Goal: Communication & Community: Answer question/provide support

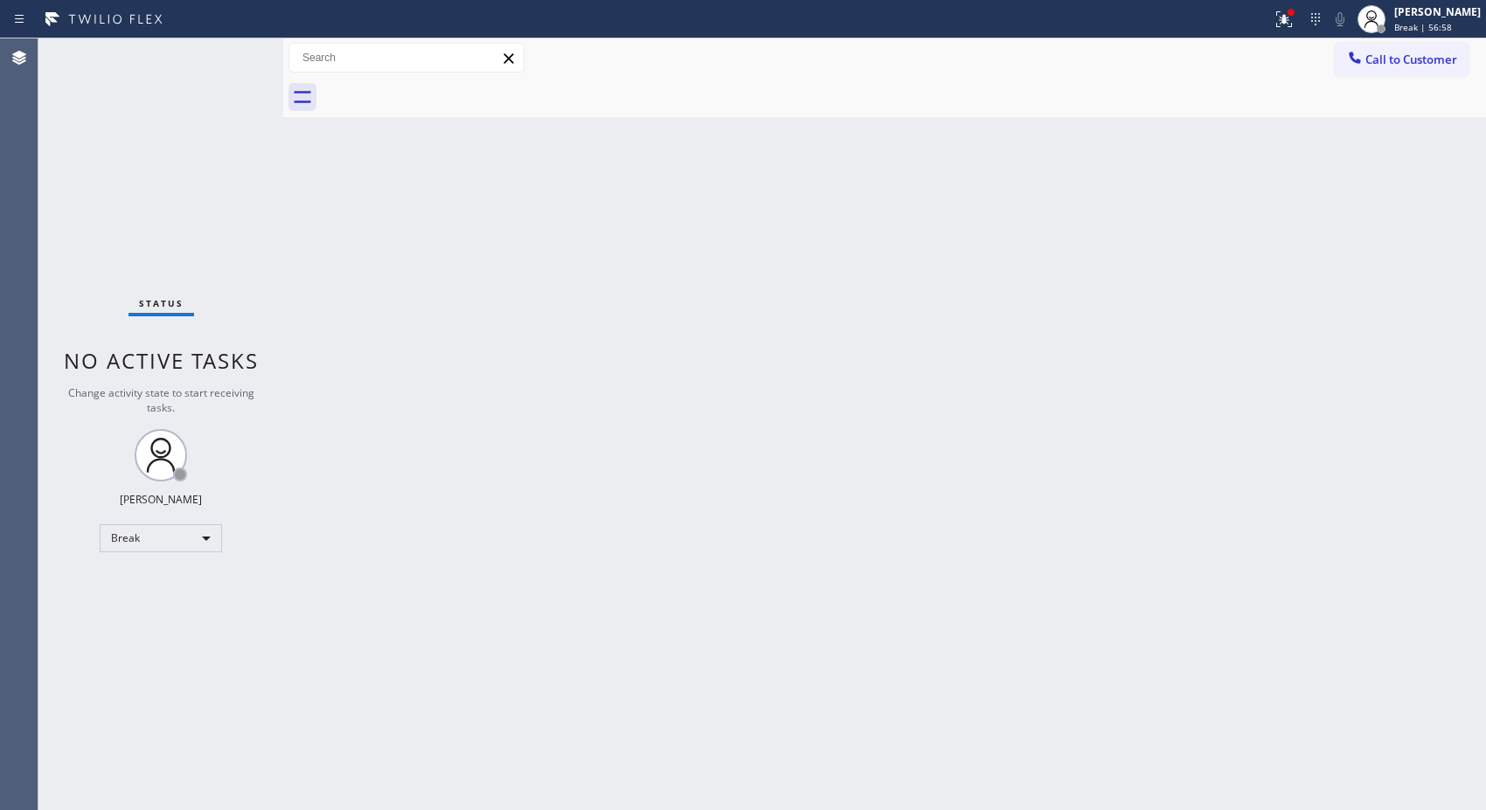
click at [1218, 267] on div "Back to Dashboard Change Sender ID Customers Technicians Select a contact Outbo…" at bounding box center [884, 424] width 1203 height 772
click at [1453, 7] on div "[PERSON_NAME]" at bounding box center [1437, 11] width 87 height 15
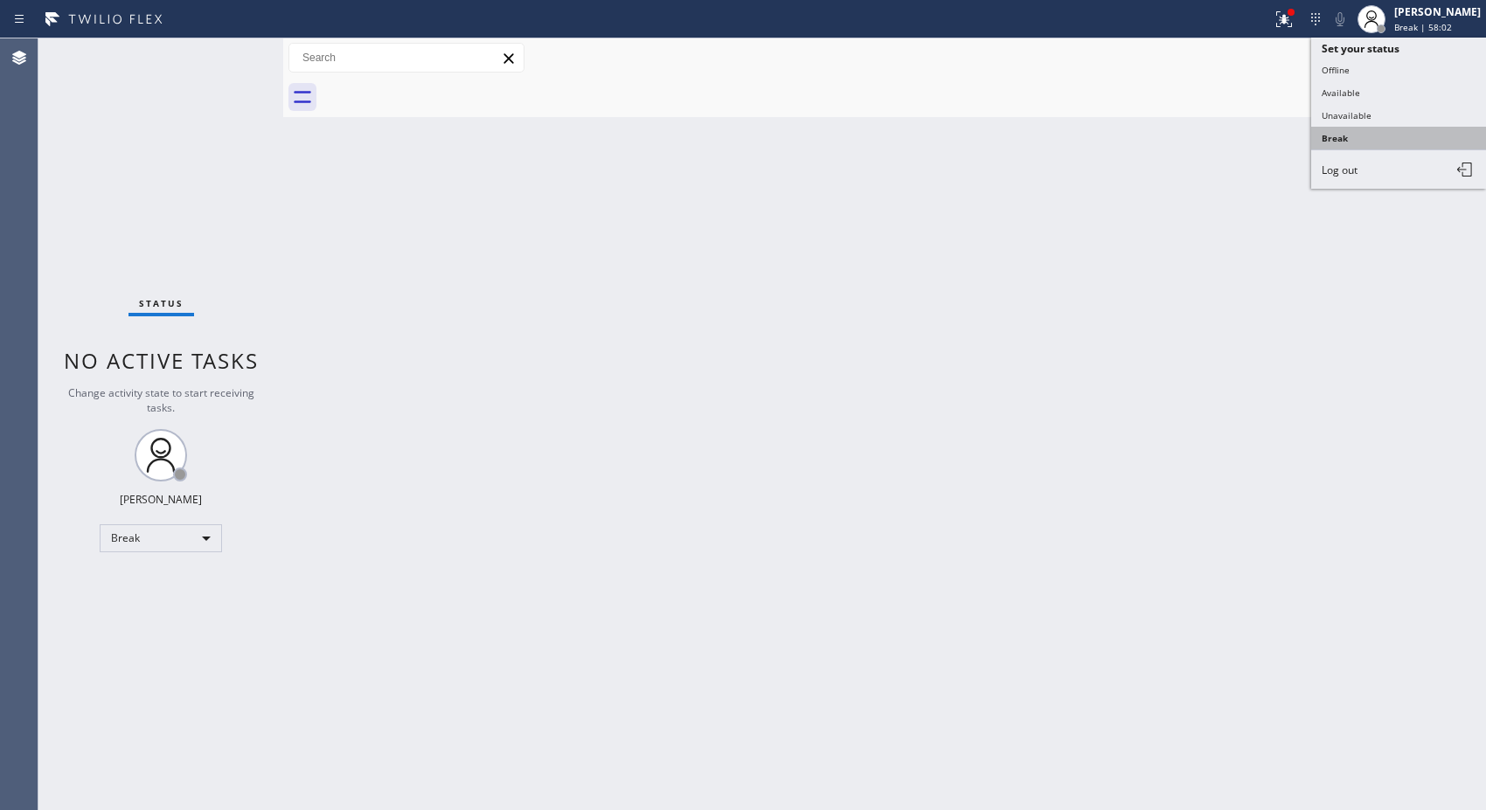
click at [1370, 133] on button "Break" at bounding box center [1398, 138] width 175 height 23
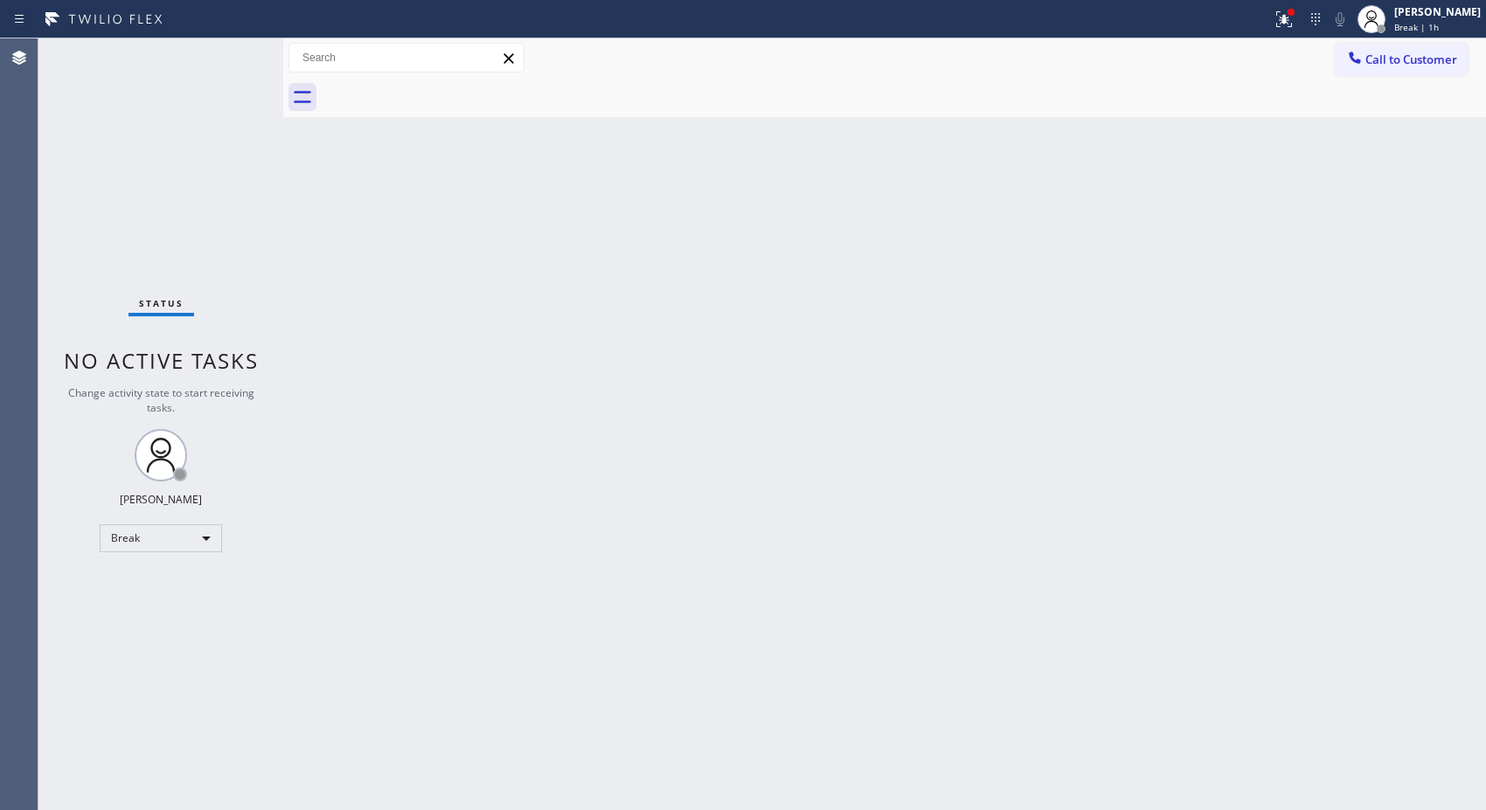
click at [928, 284] on div "Back to Dashboard Change Sender ID Customers Technicians Select a contact Outbo…" at bounding box center [884, 424] width 1203 height 772
click at [1445, 62] on span "Call to Customer" at bounding box center [1411, 60] width 92 height 16
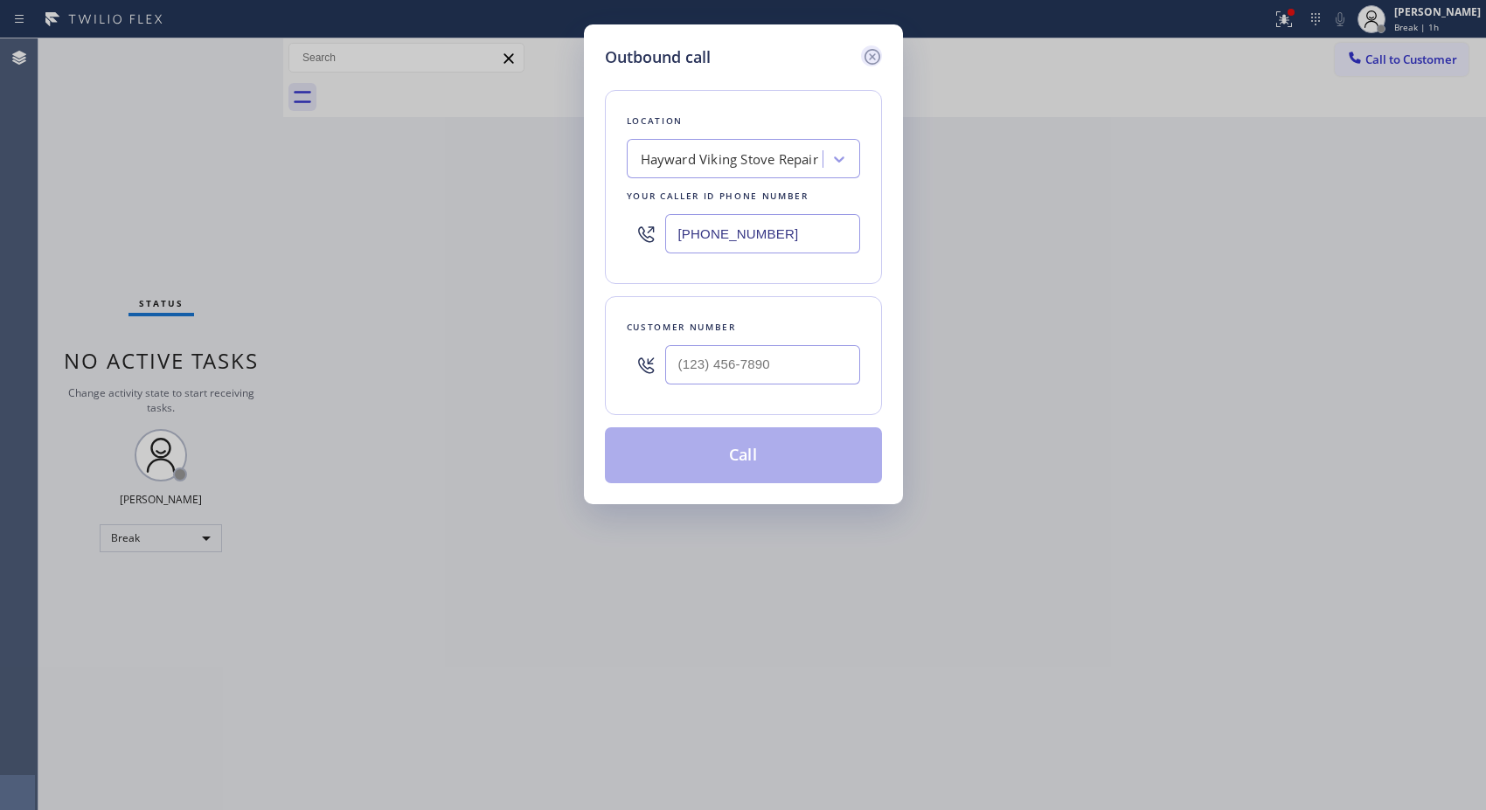
click at [871, 57] on icon at bounding box center [872, 57] width 16 height 16
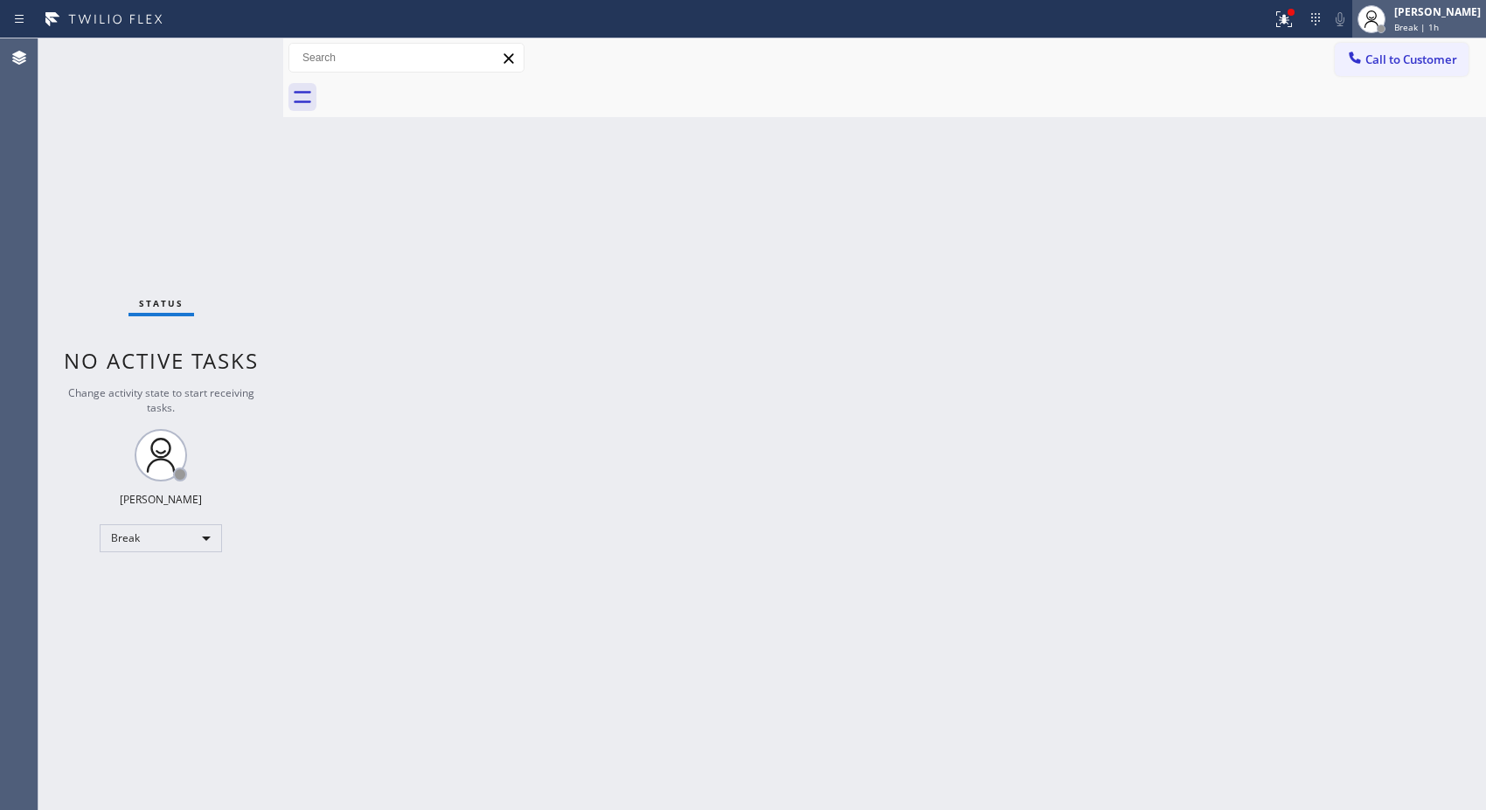
click at [1453, 27] on div "Break | 1h" at bounding box center [1437, 27] width 87 height 12
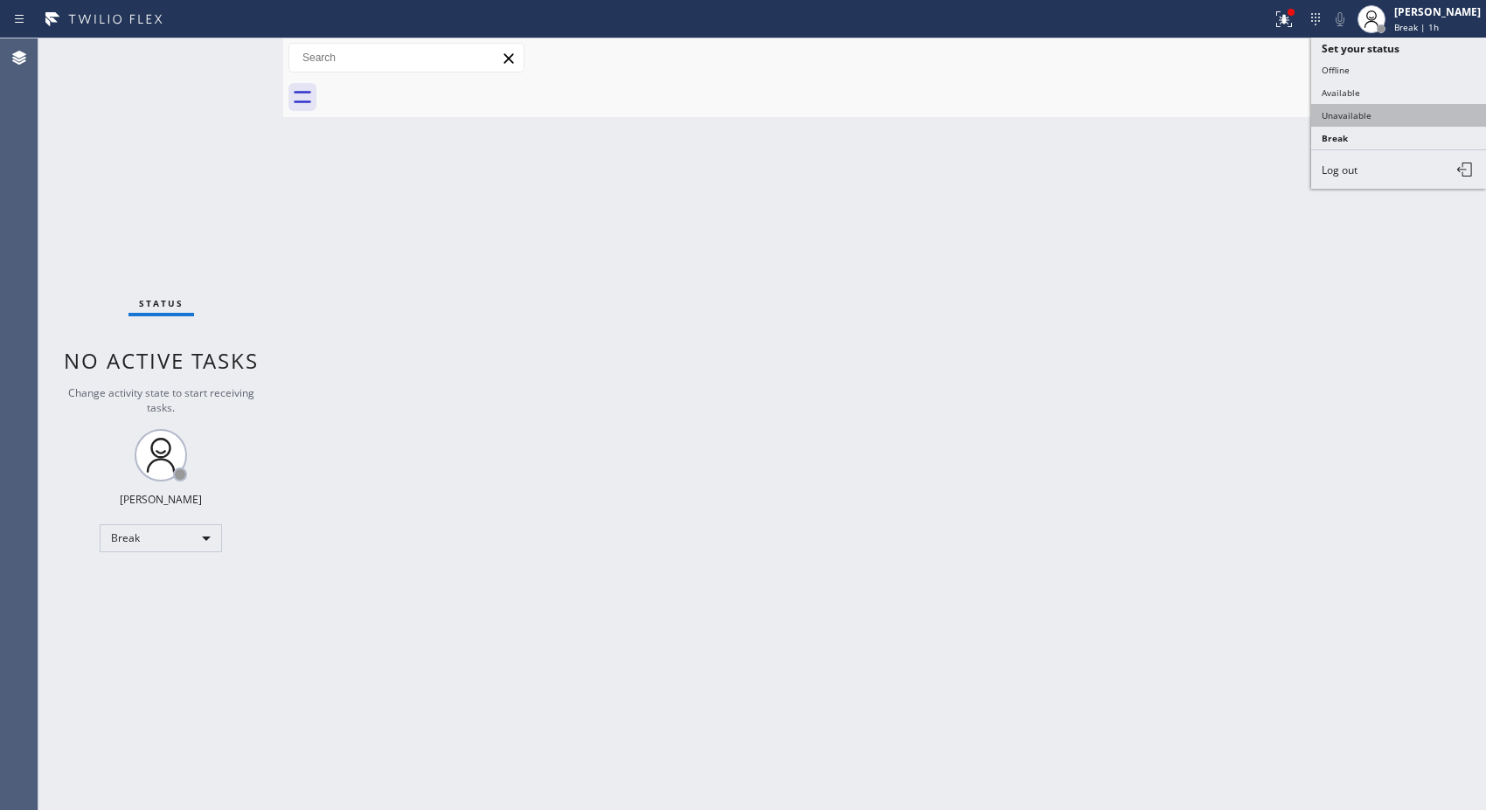
click at [1373, 110] on button "Unavailable" at bounding box center [1398, 115] width 175 height 23
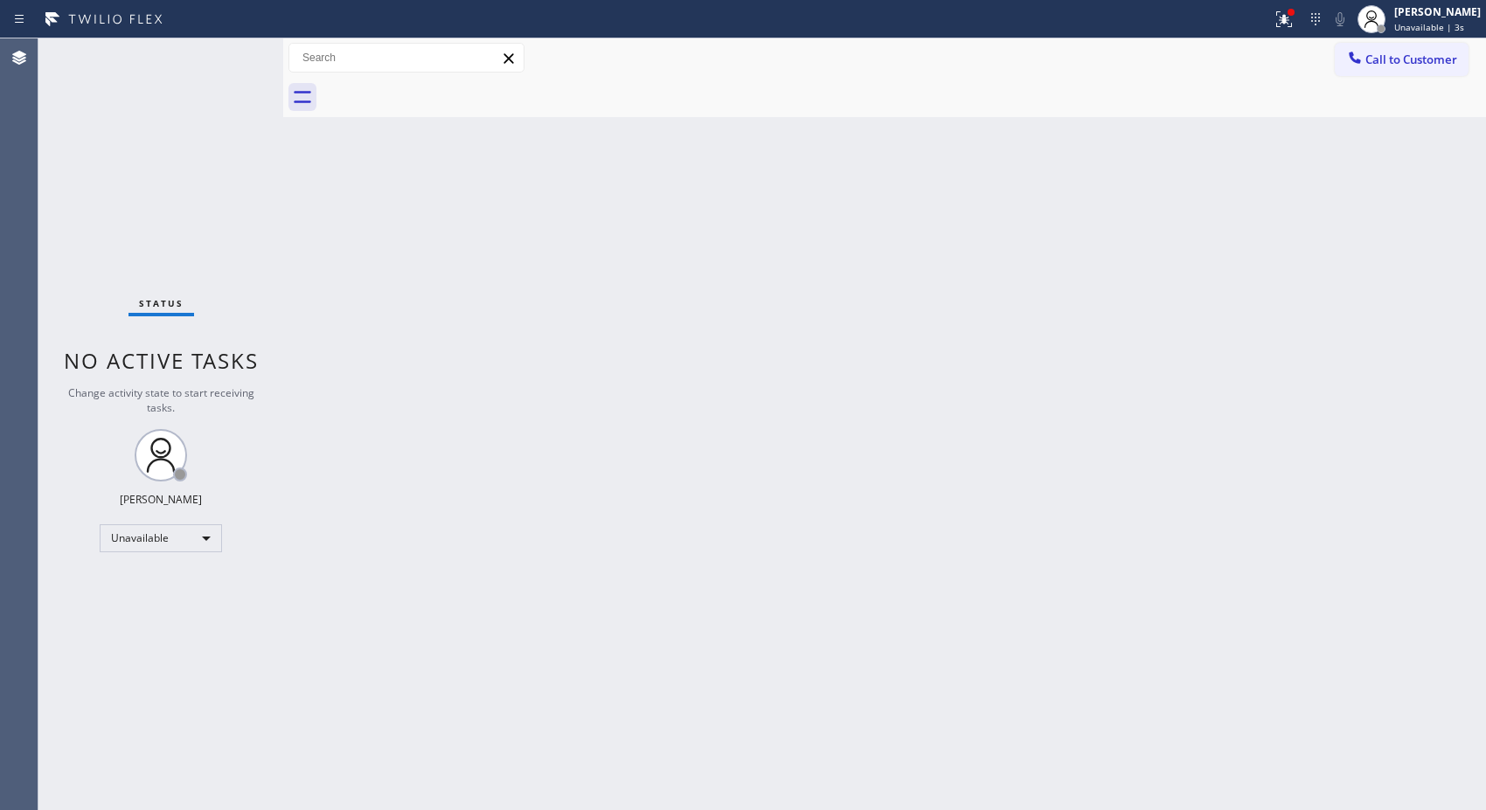
click at [705, 496] on div "Back to Dashboard Change Sender ID Customers Technicians Select a contact Outbo…" at bounding box center [884, 424] width 1203 height 772
click at [1003, 188] on div "Back to Dashboard Change Sender ID Customers Technicians Select a contact Outbo…" at bounding box center [884, 424] width 1203 height 772
drag, startPoint x: 1434, startPoint y: 64, endPoint x: 1342, endPoint y: 72, distance: 92.1
click at [1434, 65] on span "Call to Customer" at bounding box center [1411, 60] width 92 height 16
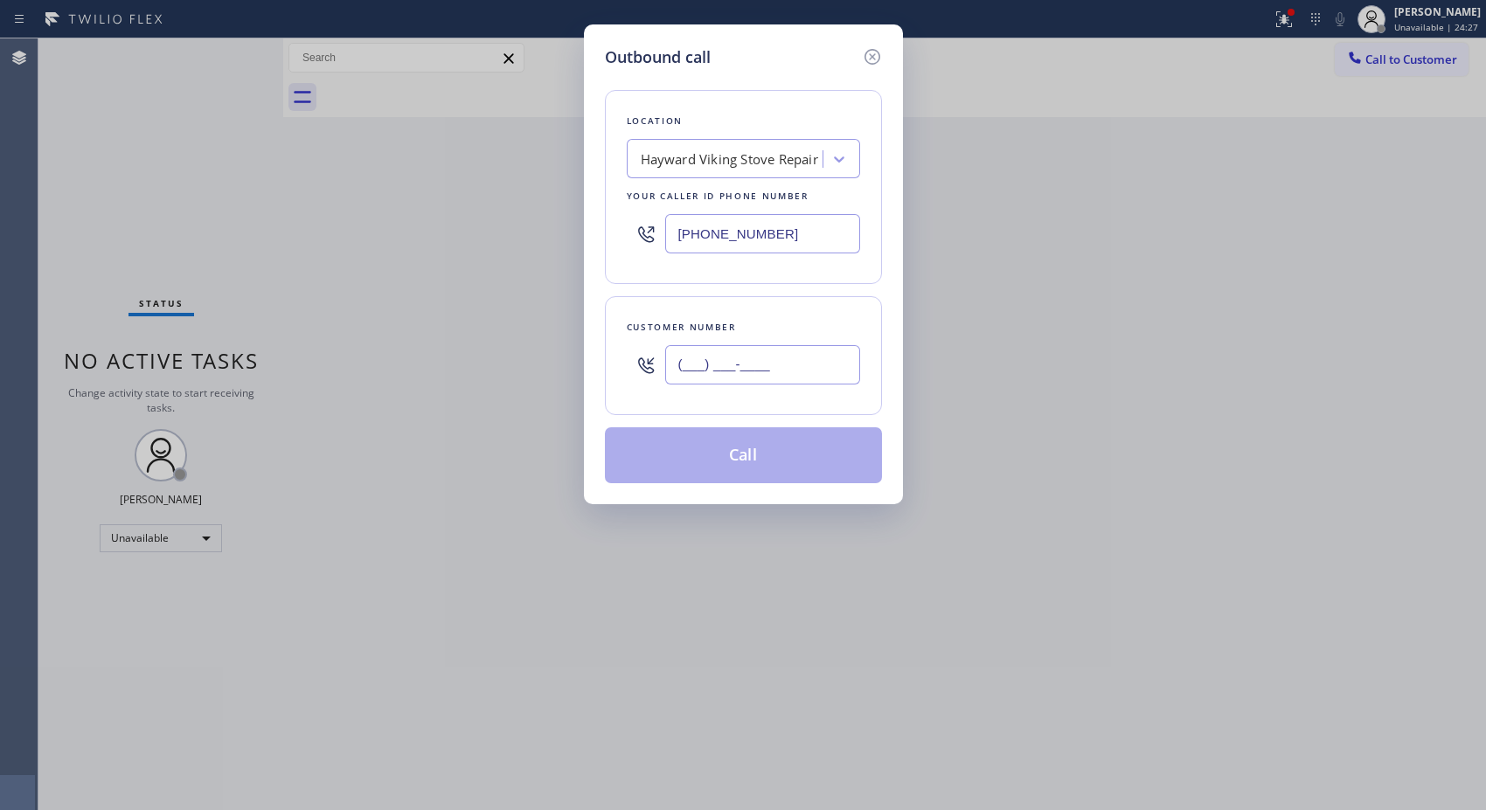
drag, startPoint x: 830, startPoint y: 351, endPoint x: 554, endPoint y: 204, distance: 312.8
click at [549, 328] on div "Outbound call Location Hayward Viking Stove Repair Your caller id phone number …" at bounding box center [743, 405] width 1486 height 810
paste input "323) 393-2108"
type input "[PHONE_NUMBER]"
click at [684, 162] on div "Hayward Viking Stove Repair" at bounding box center [729, 159] width 177 height 20
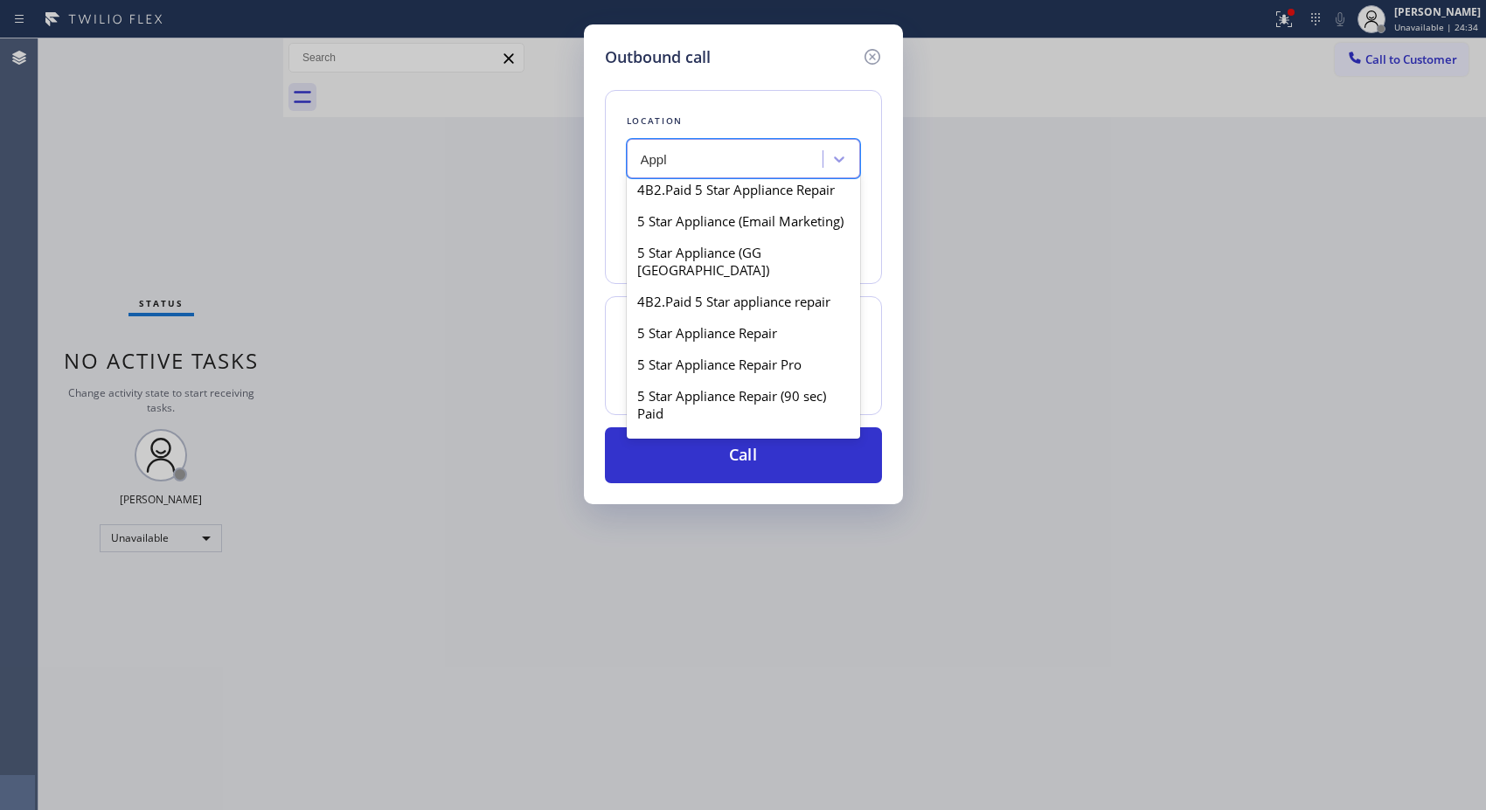
scroll to position [1553, 0]
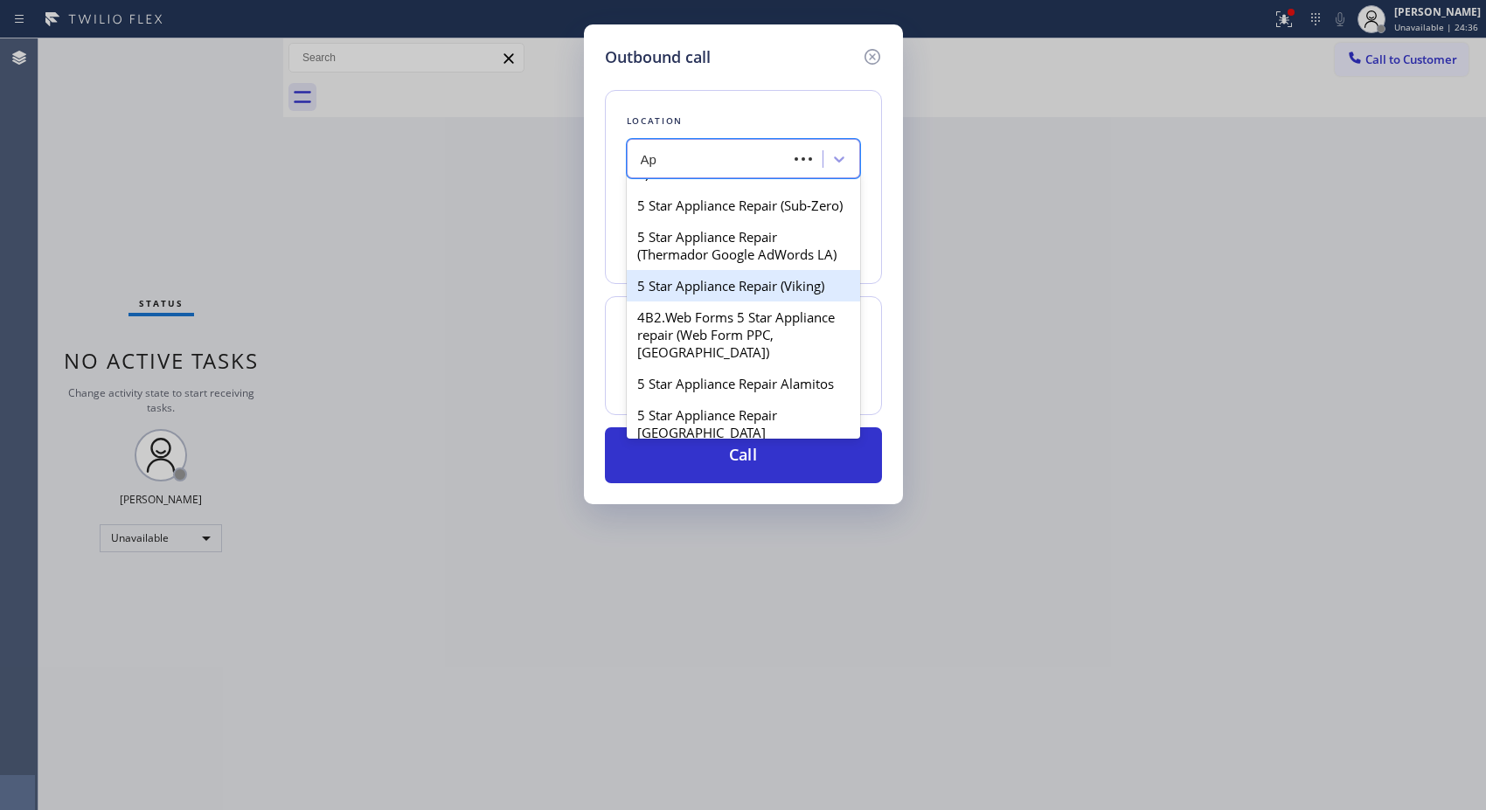
type input "A"
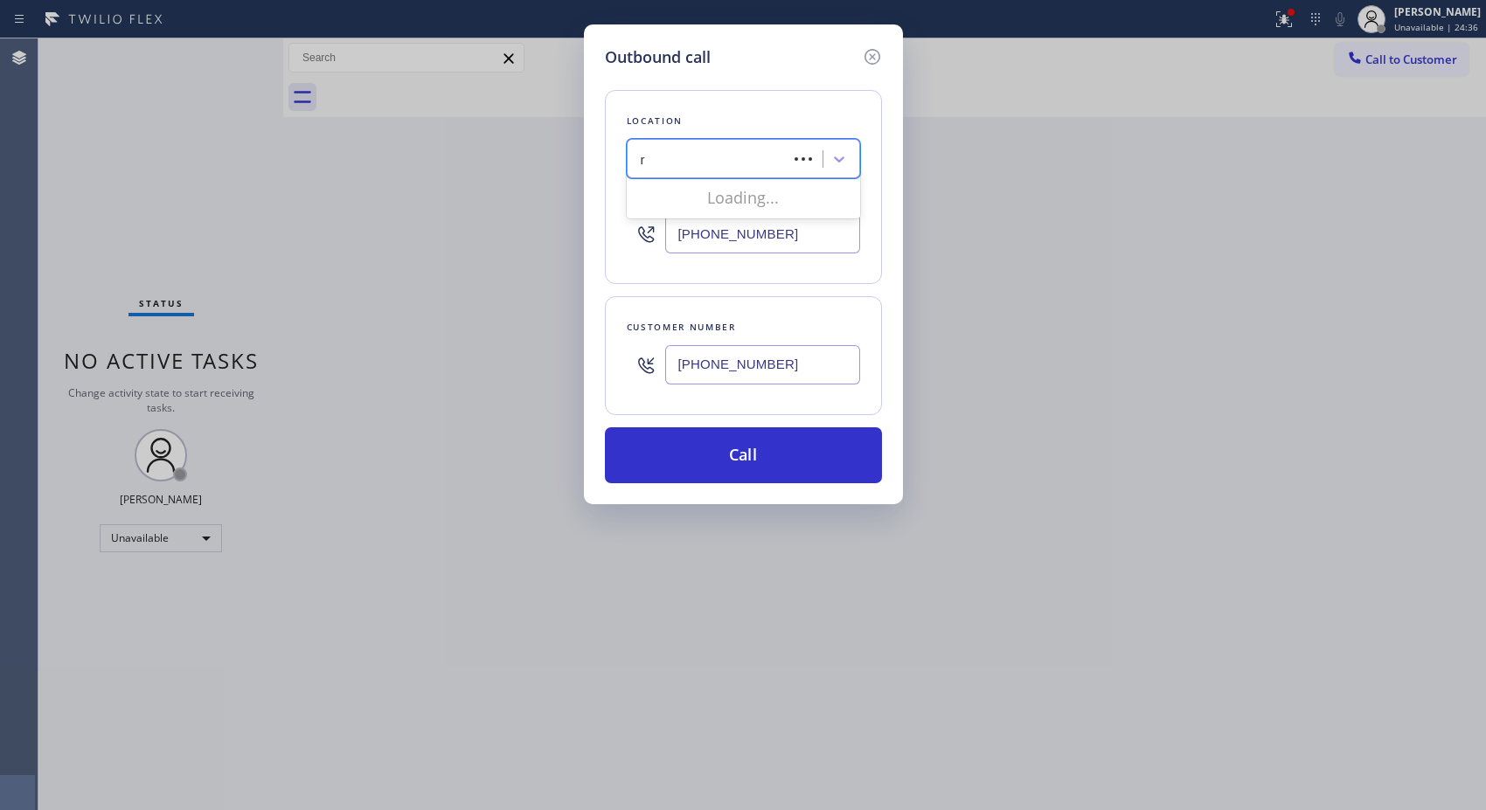
scroll to position [0, 0]
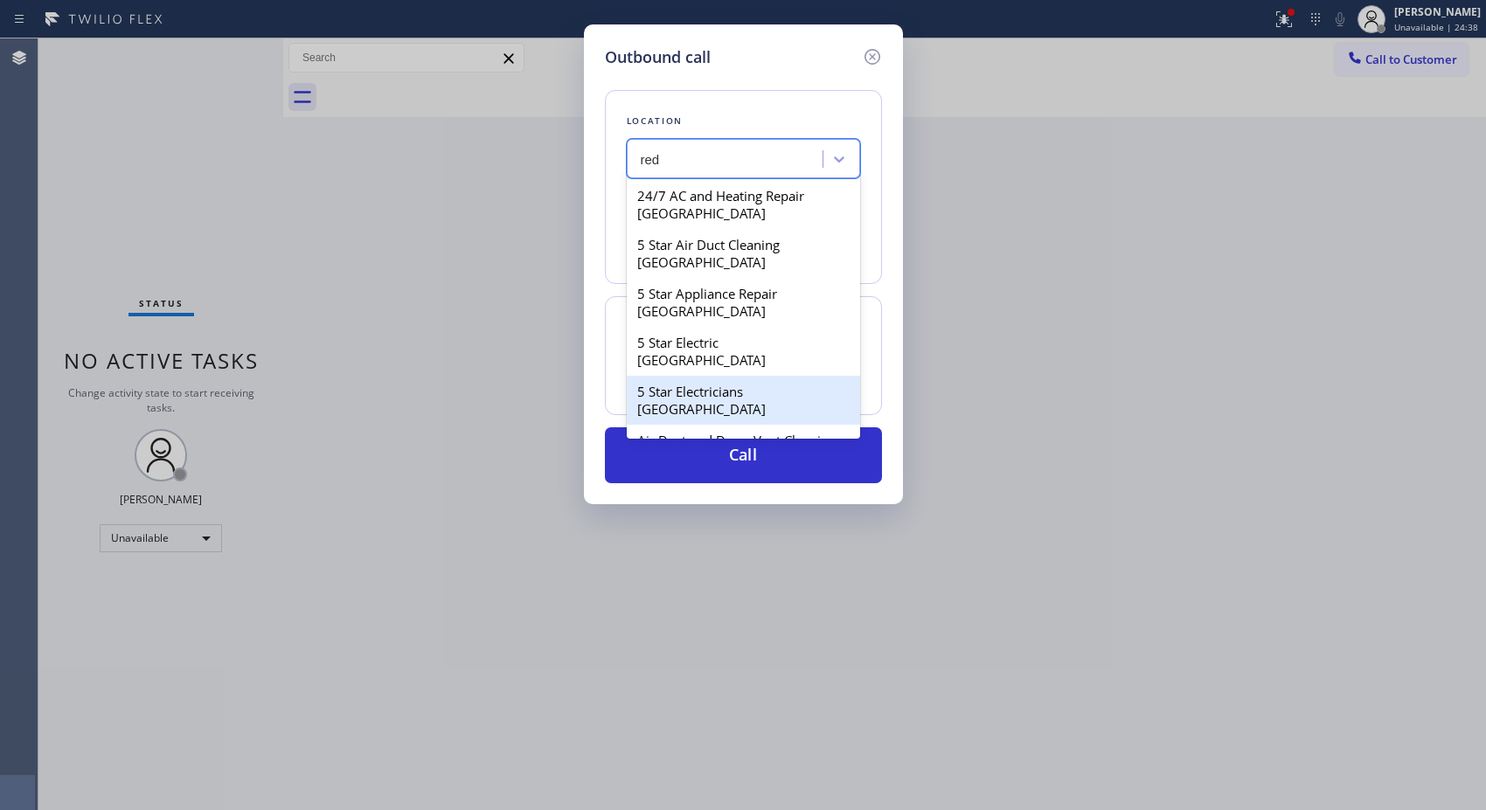
type input "red a"
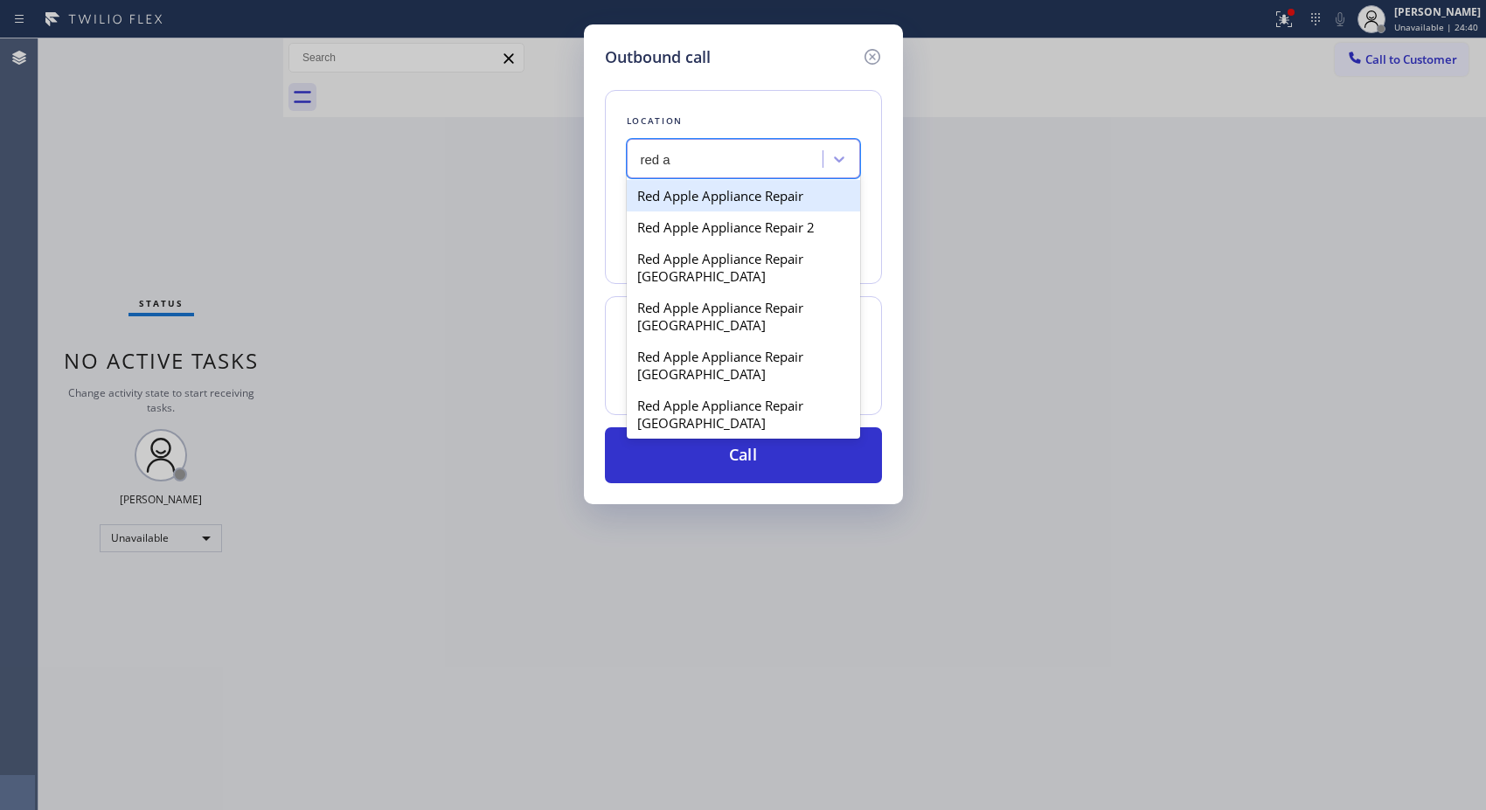
click at [727, 199] on div "Red Apple Appliance Repair" at bounding box center [743, 195] width 233 height 31
type input "[PHONE_NUMBER]"
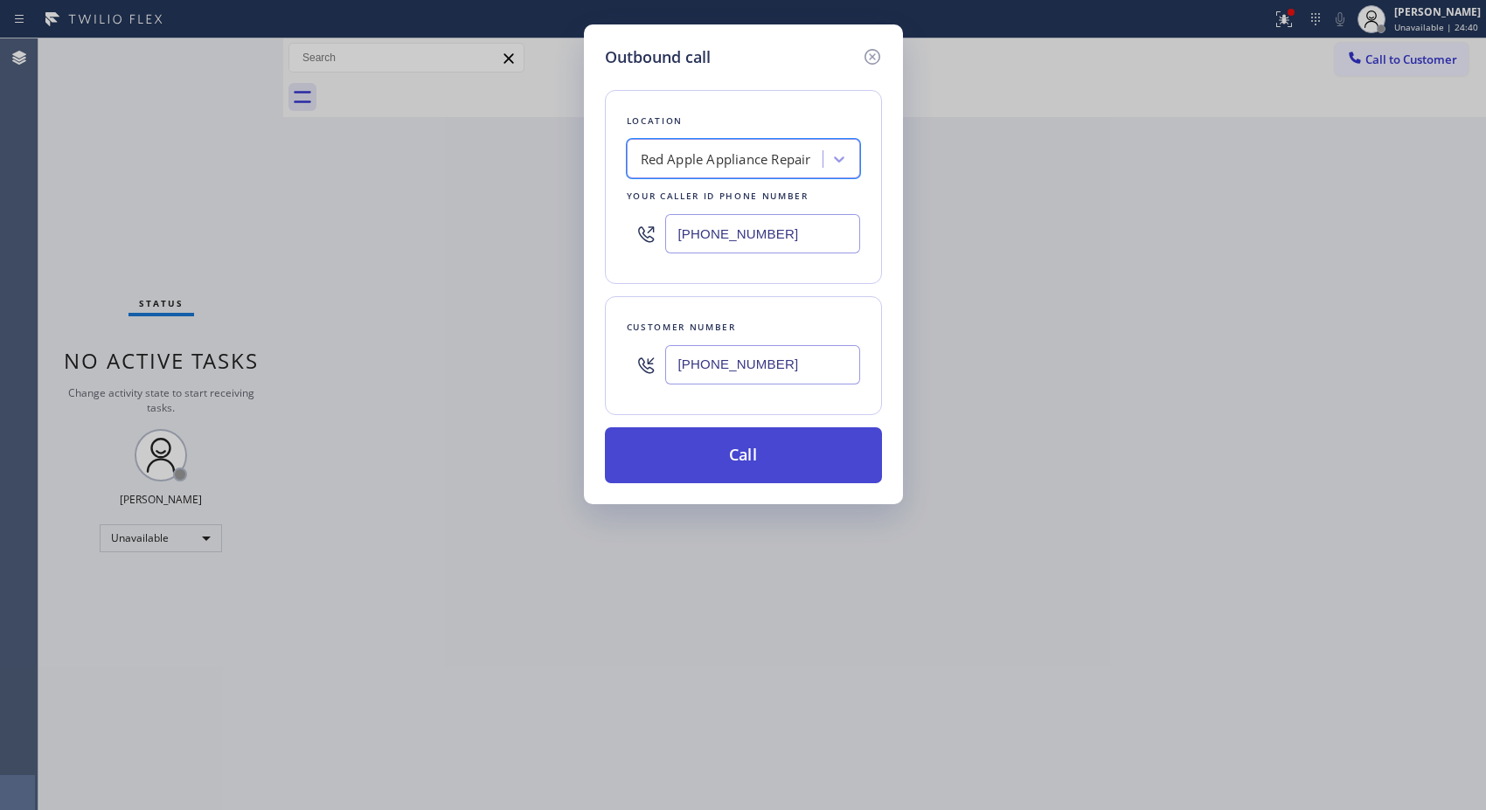
click at [771, 460] on button "Call" at bounding box center [743, 455] width 277 height 56
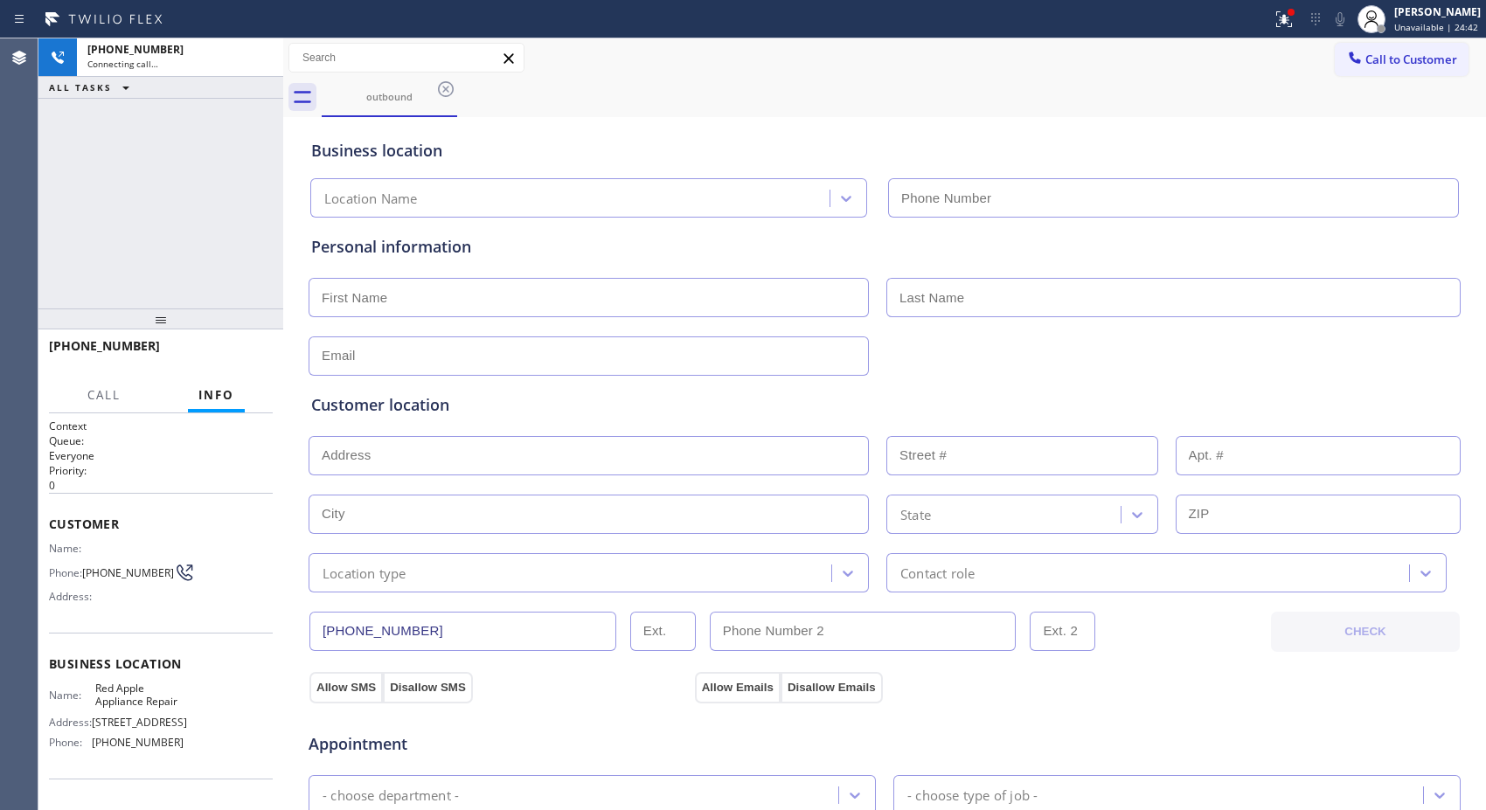
type input "[PHONE_NUMBER]"
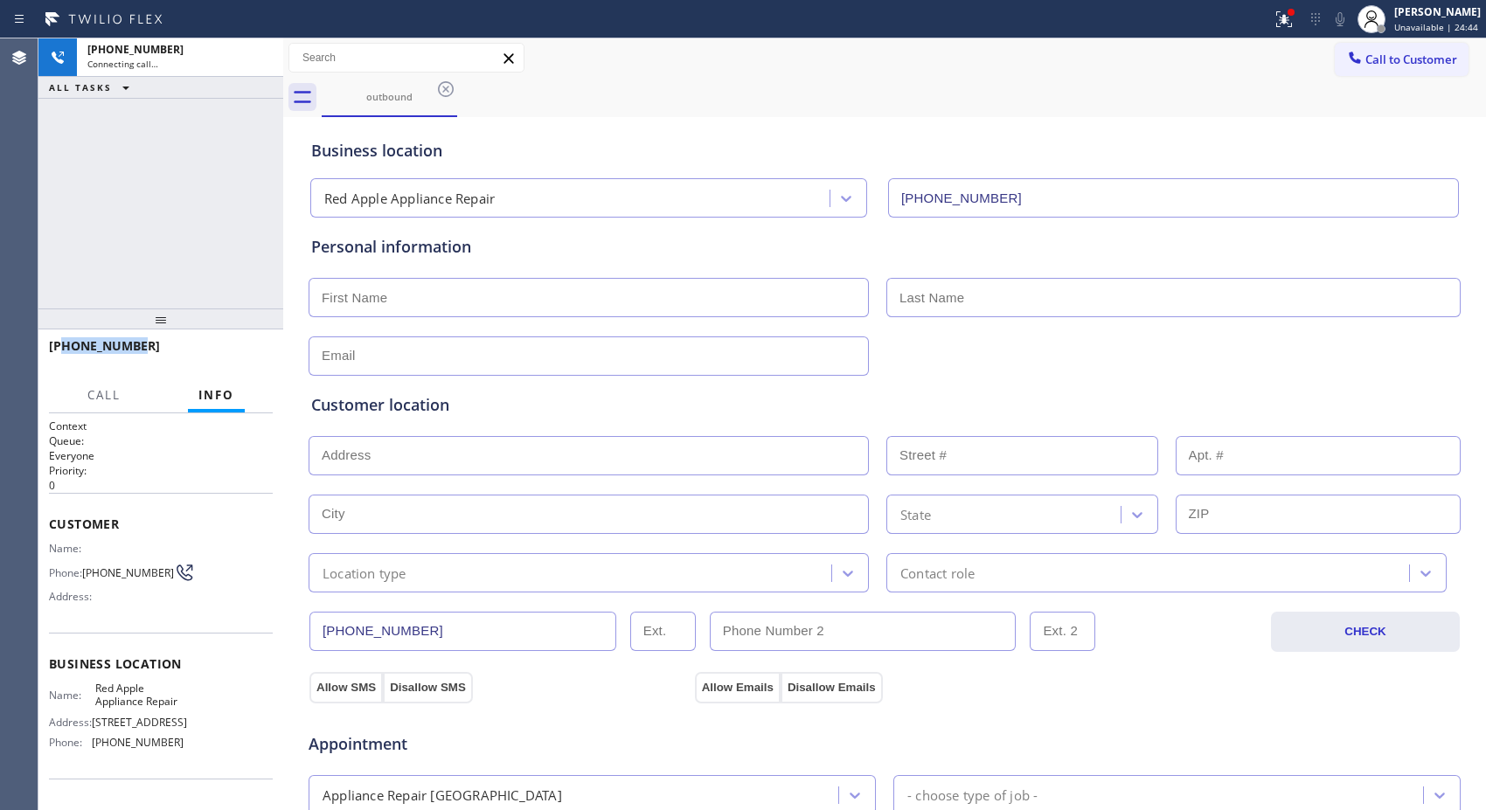
drag, startPoint x: 110, startPoint y: 350, endPoint x: 62, endPoint y: 343, distance: 48.6
click at [62, 343] on div "[PHONE_NUMBER]" at bounding box center [155, 345] width 212 height 17
copy span "3233932108"
click at [238, 350] on span "HANG UP" at bounding box center [231, 354] width 53 height 12
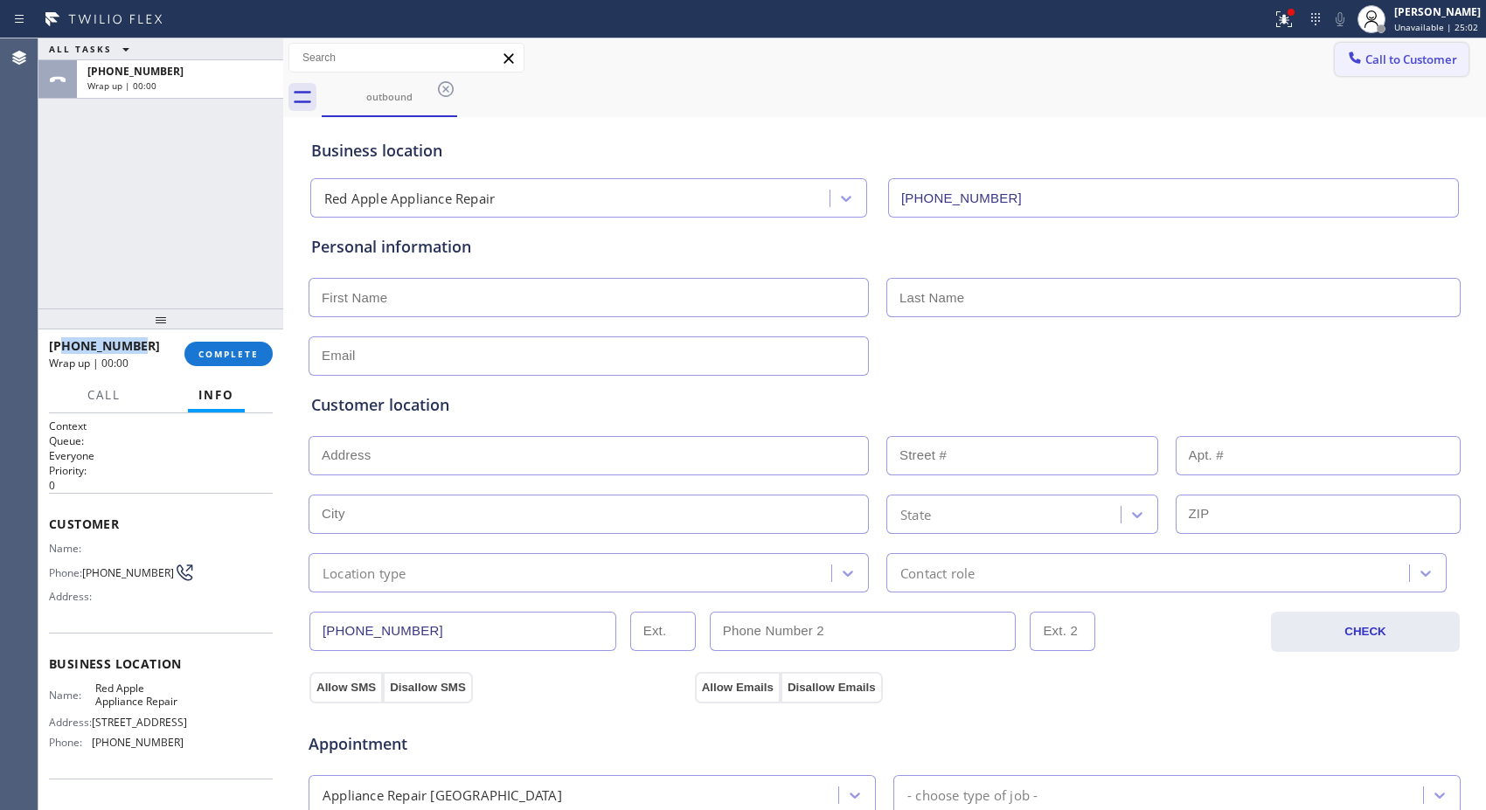
click at [1428, 61] on span "Call to Customer" at bounding box center [1411, 60] width 92 height 16
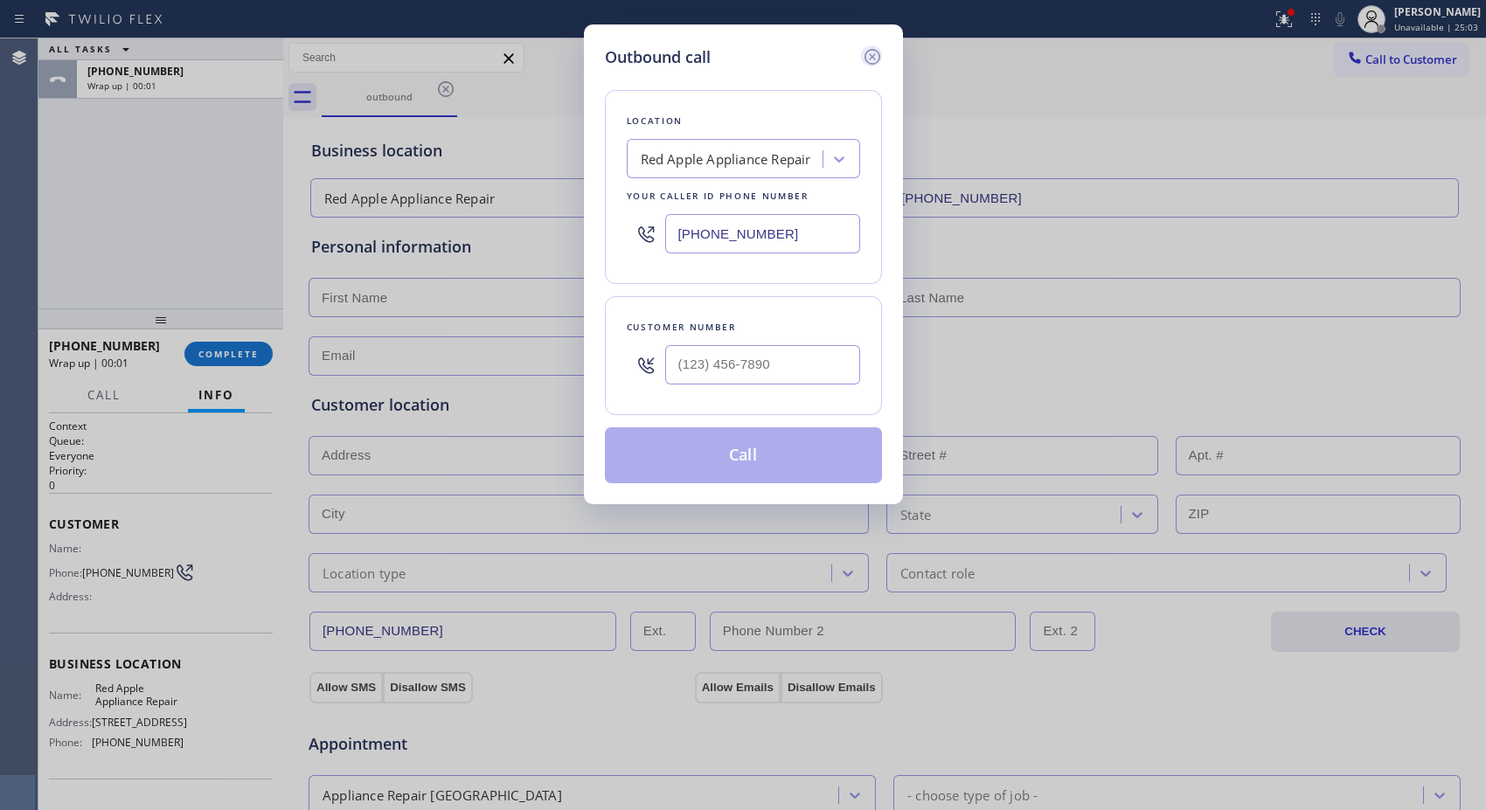
click at [871, 51] on icon at bounding box center [872, 56] width 21 height 21
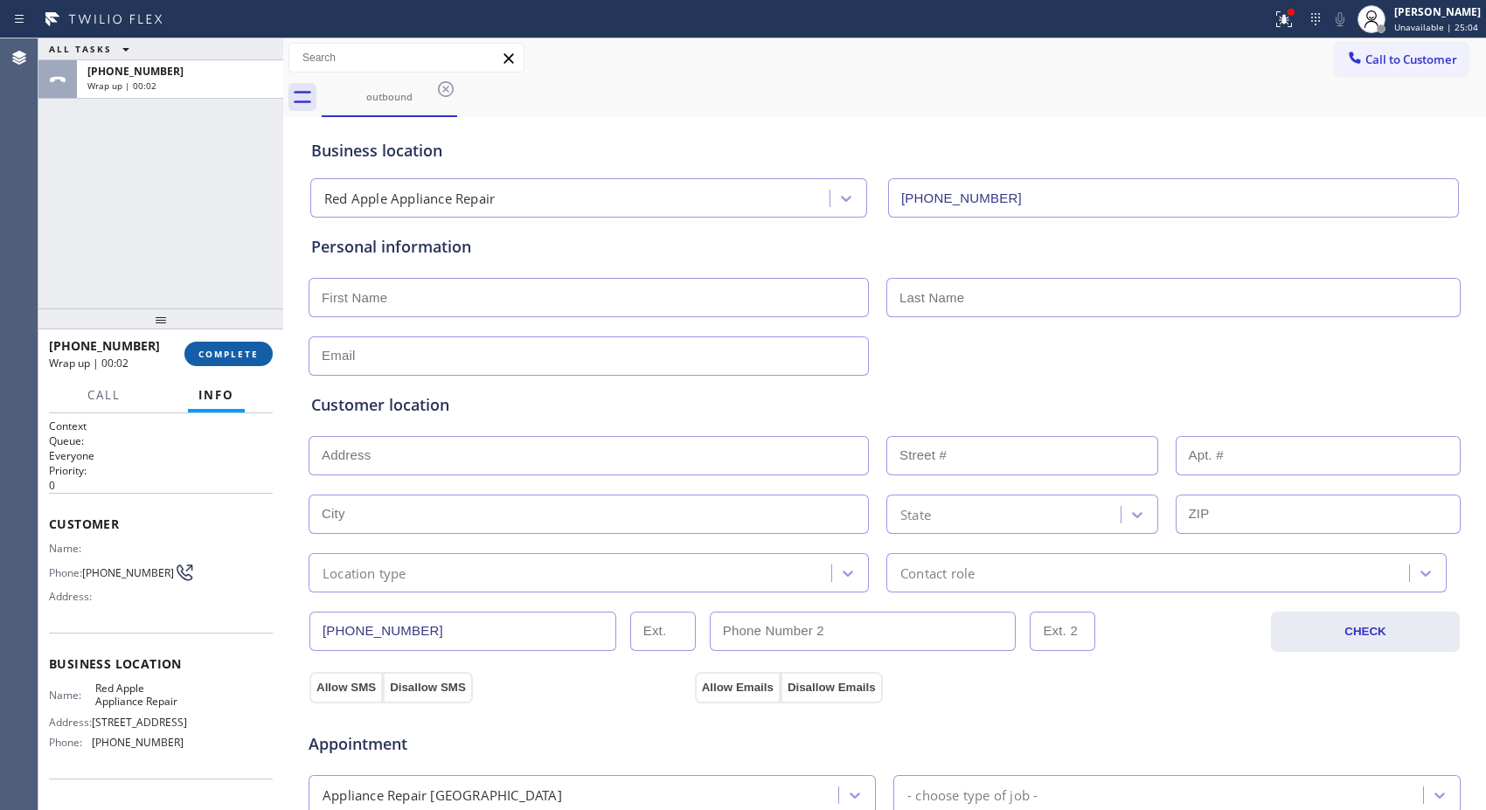
click at [241, 347] on button "COMPLETE" at bounding box center [228, 354] width 88 height 24
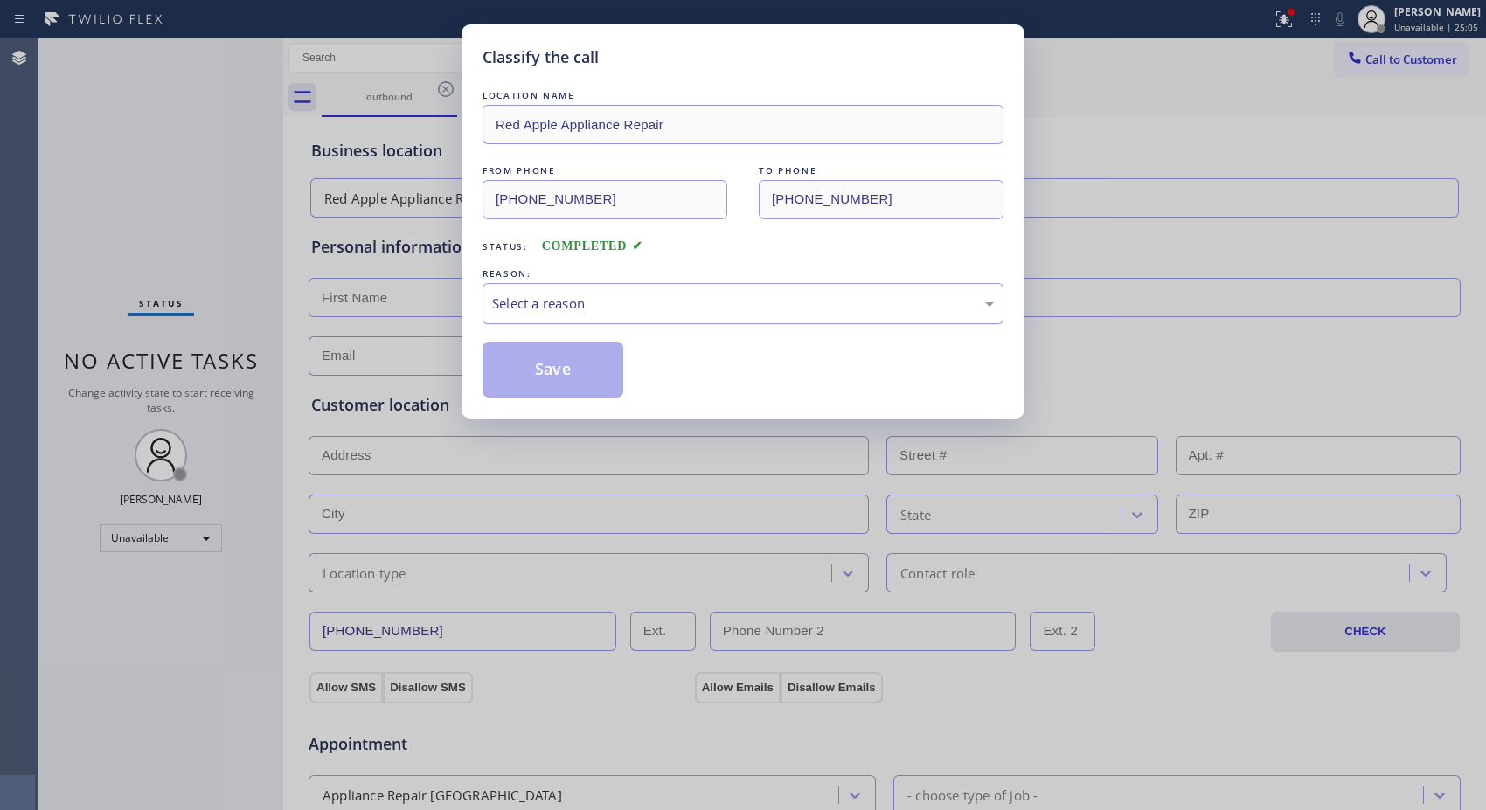
click at [816, 311] on div "Select a reason" at bounding box center [743, 304] width 502 height 20
click at [577, 374] on button "Save" at bounding box center [553, 370] width 141 height 56
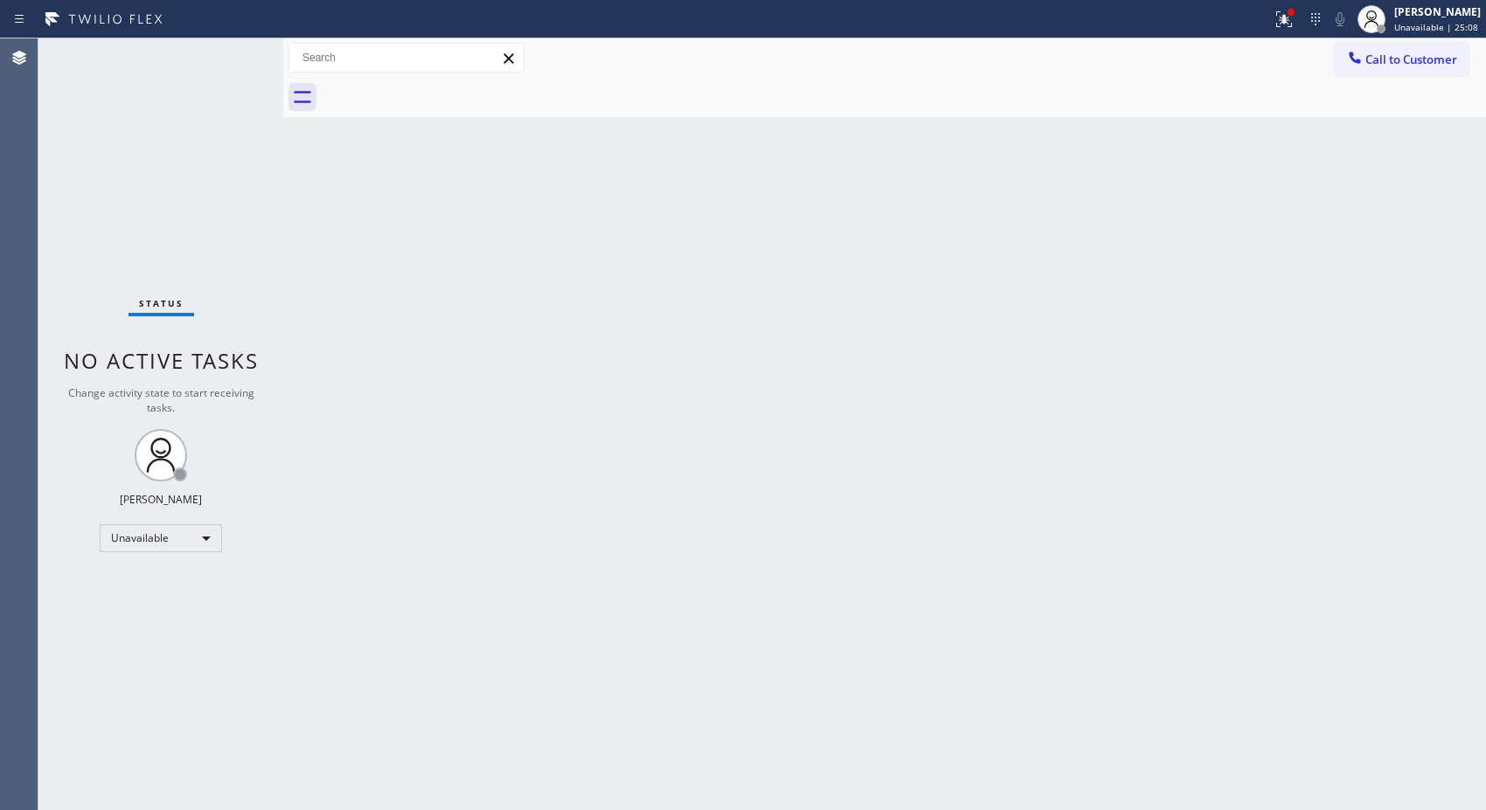
drag, startPoint x: 753, startPoint y: 205, endPoint x: 867, endPoint y: 145, distance: 129.4
click at [752, 205] on div "Back to Dashboard Change Sender ID Customers Technicians Select a contact Outbo…" at bounding box center [884, 424] width 1203 height 772
click at [1404, 55] on span "Call to Customer" at bounding box center [1411, 60] width 92 height 16
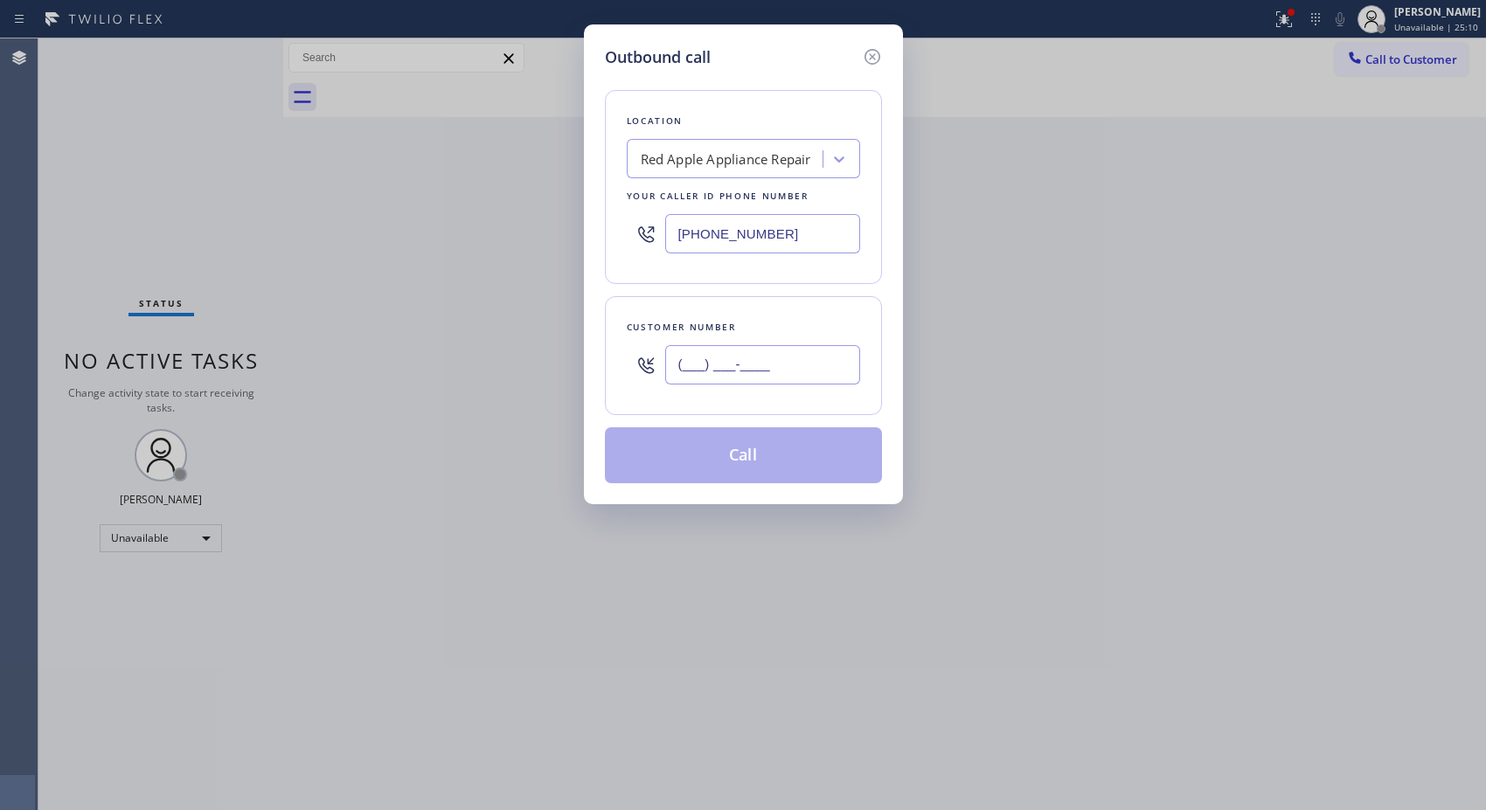
drag, startPoint x: 808, startPoint y: 355, endPoint x: 623, endPoint y: 336, distance: 185.4
click at [623, 336] on div "Customer number (___) ___-____" at bounding box center [743, 355] width 277 height 119
paste input "323) 393-2108"
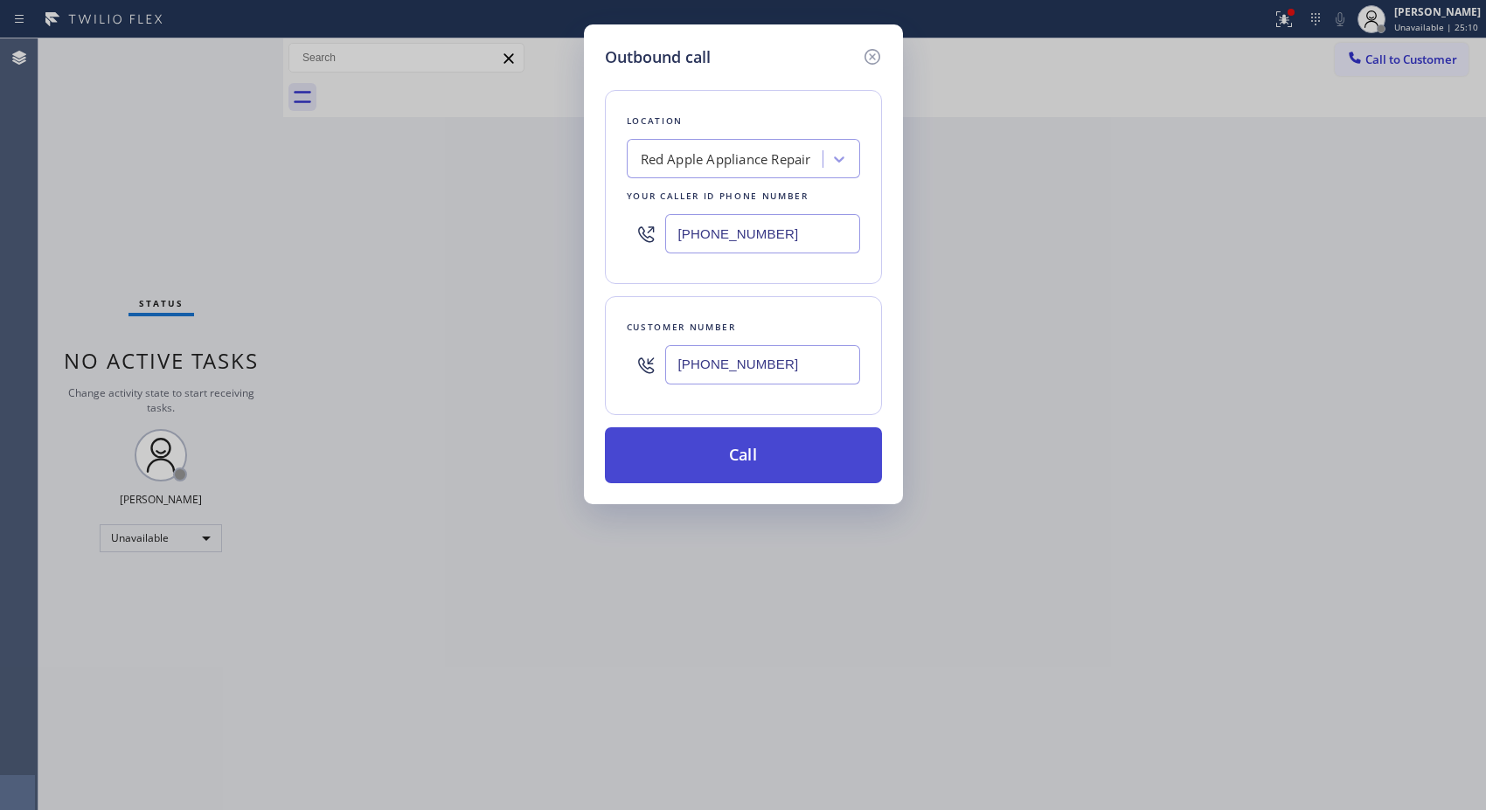
type input "[PHONE_NUMBER]"
click at [758, 461] on button "Call" at bounding box center [743, 455] width 277 height 56
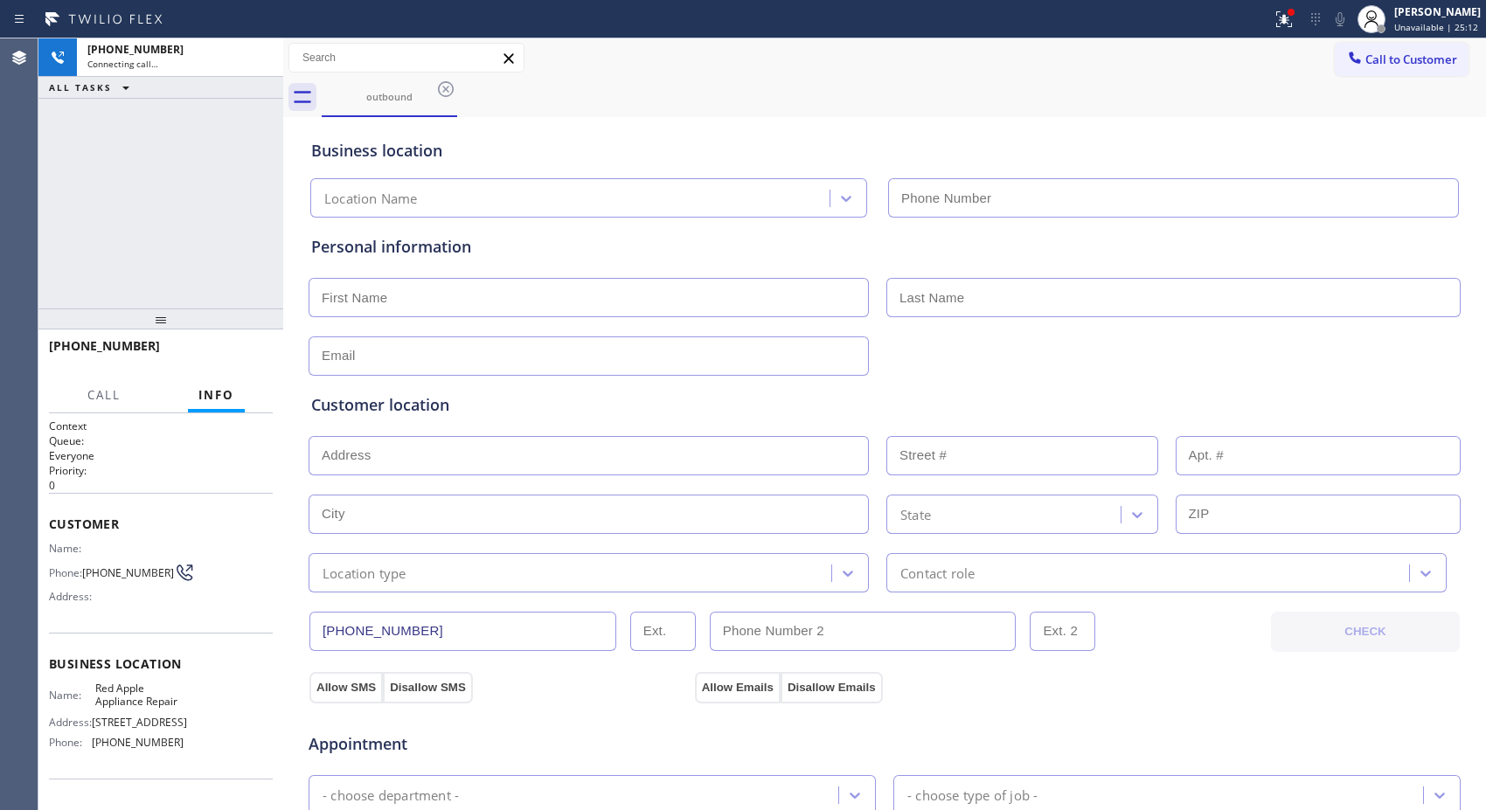
type input "[PHONE_NUMBER]"
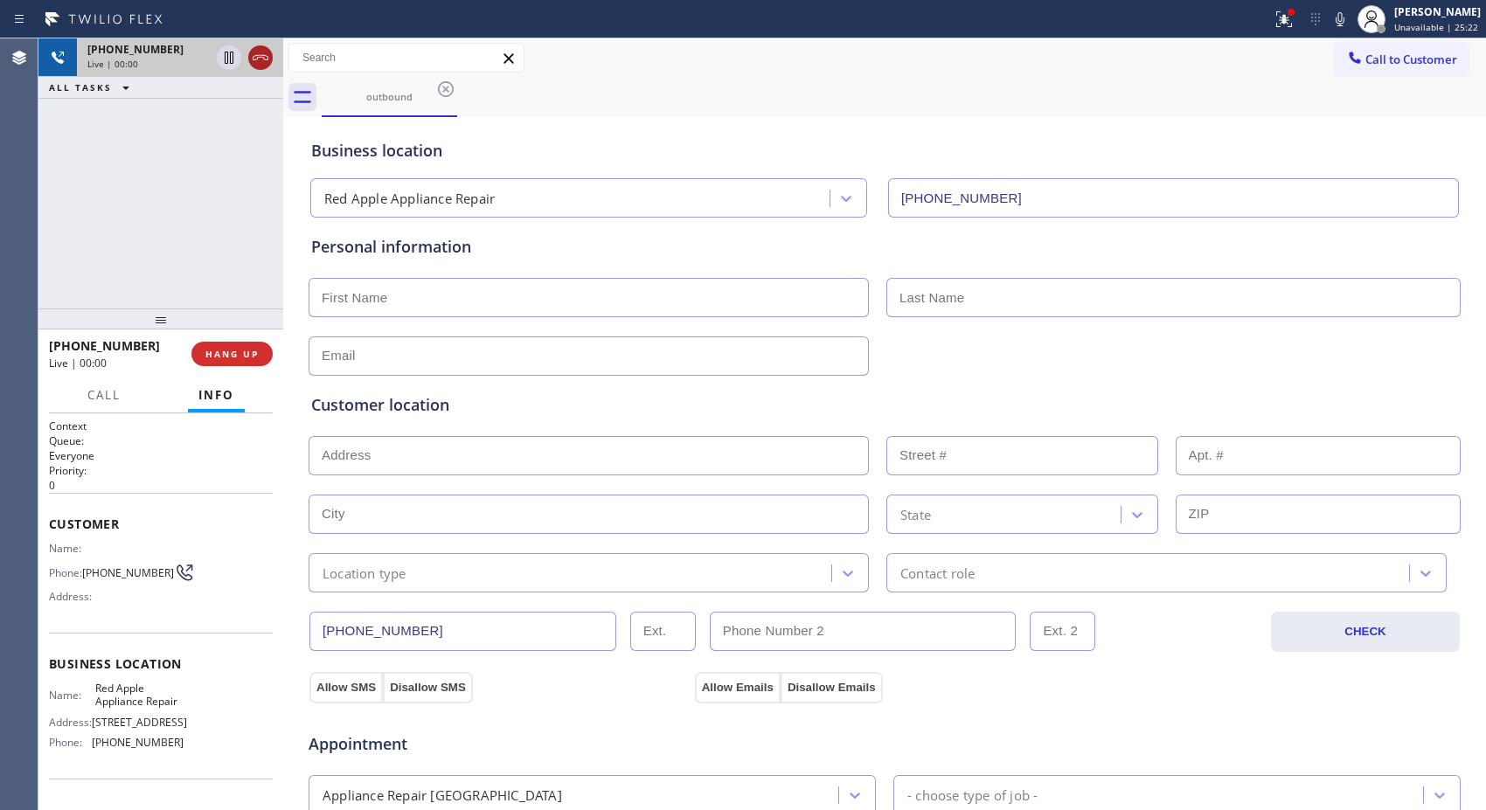
click at [258, 66] on icon at bounding box center [260, 57] width 21 height 21
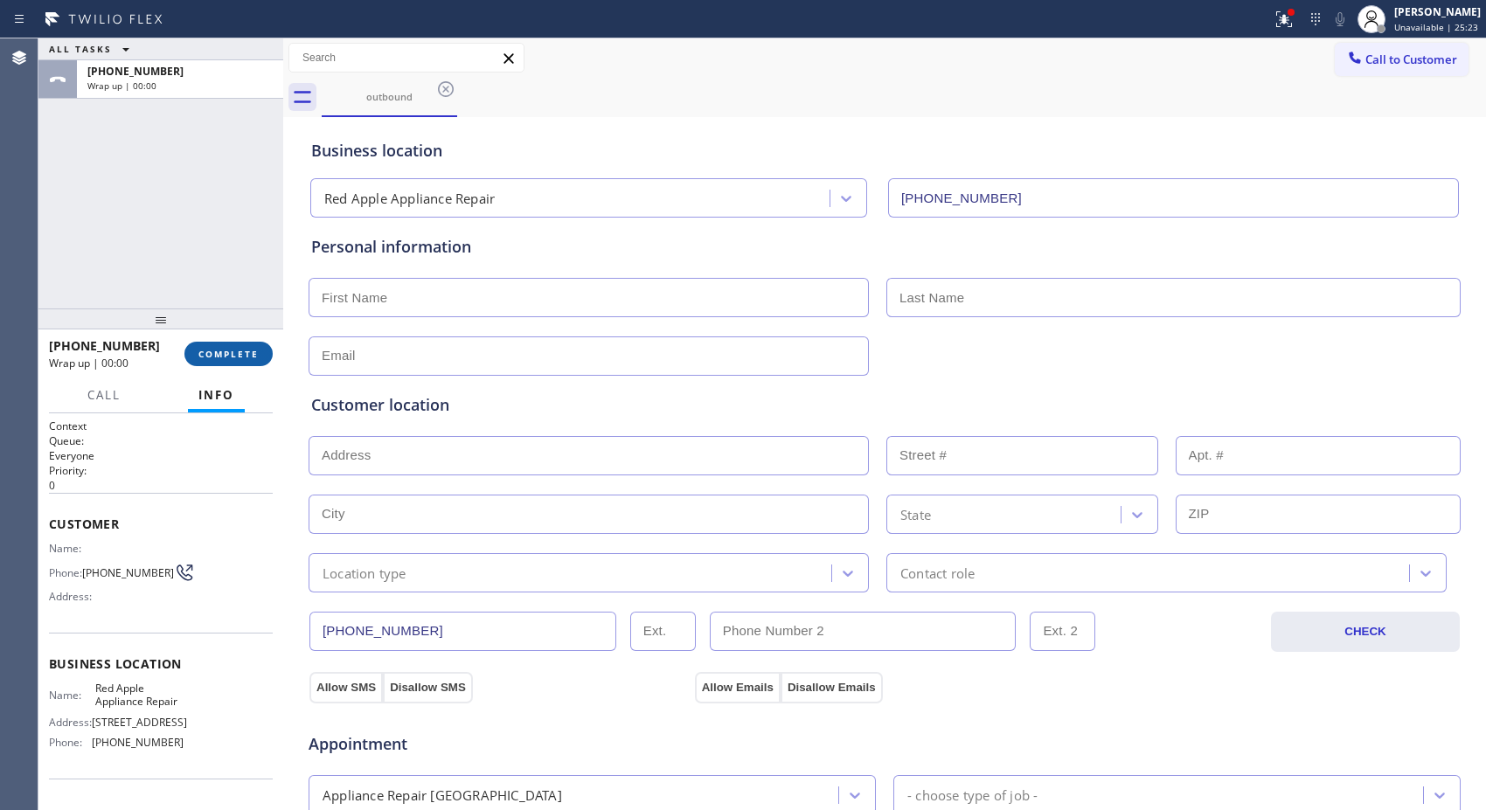
click at [242, 360] on span "COMPLETE" at bounding box center [228, 354] width 60 height 12
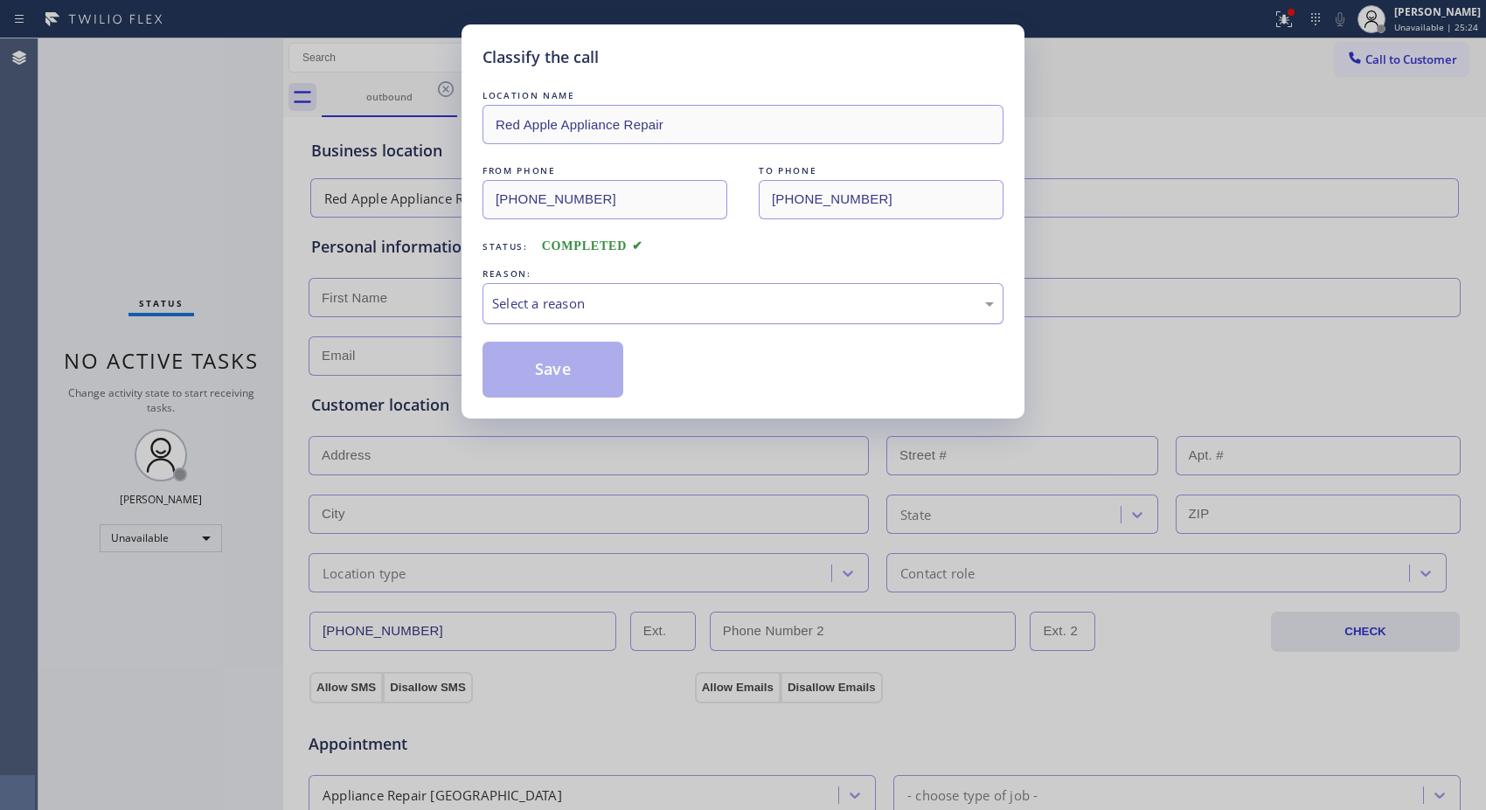
click at [871, 309] on div "Select a reason" at bounding box center [743, 304] width 502 height 20
click at [614, 372] on button "Save" at bounding box center [553, 370] width 141 height 56
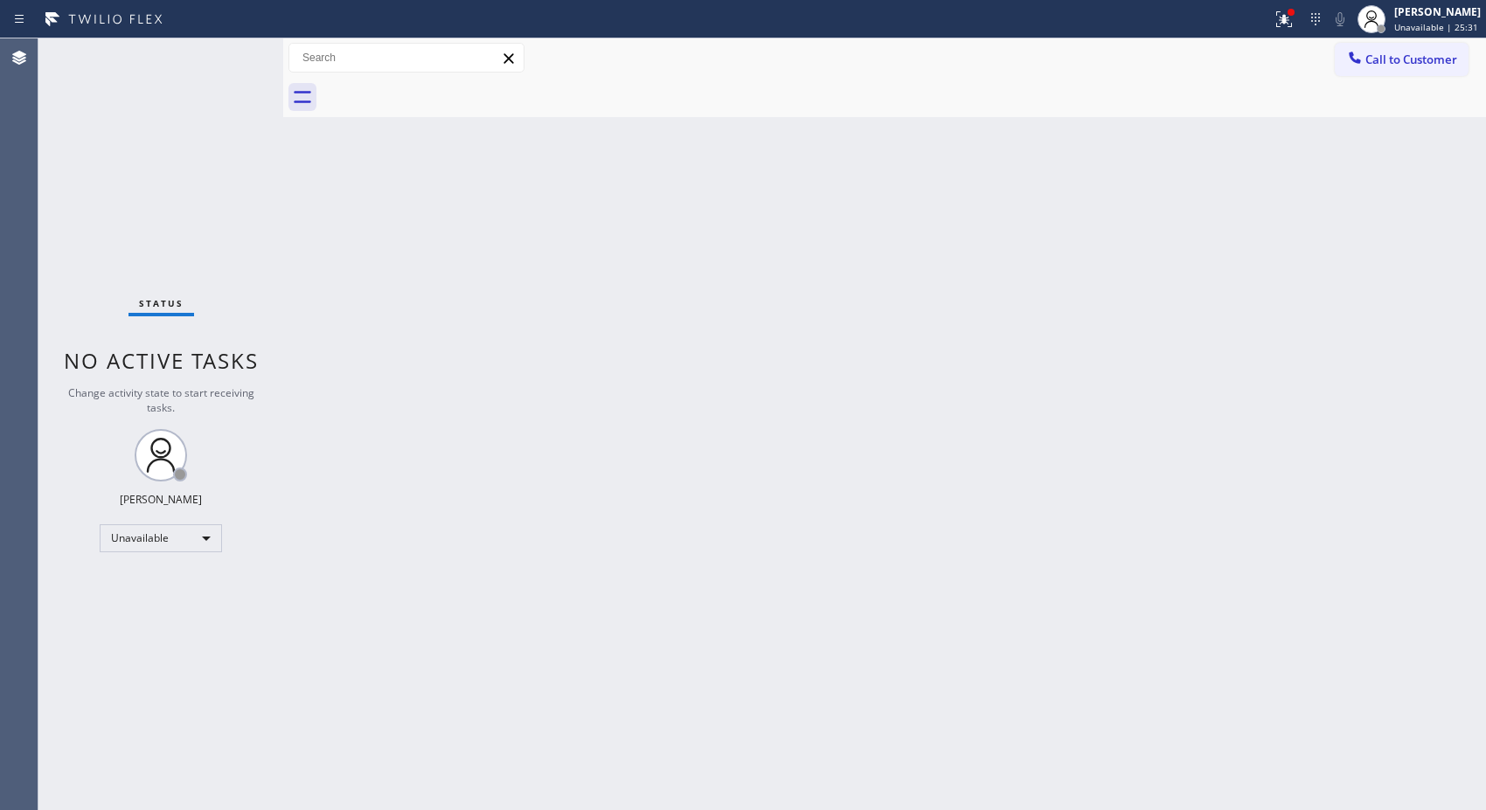
click at [670, 238] on div "Back to Dashboard Change Sender ID Customers Technicians Select a contact Outbo…" at bounding box center [884, 424] width 1203 height 772
click at [1436, 71] on button "Call to Customer" at bounding box center [1402, 59] width 134 height 33
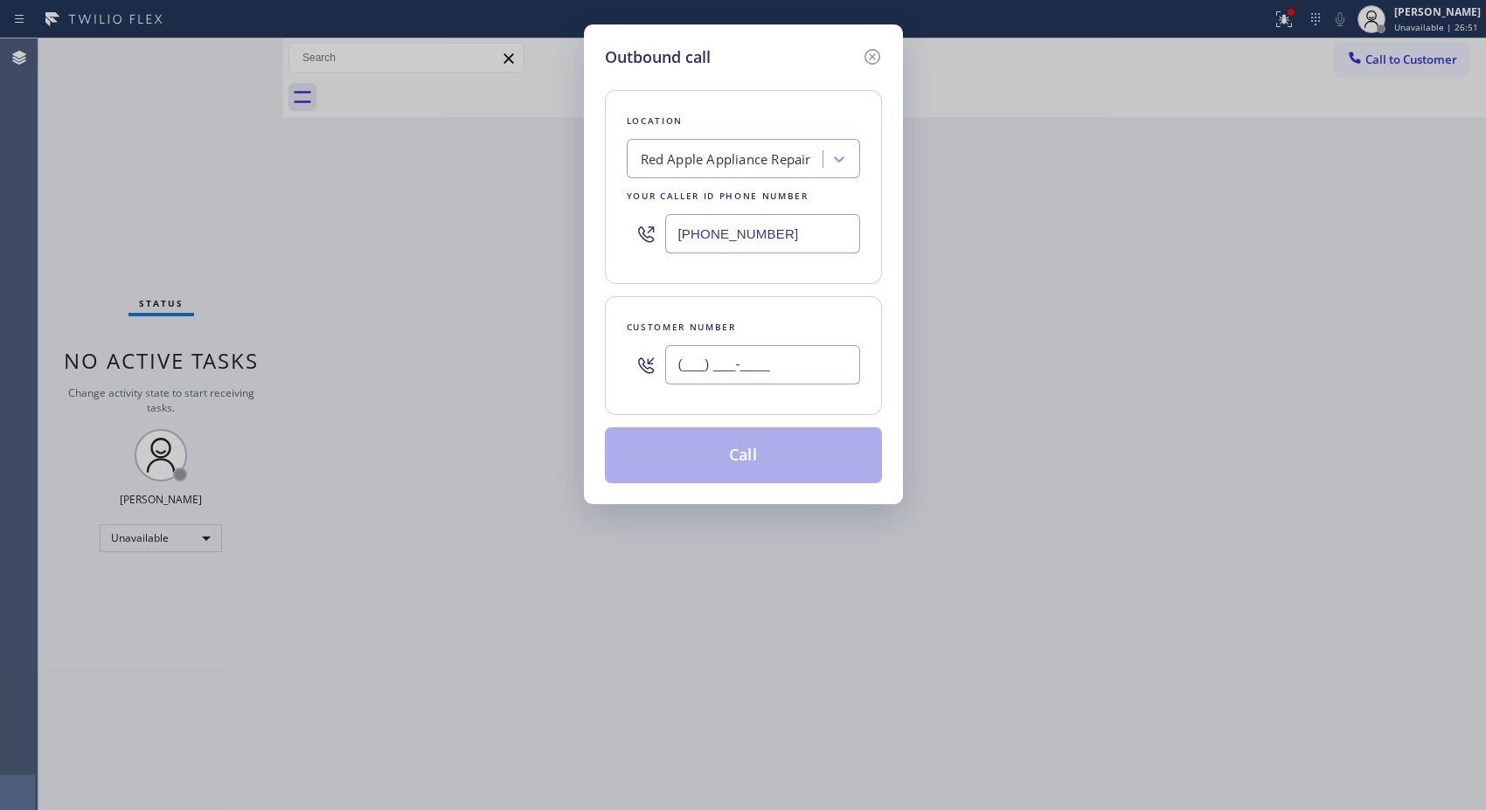
drag, startPoint x: 787, startPoint y: 357, endPoint x: 575, endPoint y: 339, distance: 212.3
click at [580, 343] on div "Outbound call Location Red Apple Appliance Repair Your caller id phone number […" at bounding box center [743, 405] width 1486 height 810
paste input "949) 910-4121"
type input "[PHONE_NUMBER]"
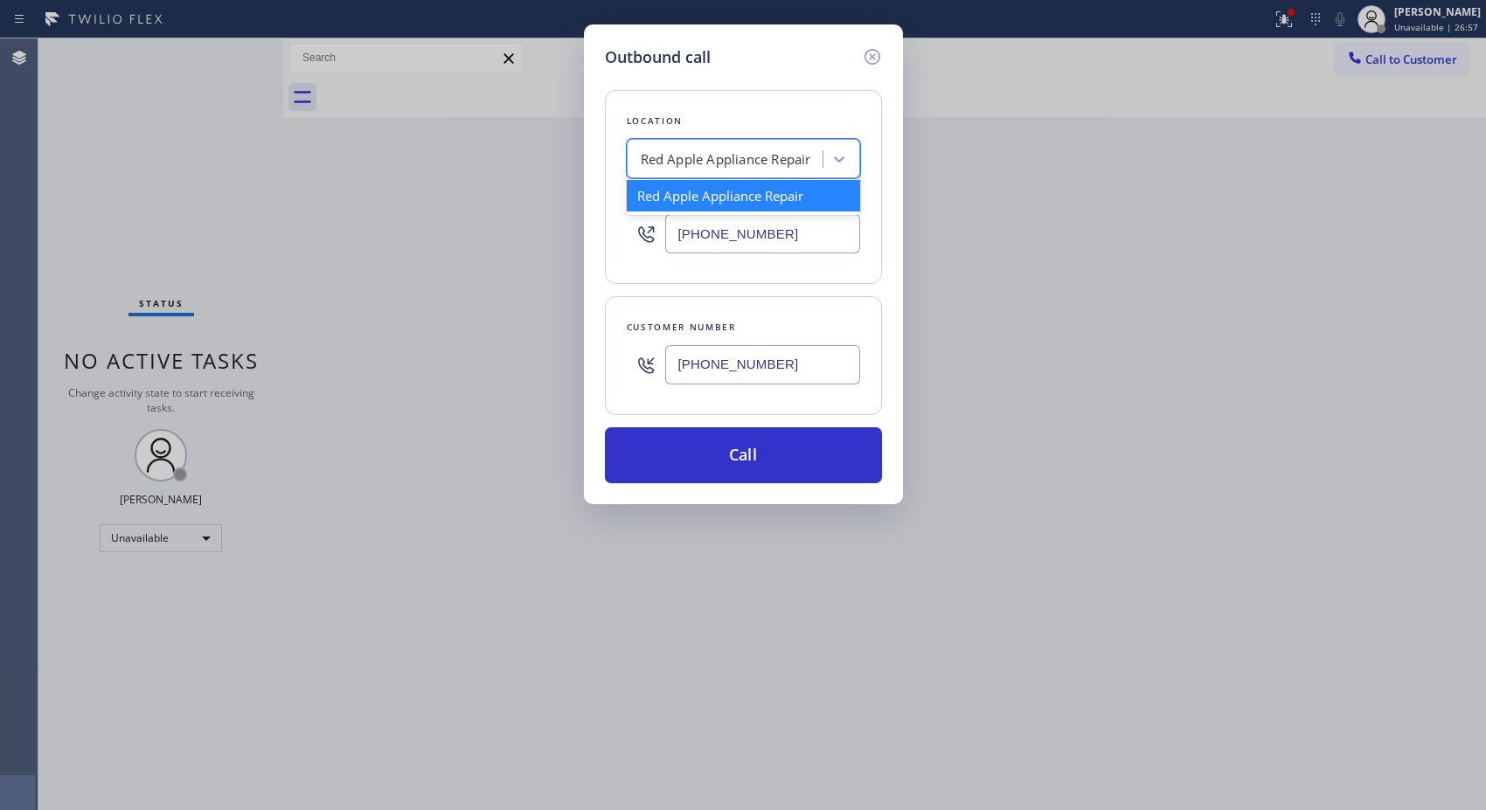
click at [678, 158] on div "Red Apple Appliance Repair" at bounding box center [726, 159] width 170 height 20
paste input "[MEDICAL_DATA] Electrical [GEOGRAPHIC_DATA]"
type input "[MEDICAL_DATA] Electrical [GEOGRAPHIC_DATA]"
click at [723, 192] on div "[MEDICAL_DATA] Electrical [GEOGRAPHIC_DATA]" at bounding box center [743, 204] width 233 height 49
type input "[PHONE_NUMBER]"
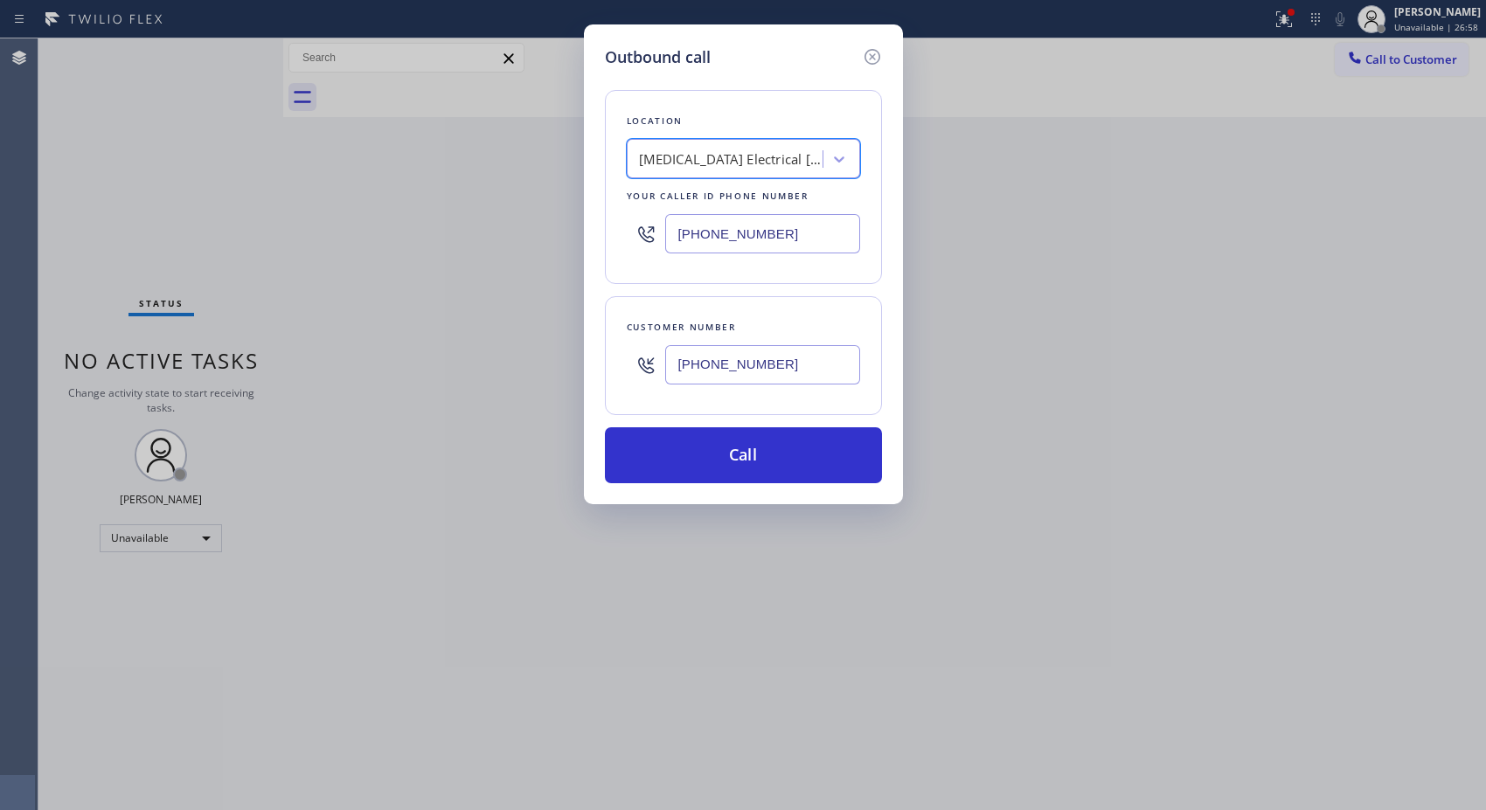
scroll to position [0, 2]
click at [728, 473] on button "Call" at bounding box center [743, 455] width 277 height 56
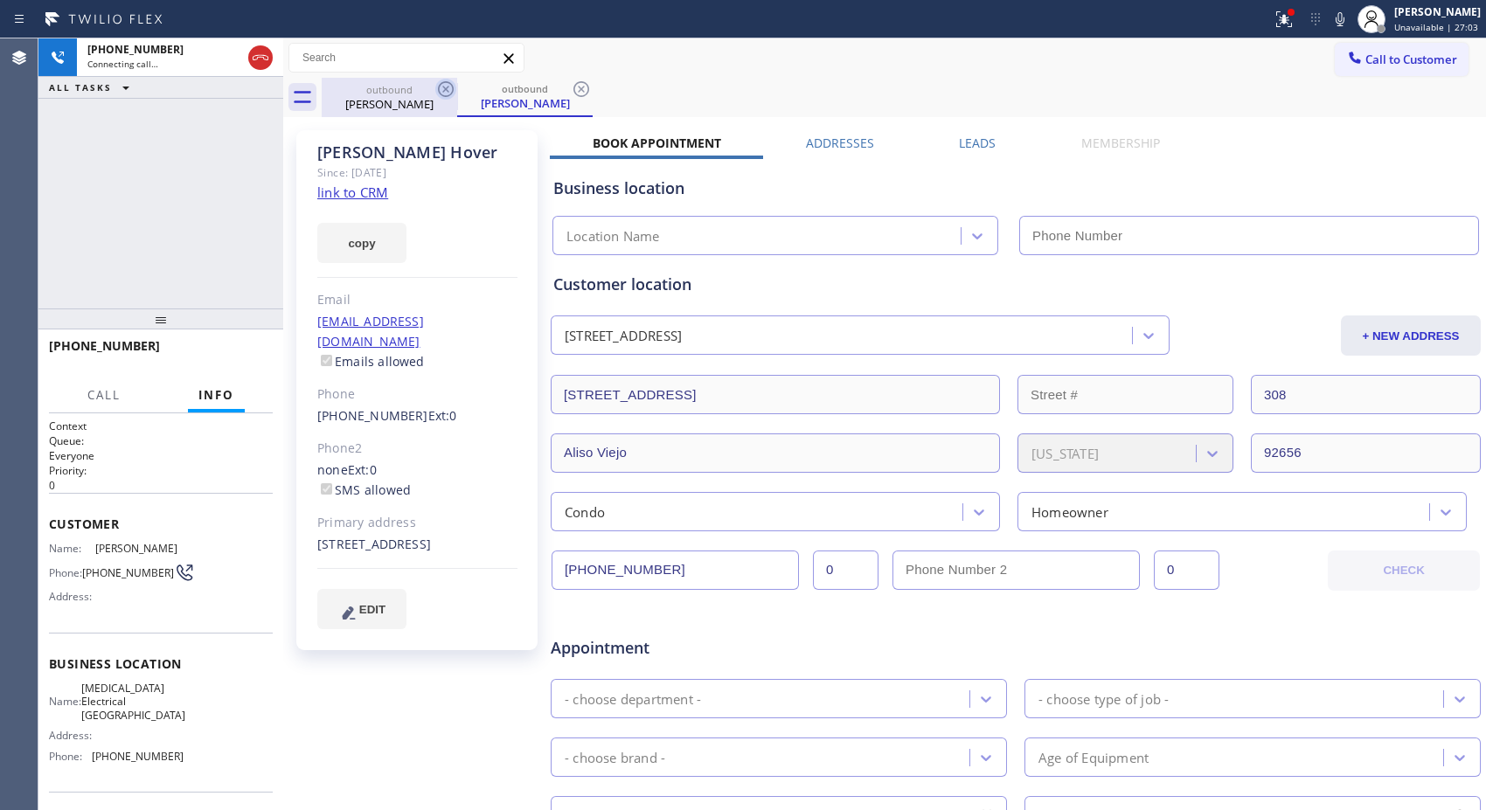
click at [580, 92] on icon at bounding box center [581, 89] width 21 height 21
type input "[PHONE_NUMBER]"
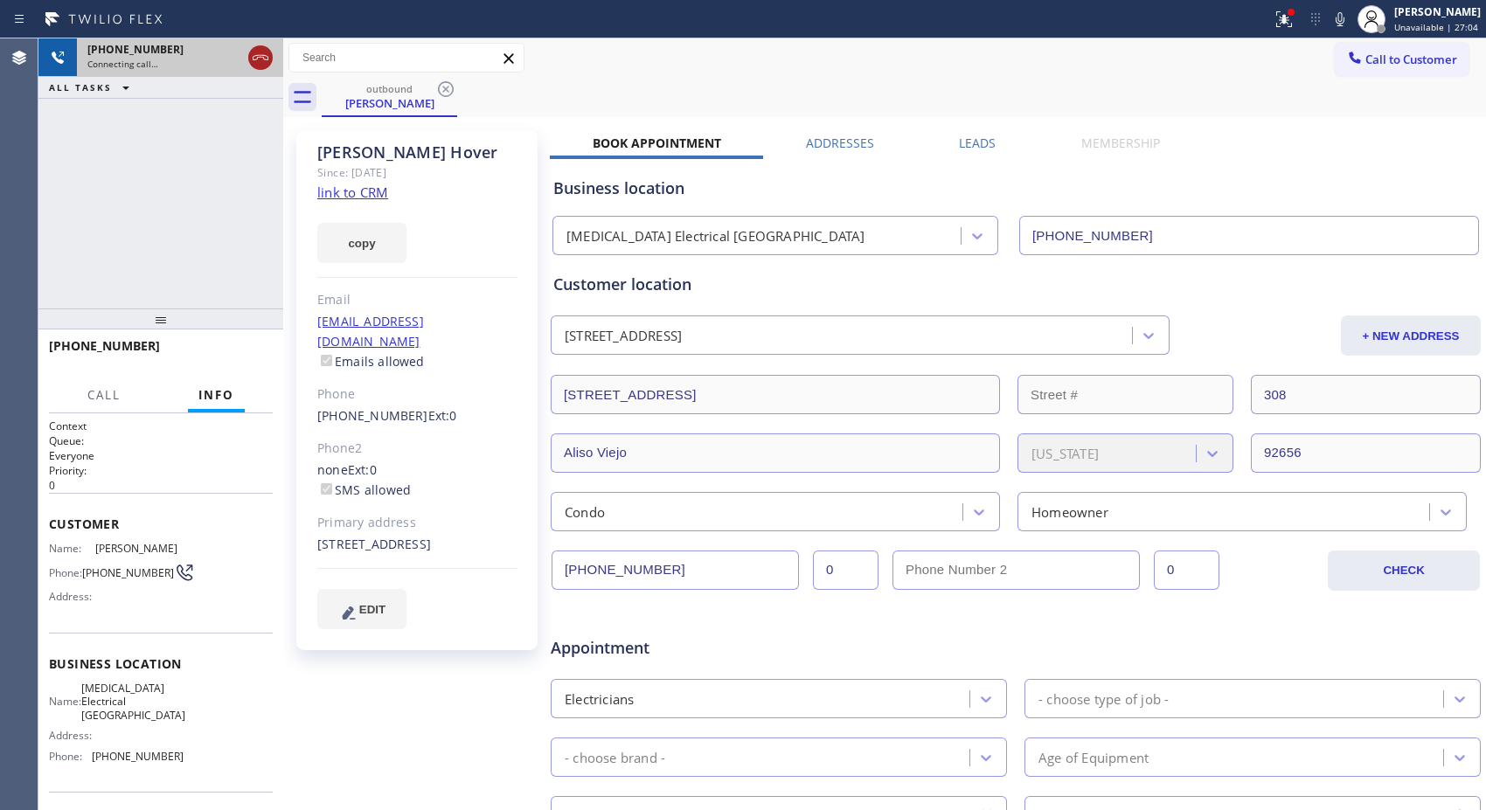
click at [257, 62] on icon at bounding box center [260, 57] width 21 height 21
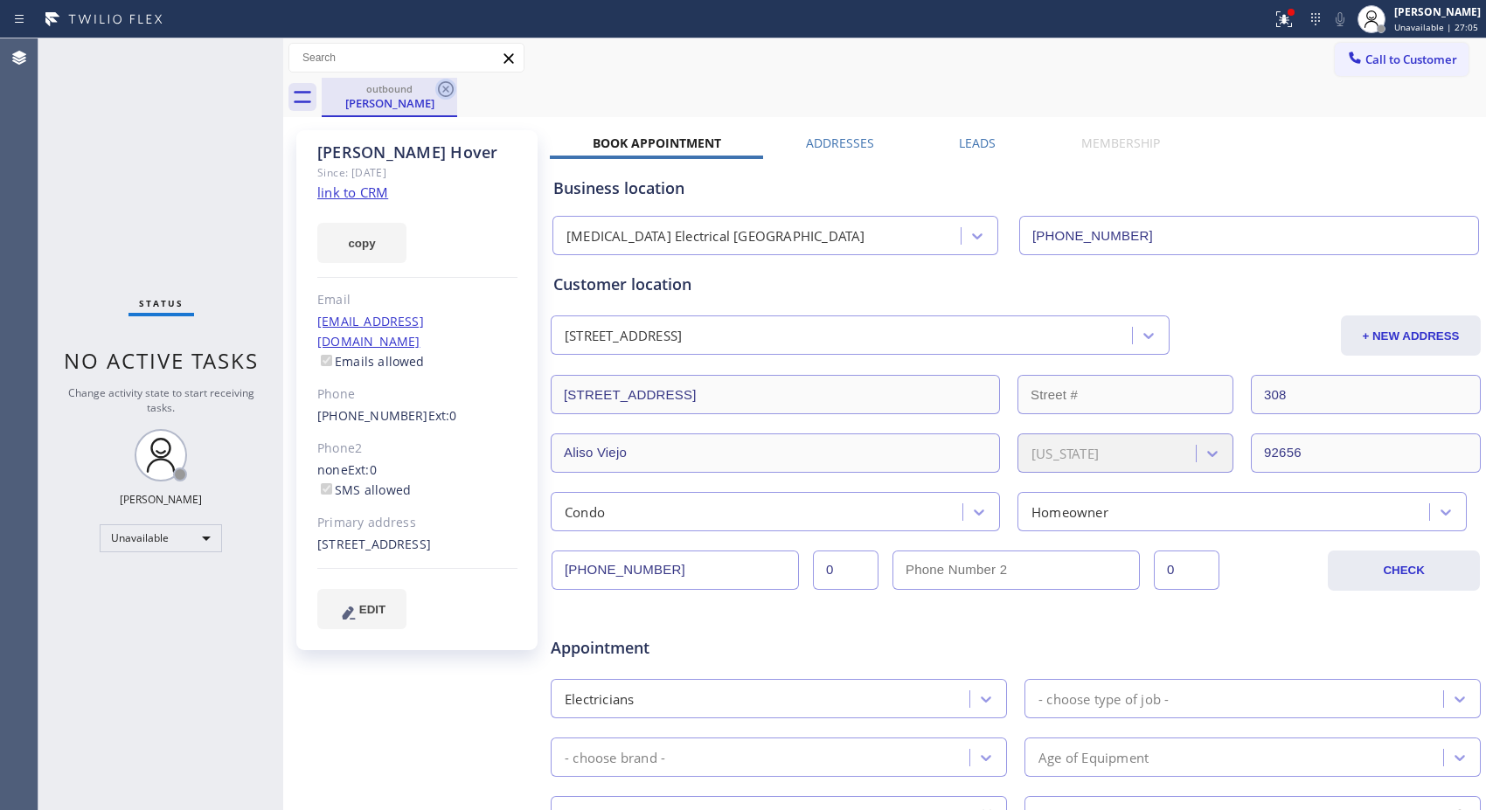
click at [448, 86] on icon at bounding box center [446, 89] width 16 height 16
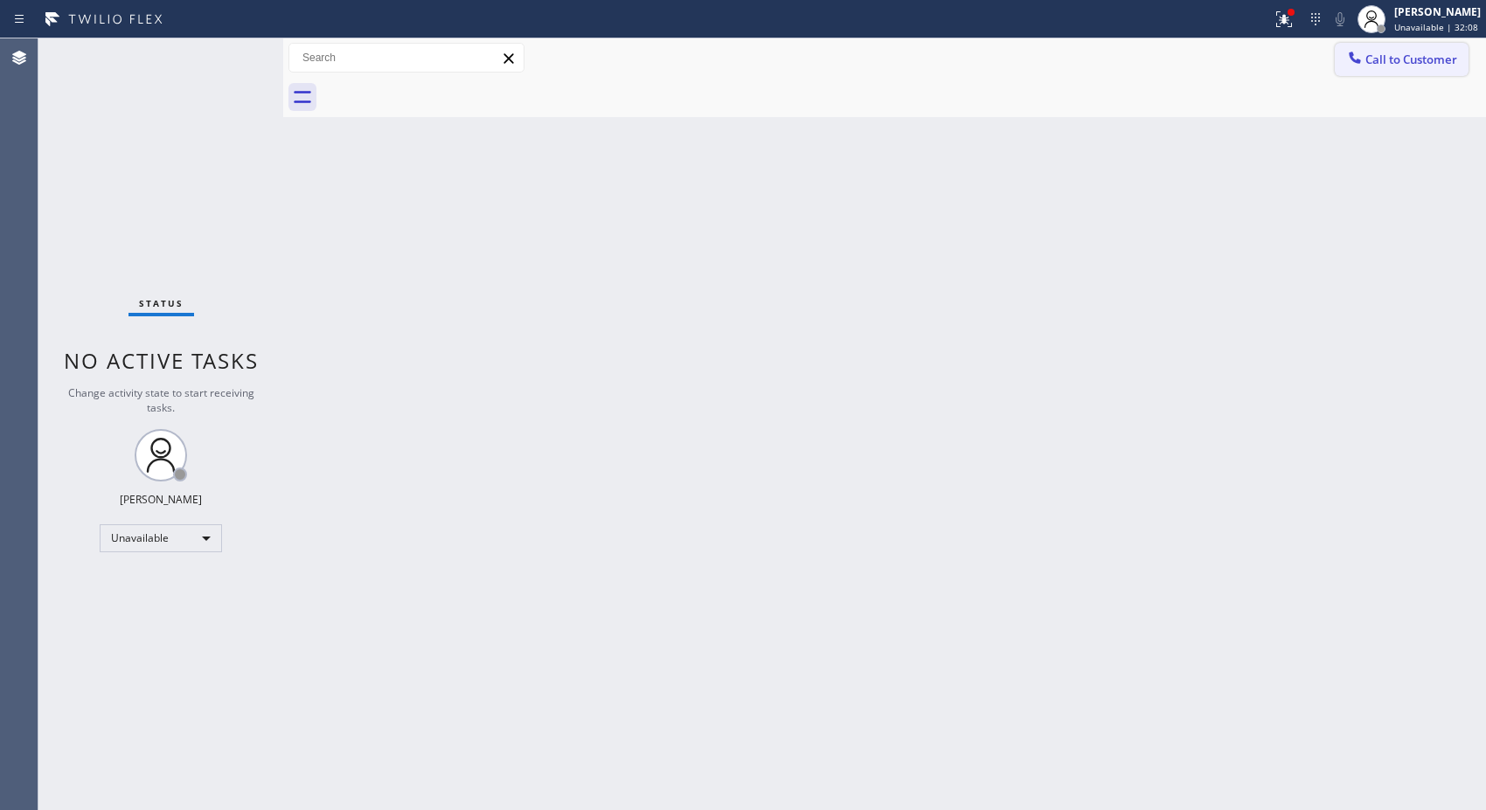
click at [1403, 63] on span "Call to Customer" at bounding box center [1411, 60] width 92 height 16
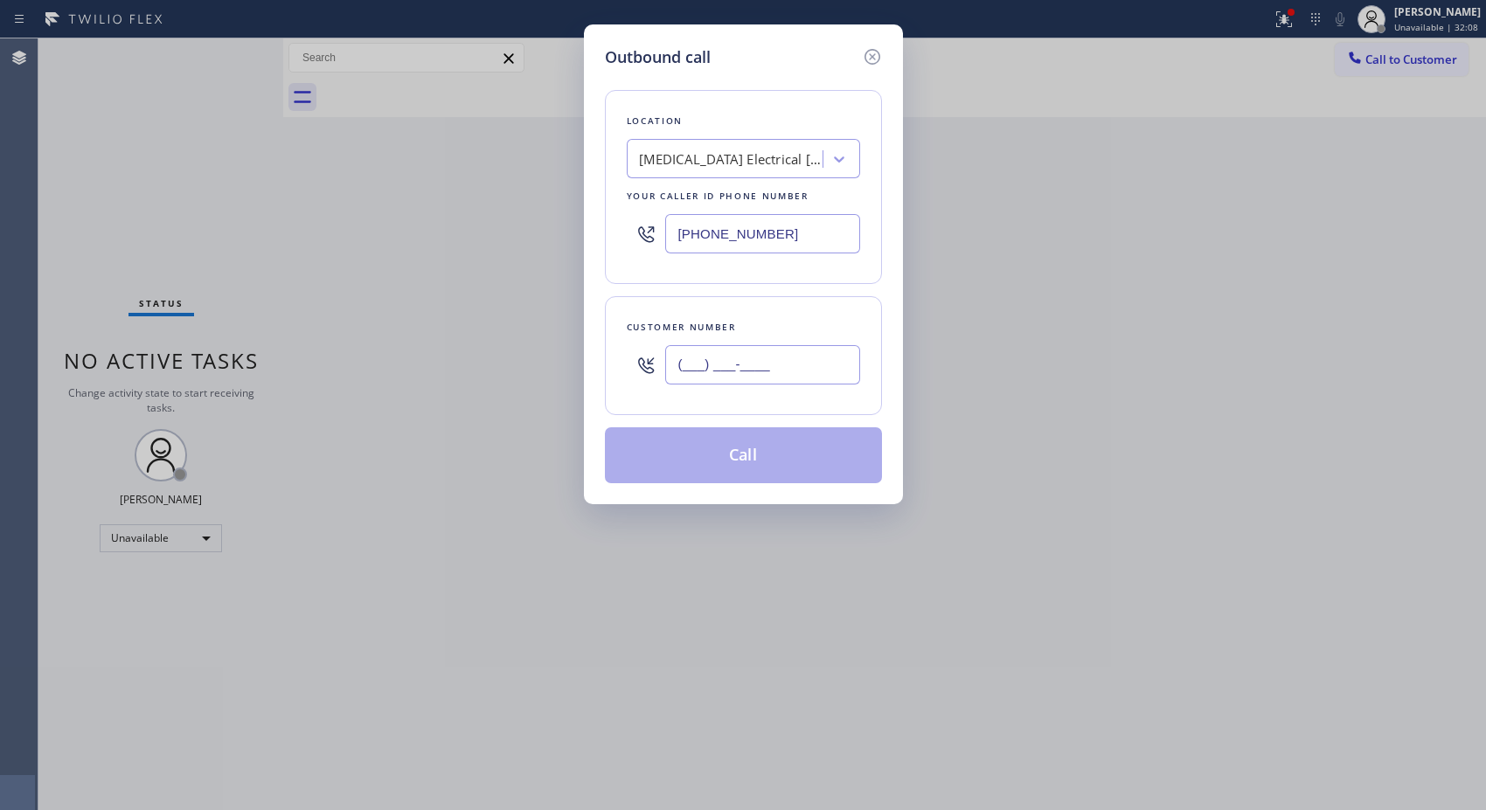
drag, startPoint x: 836, startPoint y: 365, endPoint x: 607, endPoint y: 316, distance: 234.2
click at [609, 319] on div "Customer number (___) ___-____" at bounding box center [743, 355] width 277 height 119
paste input "805) 708-2260"
type input "[PHONE_NUMBER]"
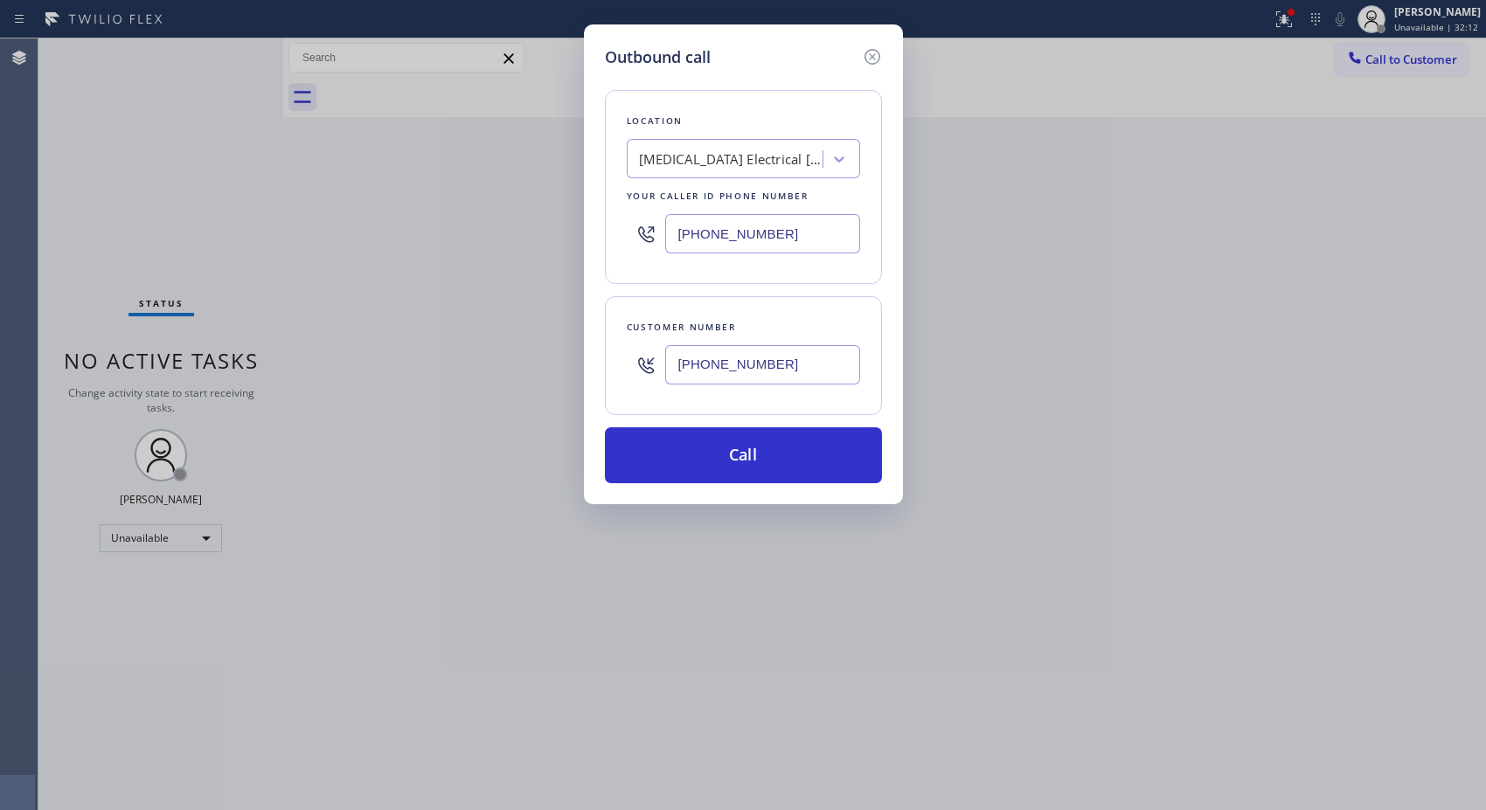
drag, startPoint x: 784, startPoint y: 222, endPoint x: 608, endPoint y: 233, distance: 176.9
click at [610, 238] on div "Location [MEDICAL_DATA] Electrical [GEOGRAPHIC_DATA] Your caller id phone numbe…" at bounding box center [743, 187] width 277 height 194
paste input "888) 859-4448"
type input "[PHONE_NUMBER]"
drag, startPoint x: 749, startPoint y: 434, endPoint x: 756, endPoint y: 452, distance: 18.8
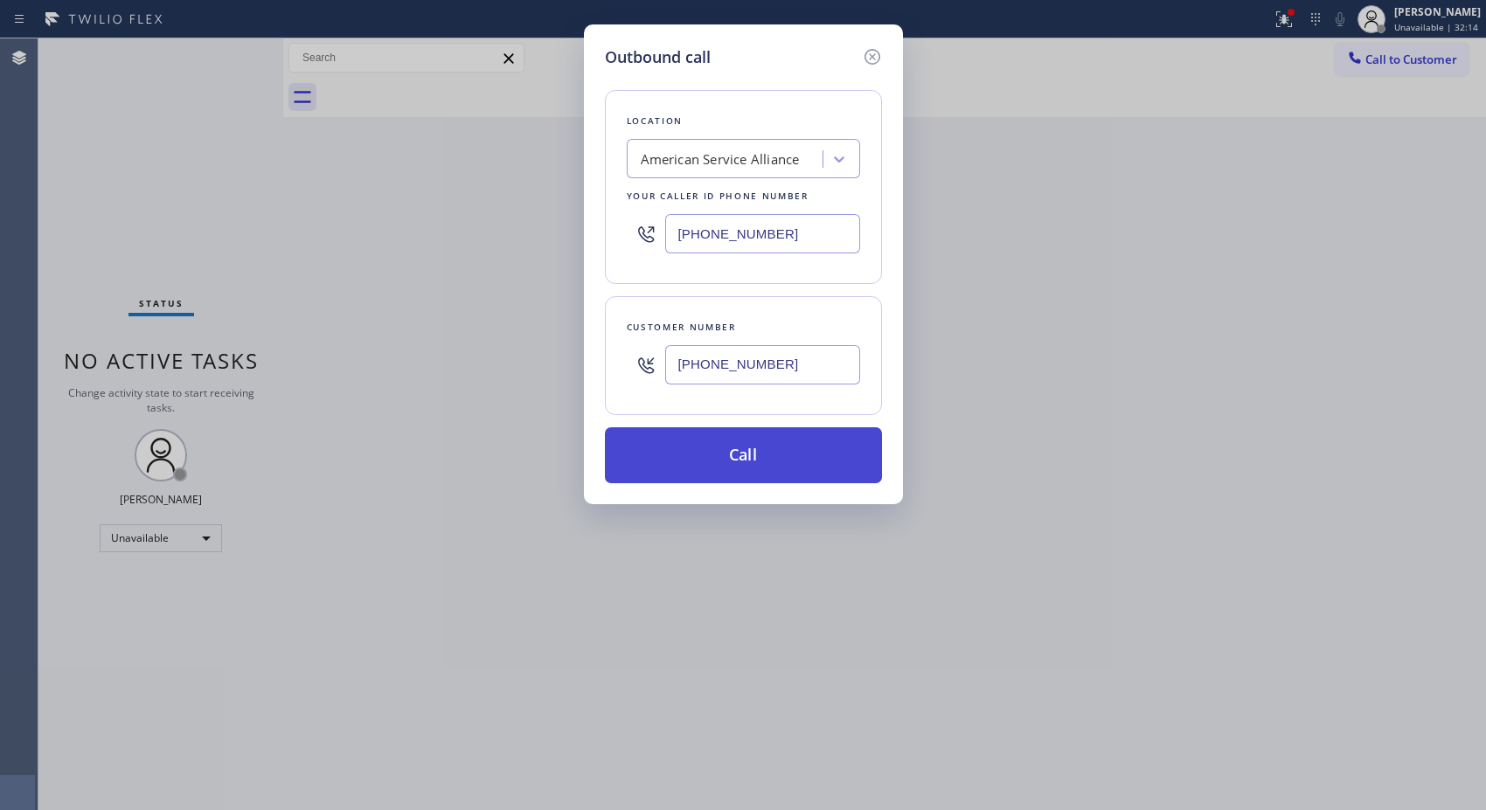
click at [756, 452] on button "Call" at bounding box center [743, 455] width 277 height 56
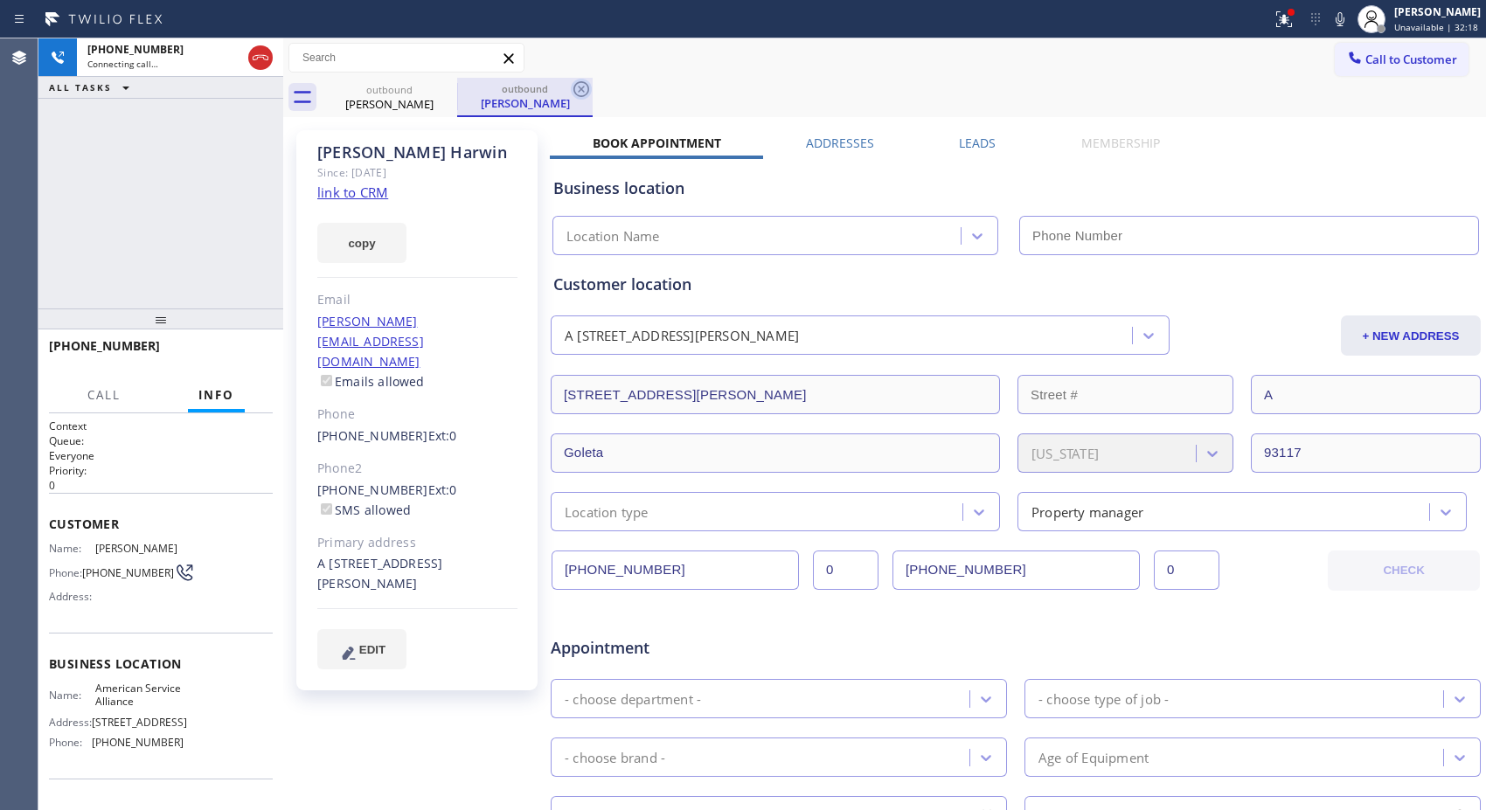
type input "[PHONE_NUMBER]"
drag, startPoint x: 583, startPoint y: 89, endPoint x: 582, endPoint y: 63, distance: 26.2
click at [583, 89] on icon at bounding box center [581, 89] width 21 height 21
click at [205, 263] on div "[PHONE_NUMBER] Connecting call… ALL TASKS ALL TASKS ACTIVE TASKS TASKS IN WRAP …" at bounding box center [160, 173] width 245 height 270
drag, startPoint x: 192, startPoint y: 330, endPoint x: 232, endPoint y: 125, distance: 209.1
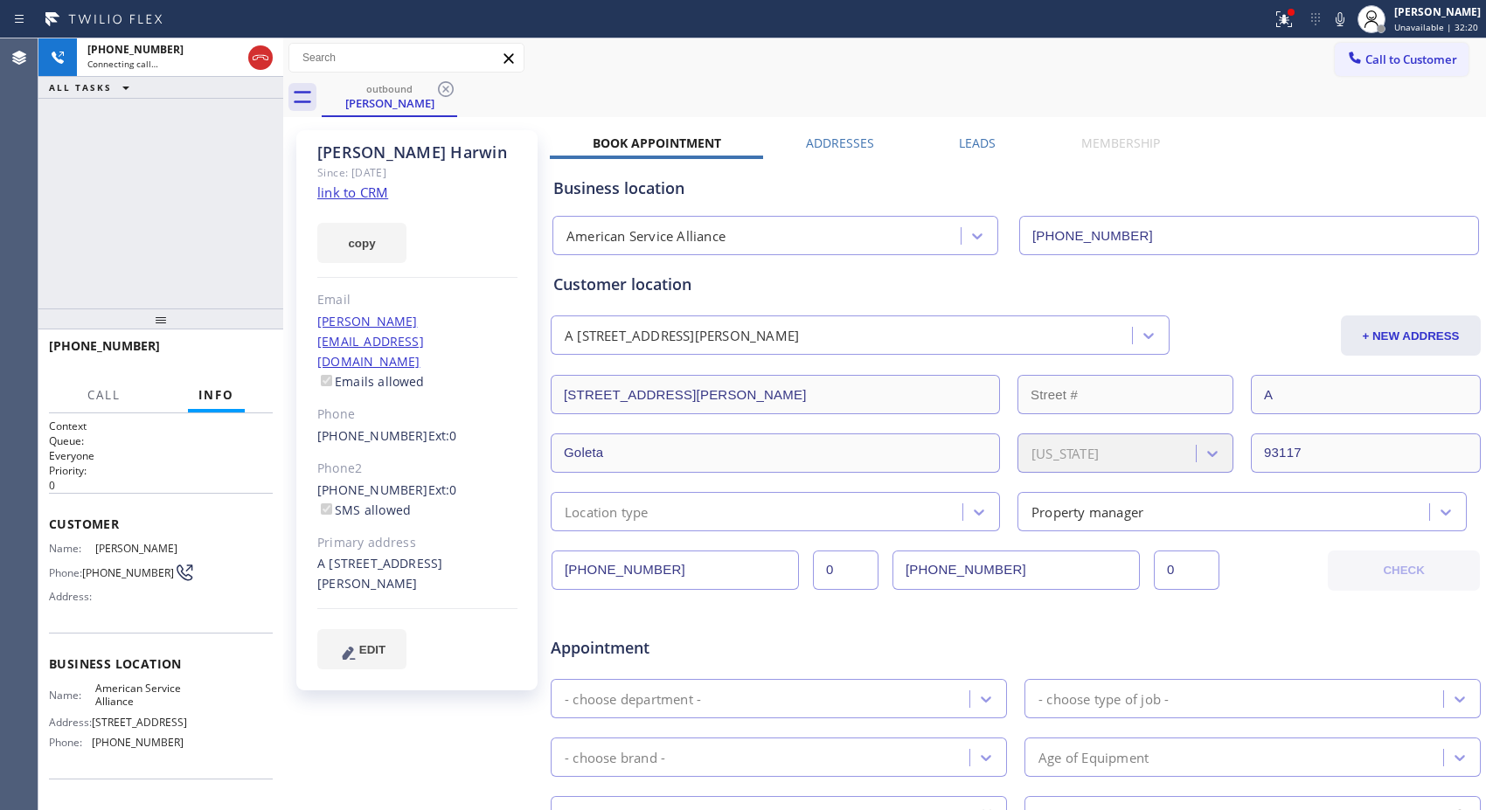
click at [228, 141] on div "[PHONE_NUMBER] Connecting call… ALL TASKS ALL TASKS ACTIVE TASKS TASKS IN WRAP …" at bounding box center [160, 424] width 245 height 772
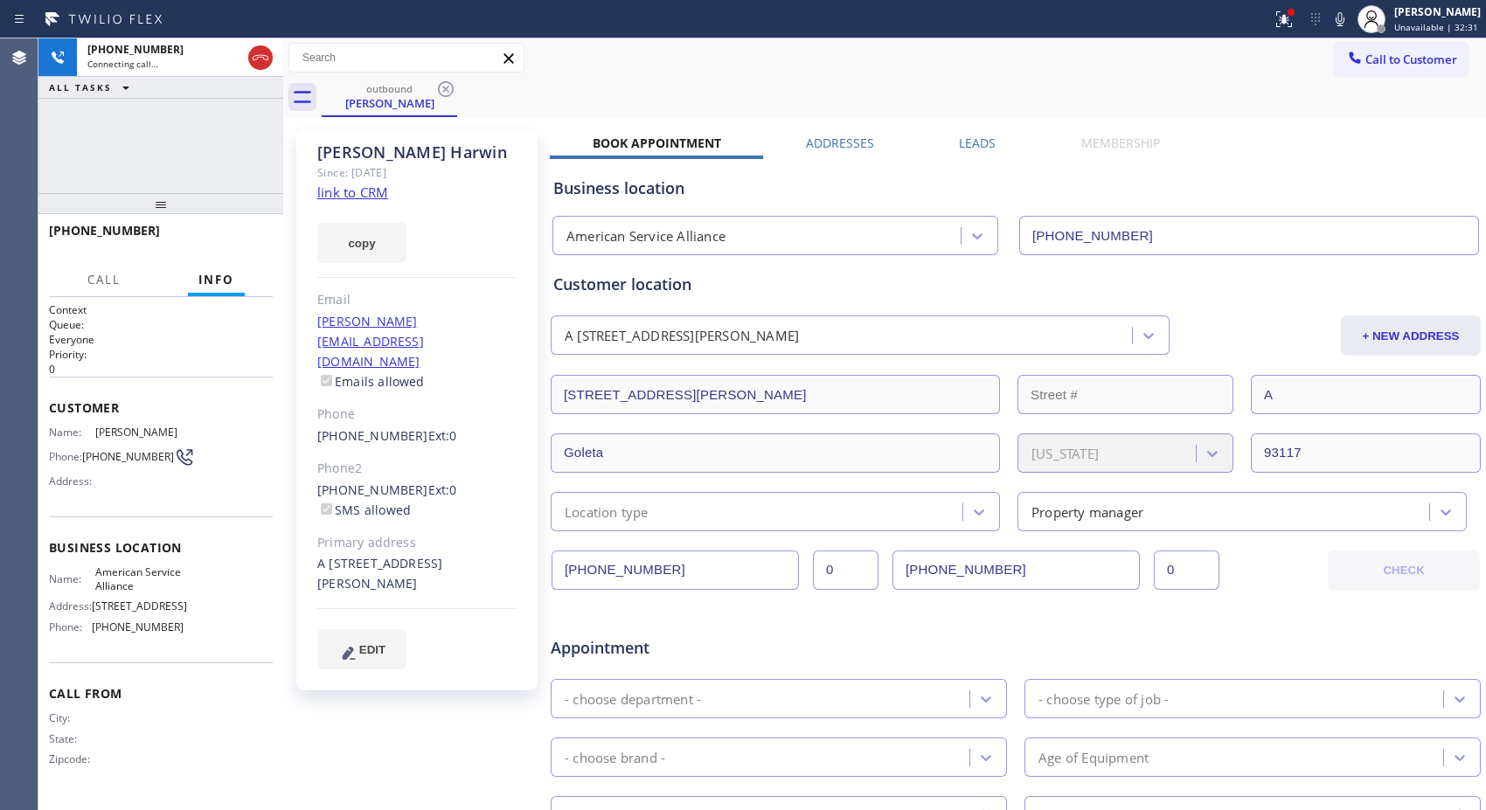
drag, startPoint x: 170, startPoint y: 210, endPoint x: 173, endPoint y: 195, distance: 15.3
click at [173, 195] on div at bounding box center [160, 203] width 245 height 21
click at [241, 236] on span "HANG UP" at bounding box center [231, 239] width 53 height 12
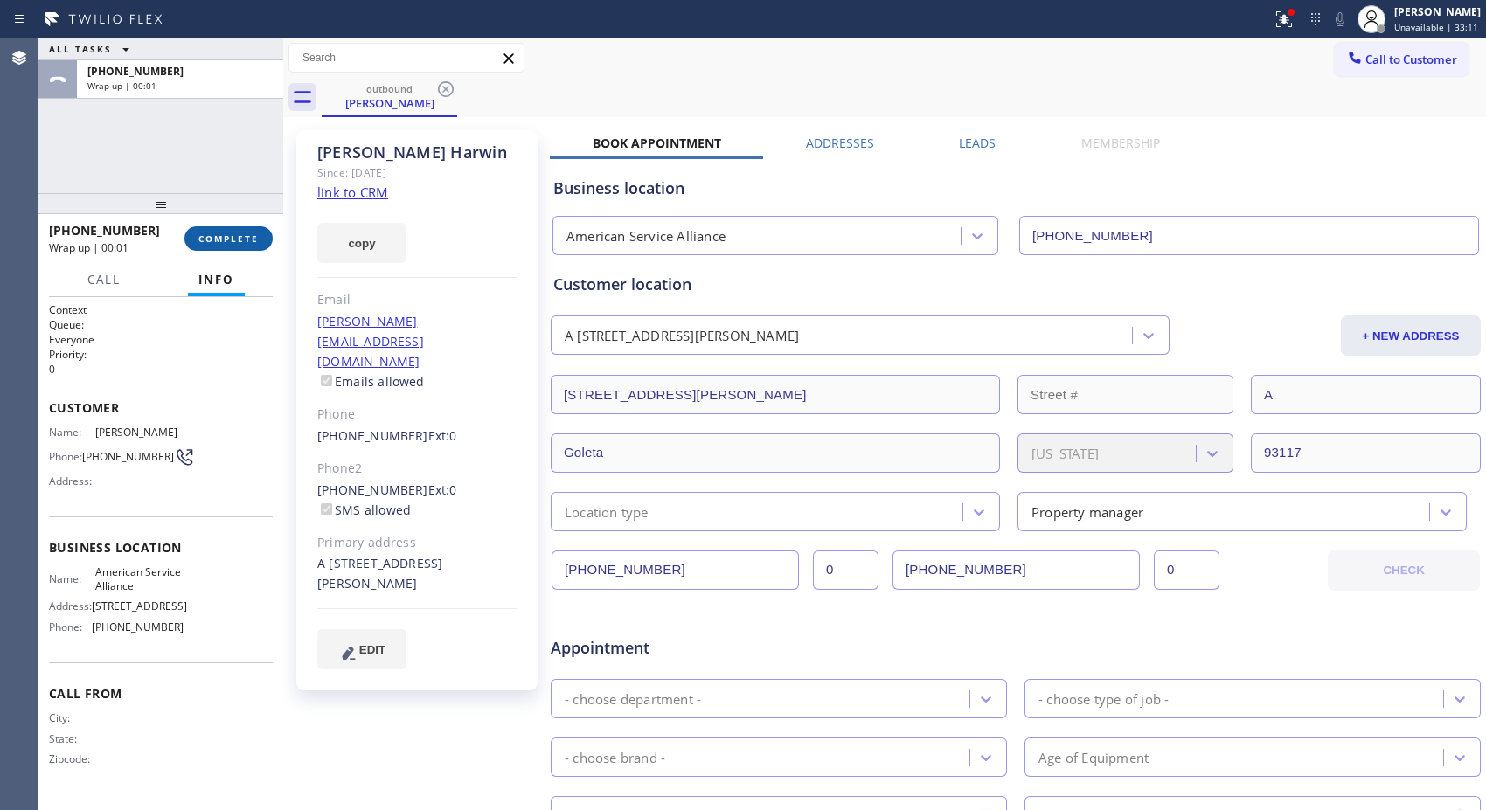
drag, startPoint x: 240, startPoint y: 240, endPoint x: 958, endPoint y: 226, distance: 717.8
click at [241, 240] on span "COMPLETE" at bounding box center [228, 239] width 60 height 12
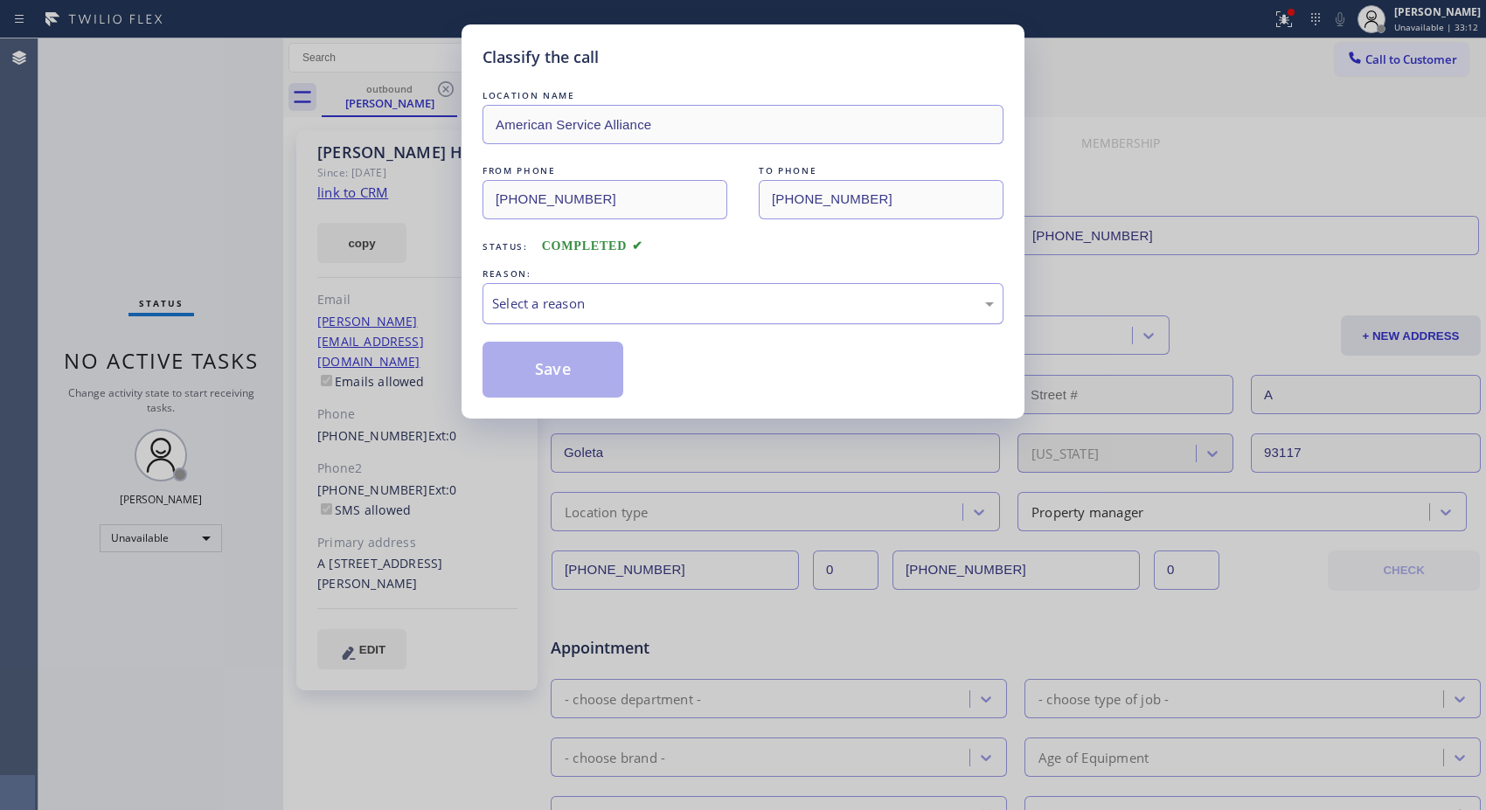
click at [819, 311] on div "Select a reason" at bounding box center [743, 304] width 502 height 20
click at [587, 370] on button "Save" at bounding box center [553, 370] width 141 height 56
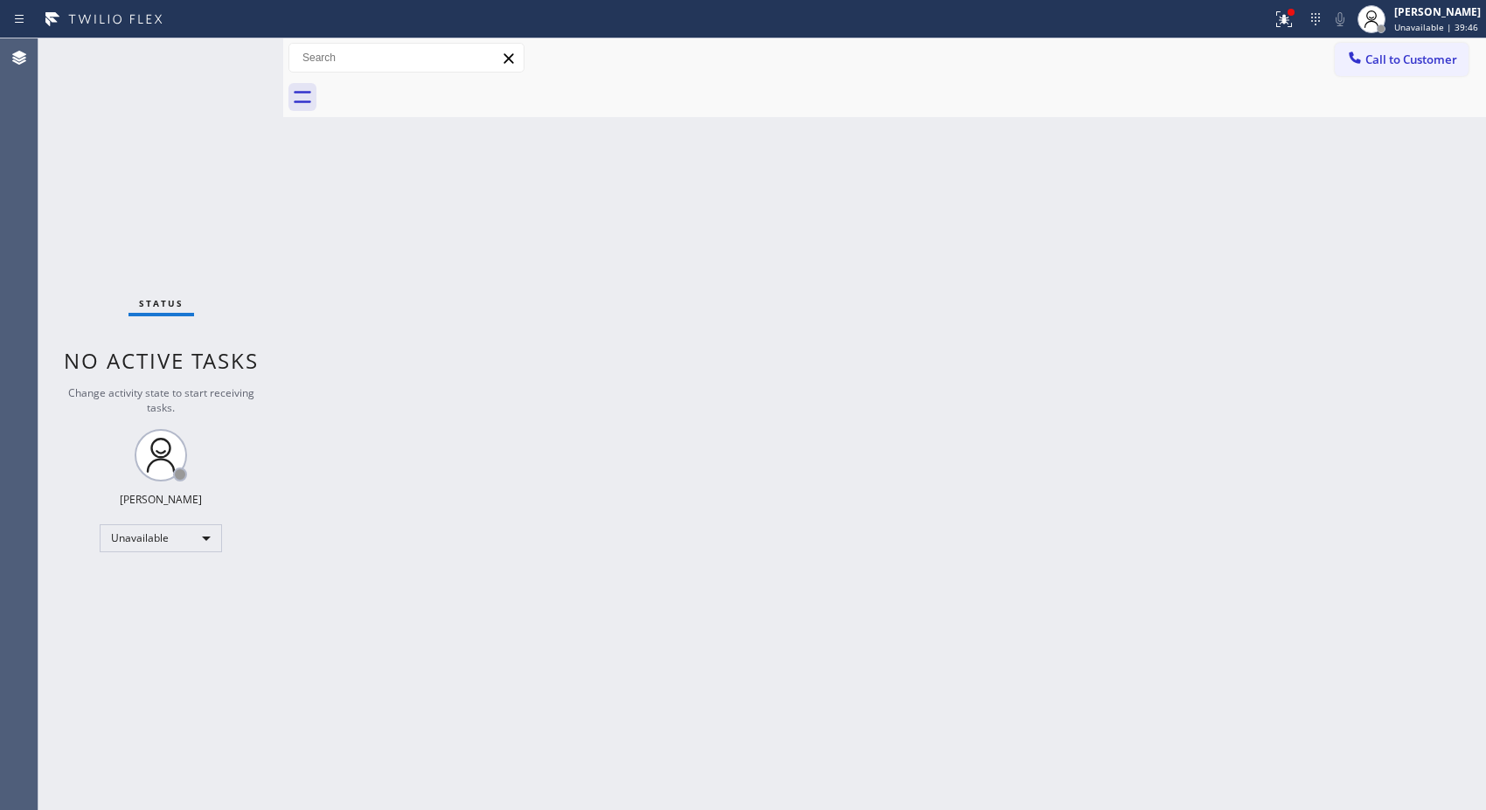
drag, startPoint x: 1403, startPoint y: 175, endPoint x: 1361, endPoint y: 167, distance: 42.7
click at [1397, 190] on div "Back to Dashboard Change Sender ID Customers Technicians Select a contact Outbo…" at bounding box center [884, 424] width 1203 height 772
click at [1375, 59] on span "Call to Customer" at bounding box center [1411, 60] width 92 height 16
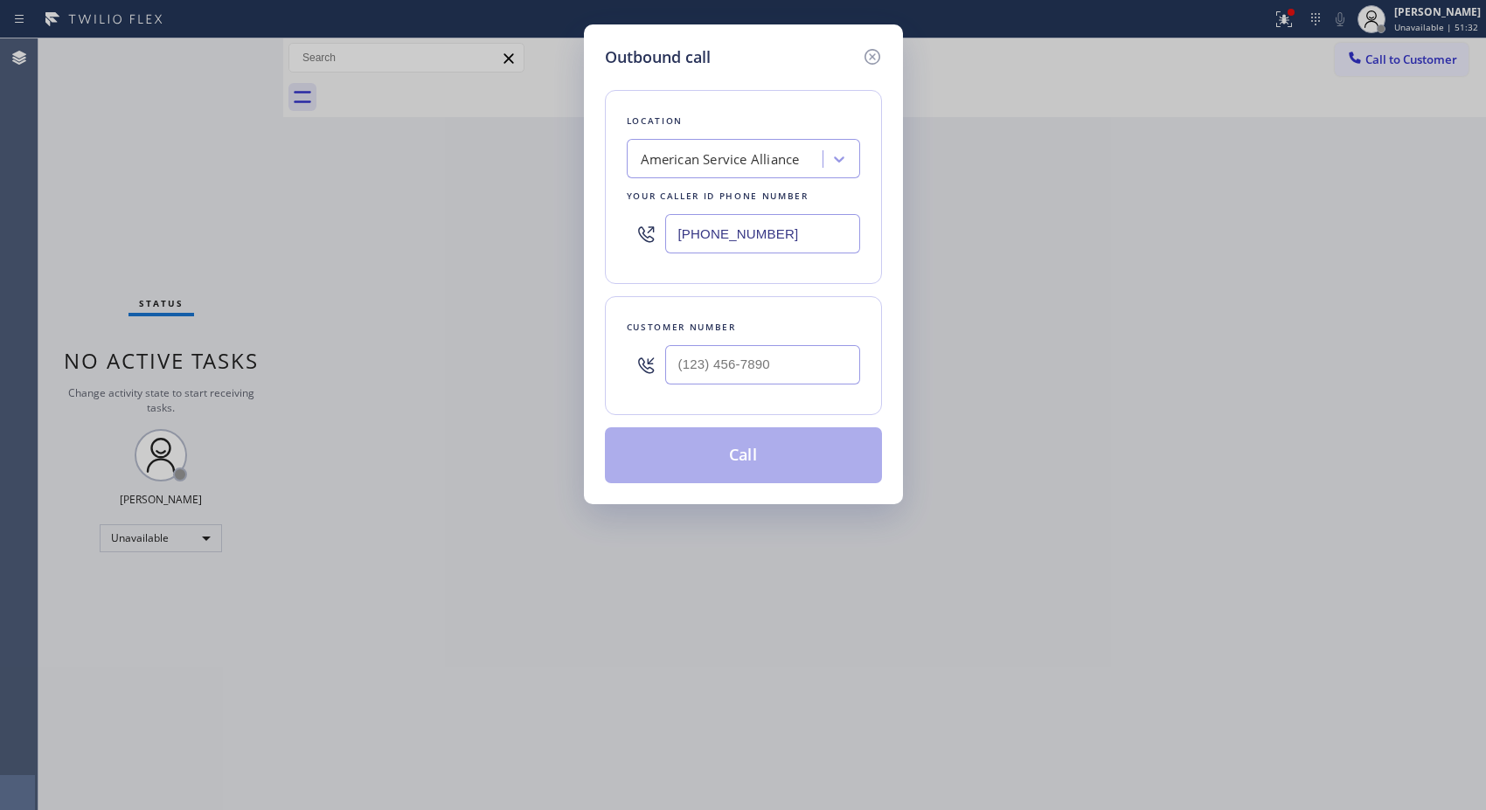
drag, startPoint x: 811, startPoint y: 229, endPoint x: 543, endPoint y: 172, distance: 274.3
click at [573, 206] on div "Outbound call Location American Service Alliance Your caller id phone number [P…" at bounding box center [743, 405] width 1486 height 810
paste input "347) 284-6179"
type input "[PHONE_NUMBER]"
drag, startPoint x: 774, startPoint y: 361, endPoint x: 577, endPoint y: 350, distance: 197.0
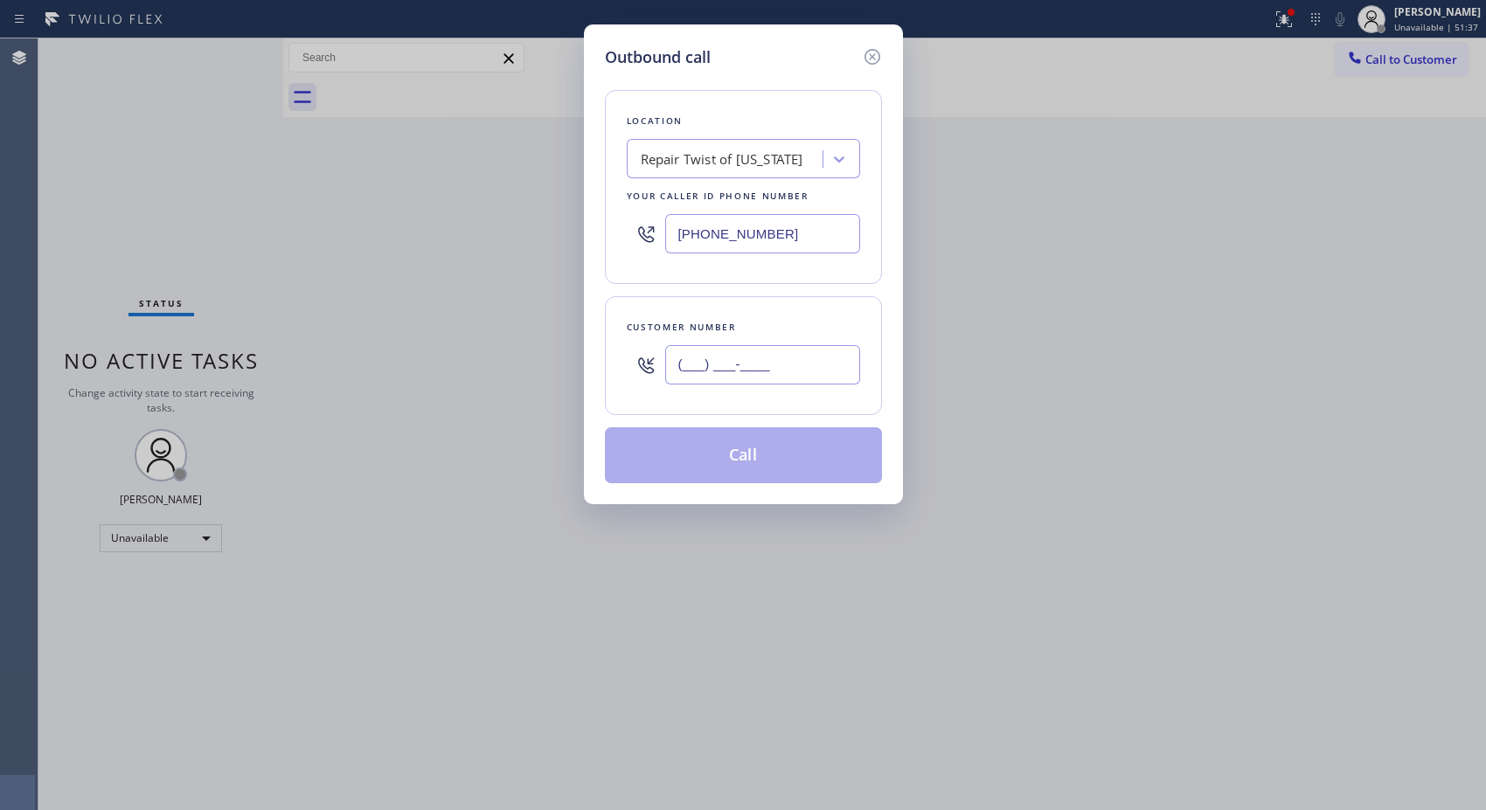
click at [578, 351] on div "Outbound call Location Repair Twist of [US_STATE] Your caller id phone number […" at bounding box center [743, 405] width 1486 height 810
paste input "646) 302-5721"
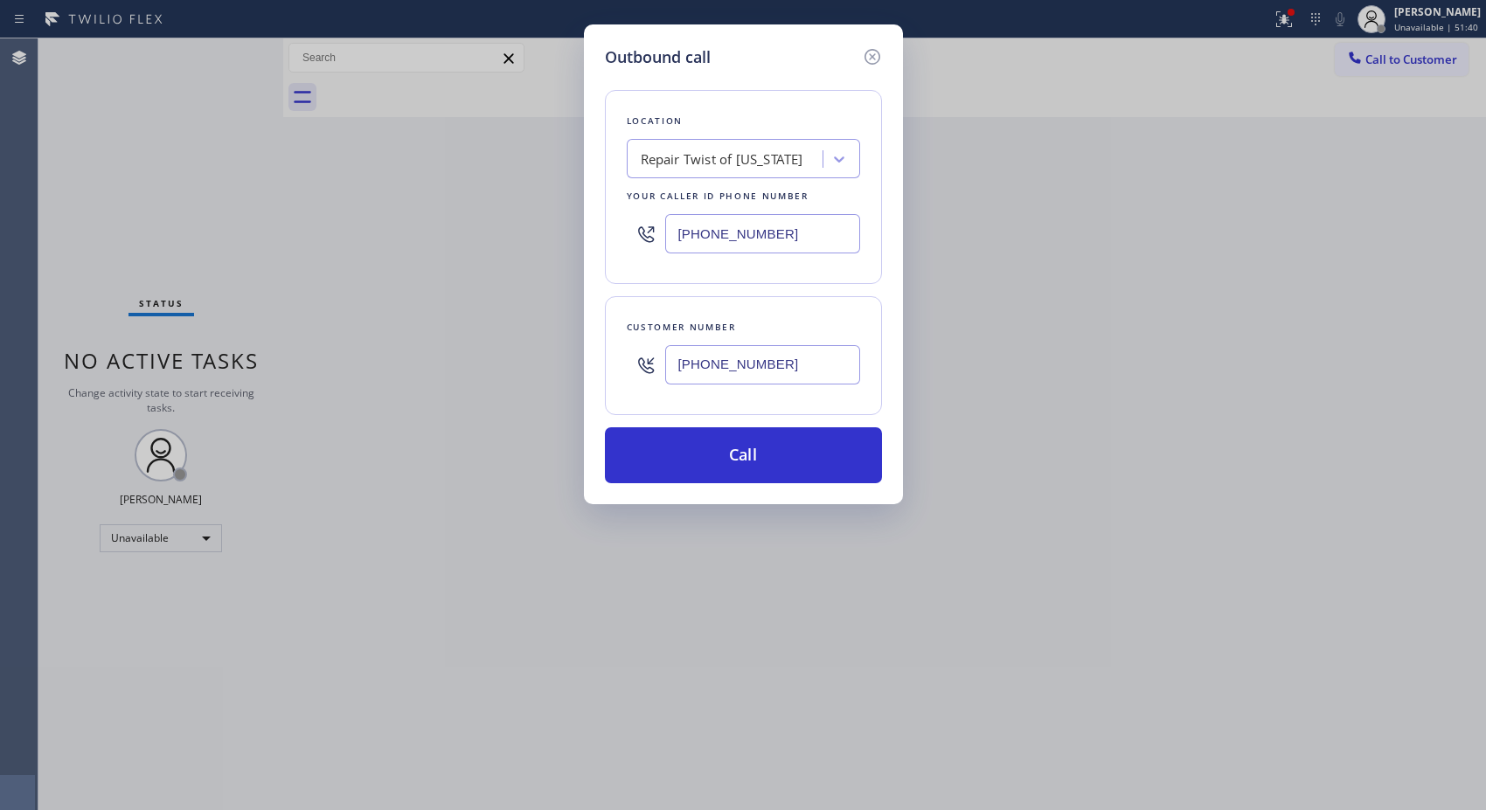
type input "[PHONE_NUMBER]"
click at [1052, 211] on div "Outbound call Location Repair Twist of [US_STATE] Your caller id phone number […" at bounding box center [743, 405] width 1486 height 810
click at [789, 444] on button "Call" at bounding box center [743, 455] width 277 height 56
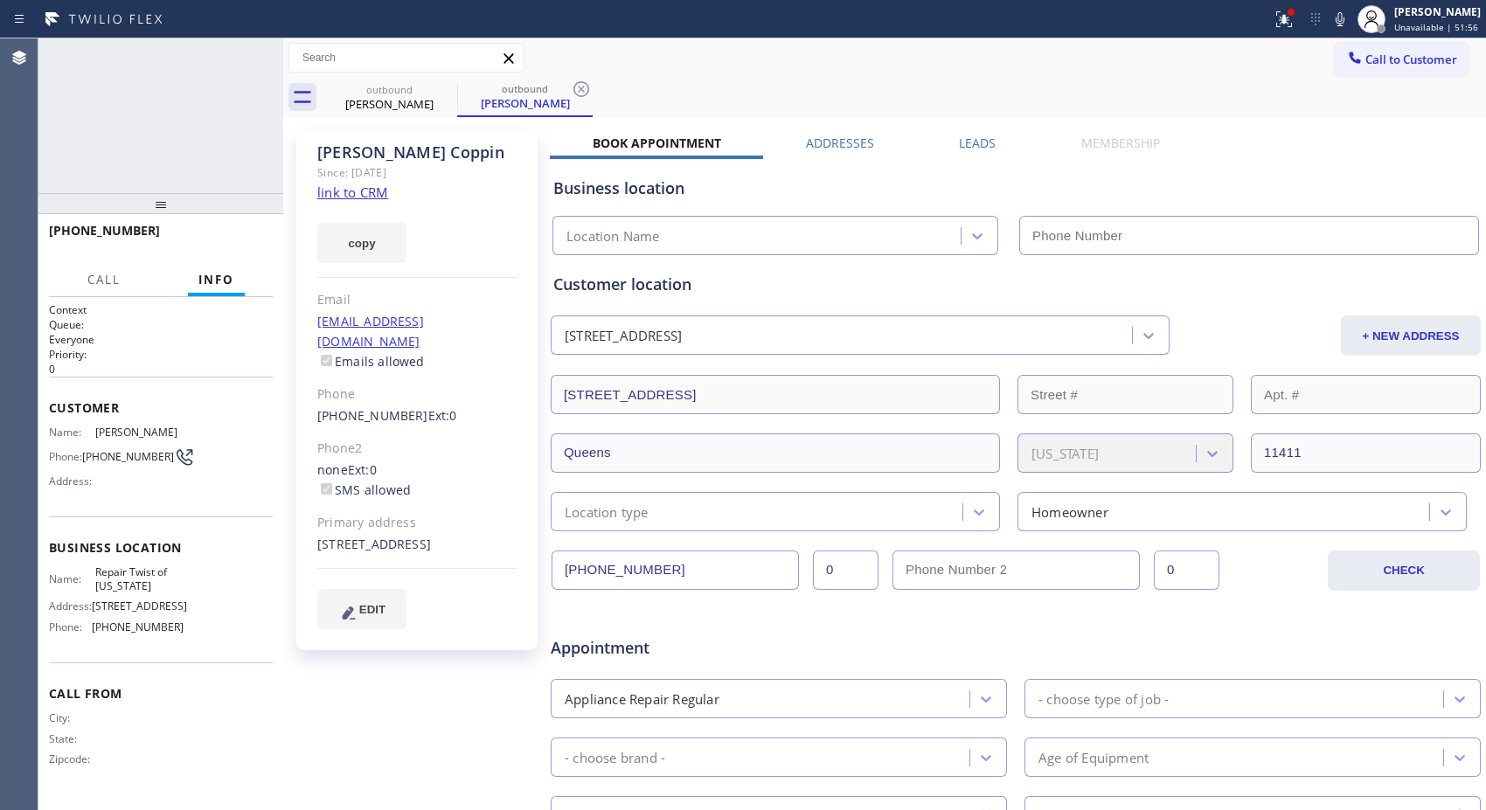
type input "[PHONE_NUMBER]"
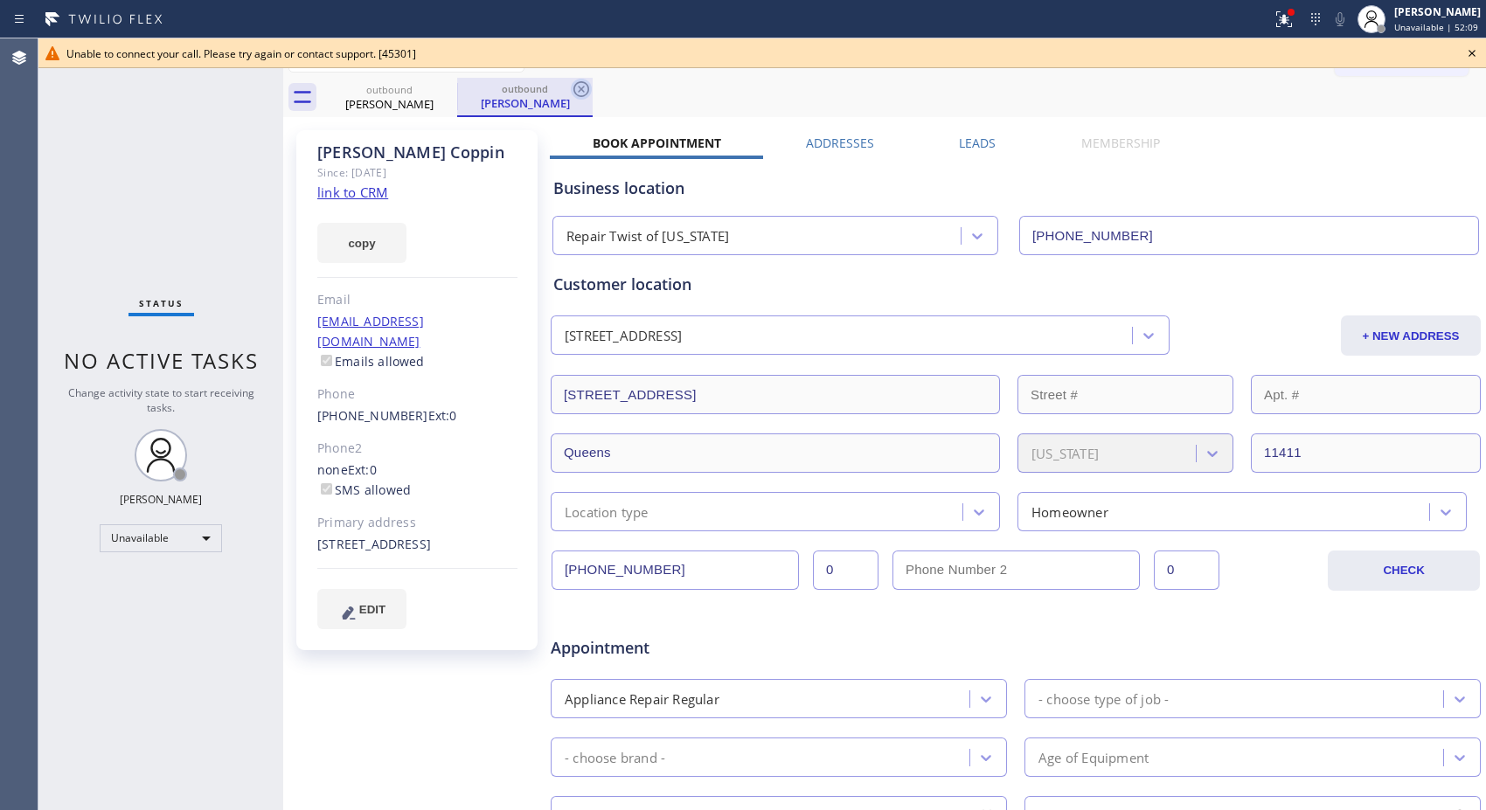
click at [587, 90] on icon at bounding box center [581, 89] width 21 height 21
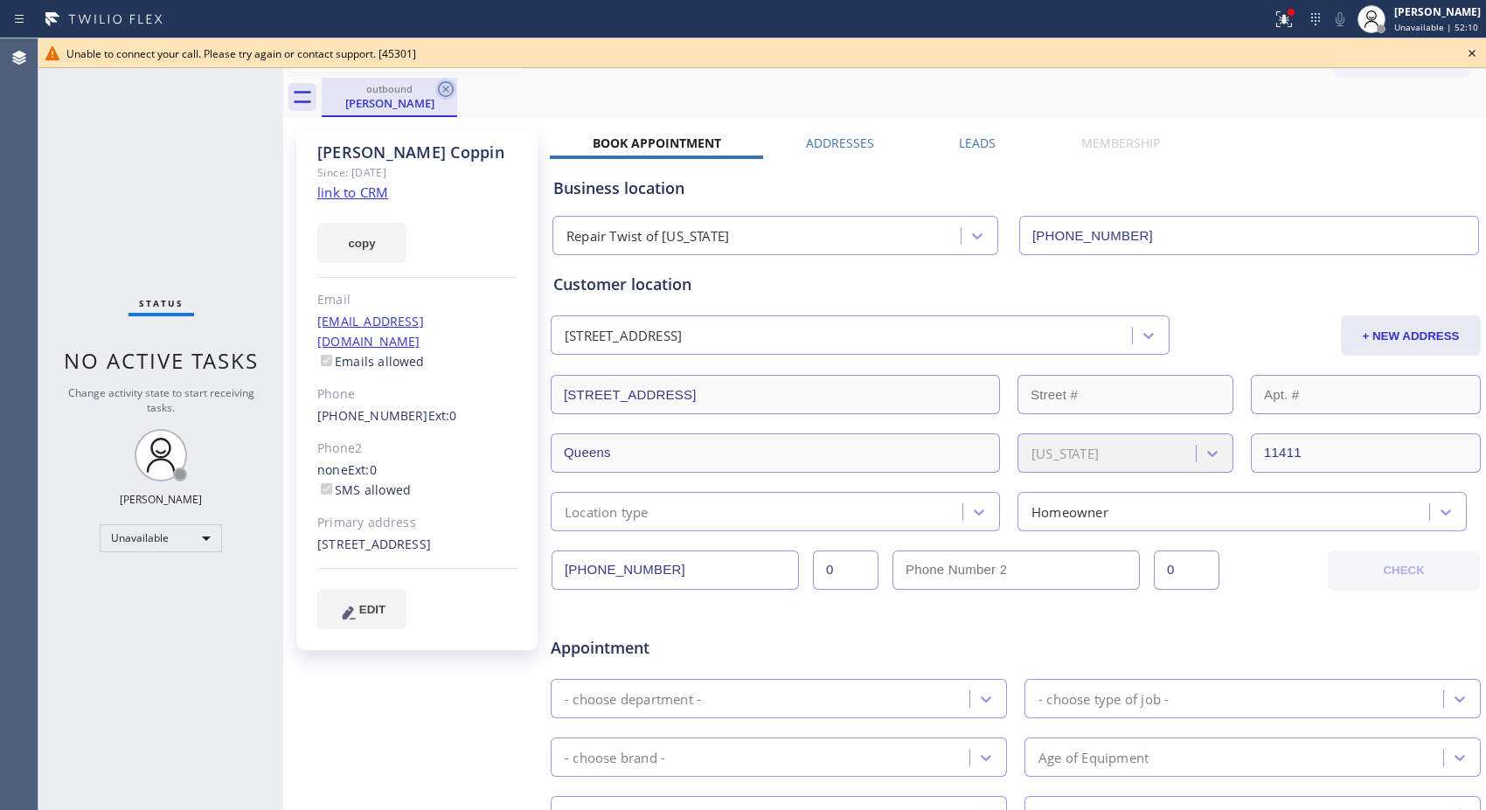
click at [446, 93] on icon at bounding box center [445, 89] width 21 height 21
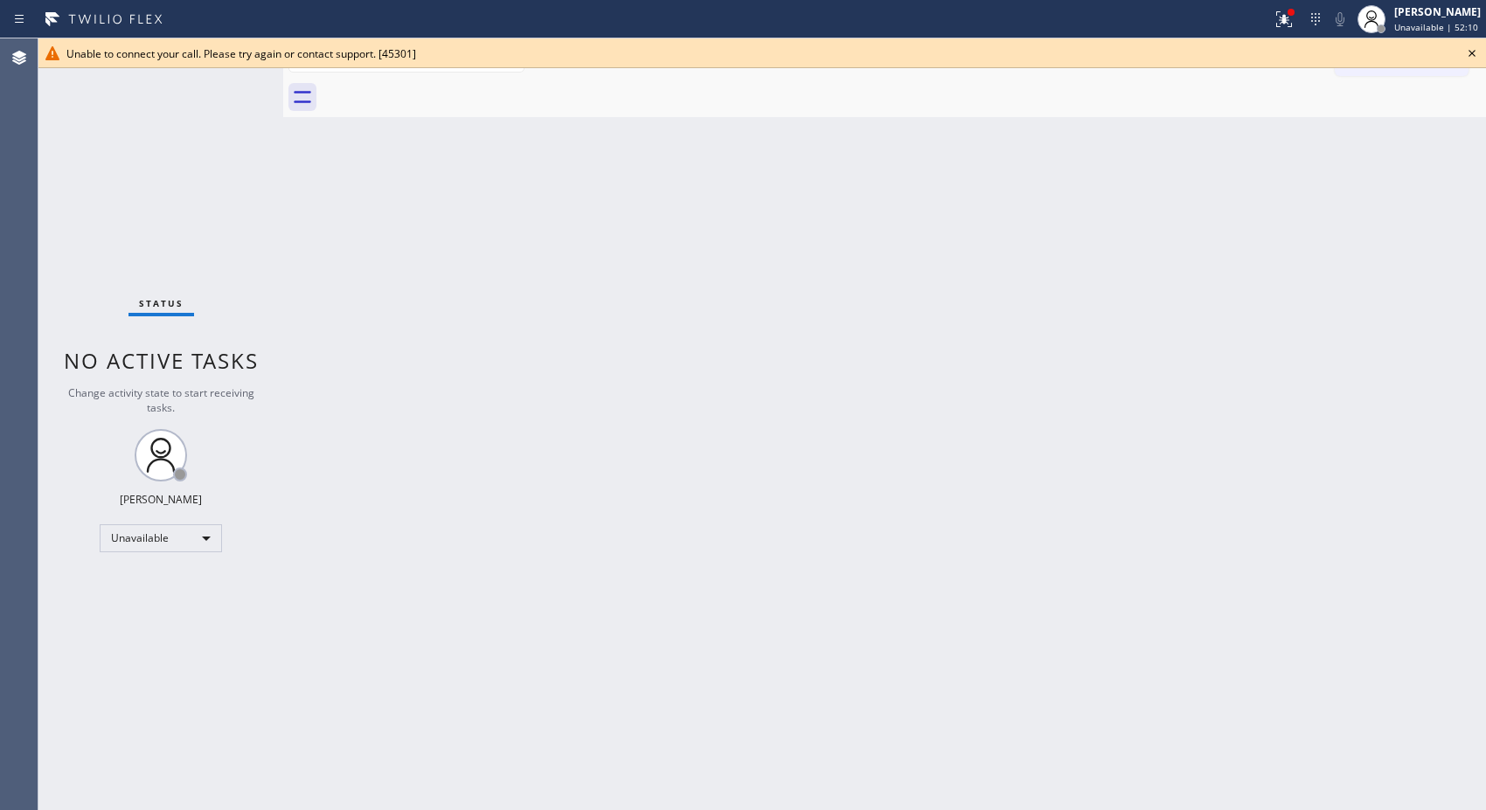
click at [1466, 53] on icon at bounding box center [1472, 53] width 21 height 21
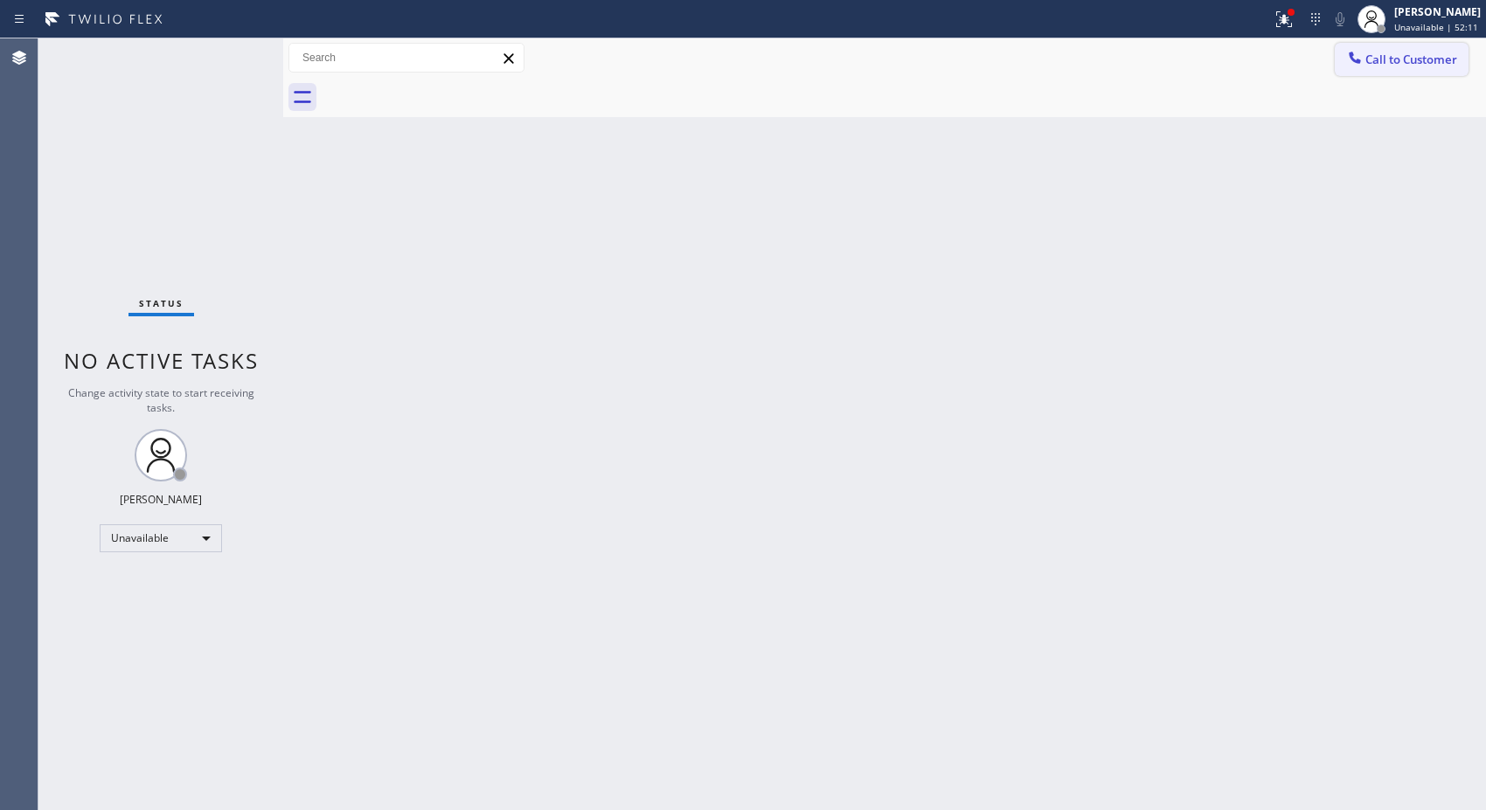
click at [1434, 67] on button "Call to Customer" at bounding box center [1402, 59] width 134 height 33
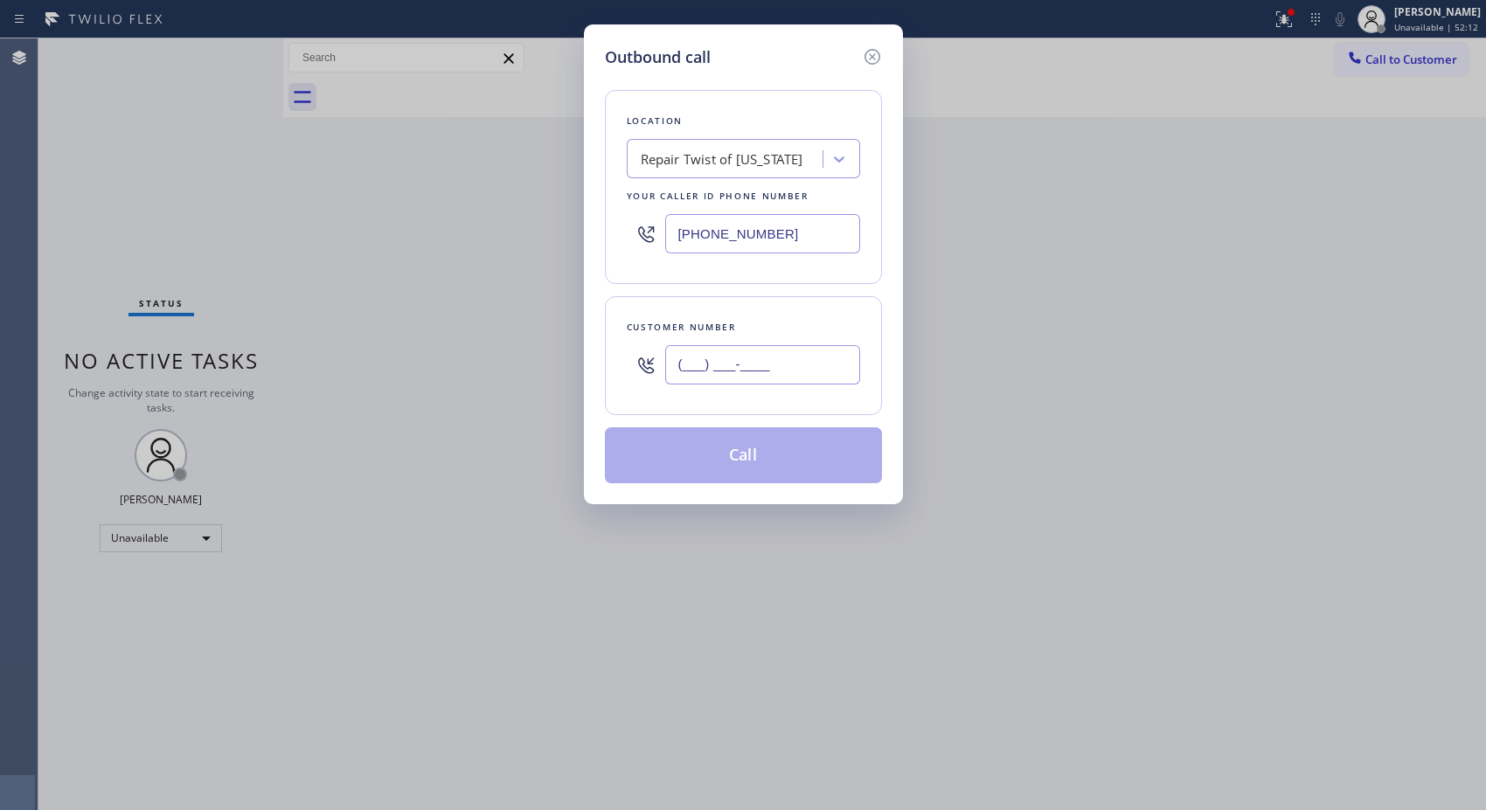
drag, startPoint x: 781, startPoint y: 368, endPoint x: 636, endPoint y: 357, distance: 144.7
click at [638, 361] on div "(___) ___-____" at bounding box center [743, 365] width 233 height 57
paste input "646) 302-5721"
type input "[PHONE_NUMBER]"
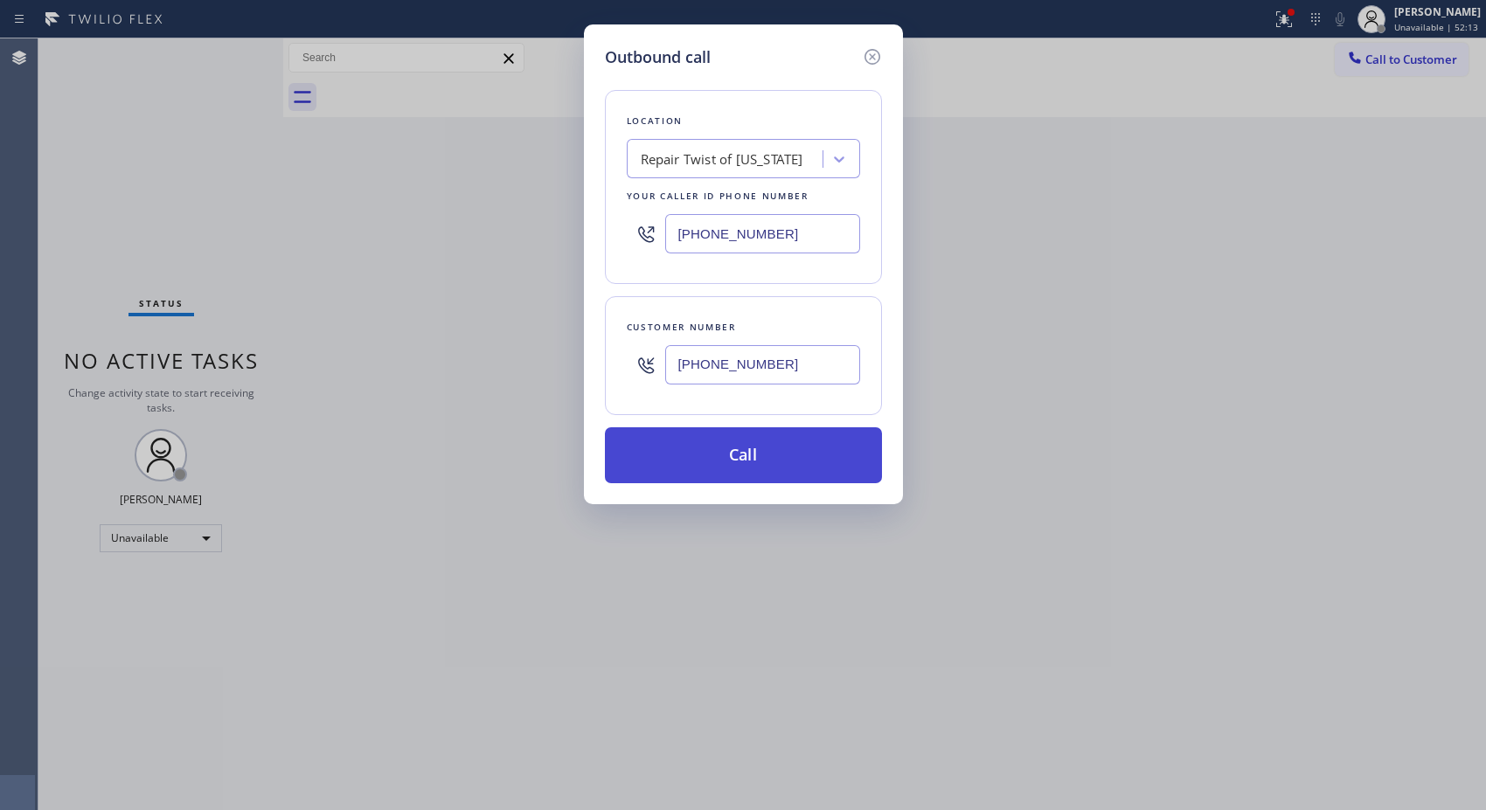
click at [761, 464] on button "Call" at bounding box center [743, 455] width 277 height 56
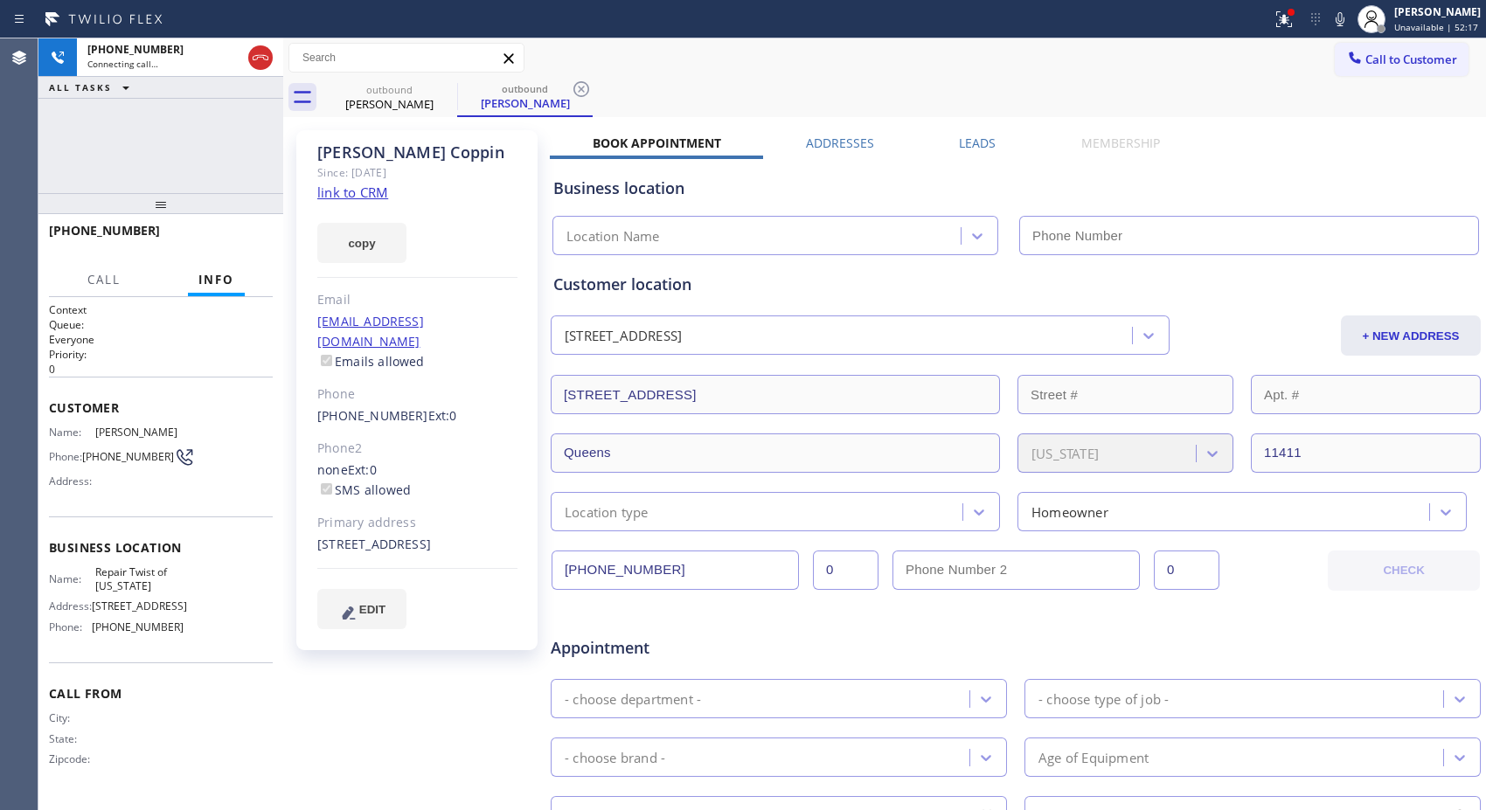
type input "[PHONE_NUMBER]"
drag, startPoint x: 582, startPoint y: 89, endPoint x: 545, endPoint y: 91, distance: 36.8
click at [582, 89] on icon at bounding box center [581, 89] width 21 height 21
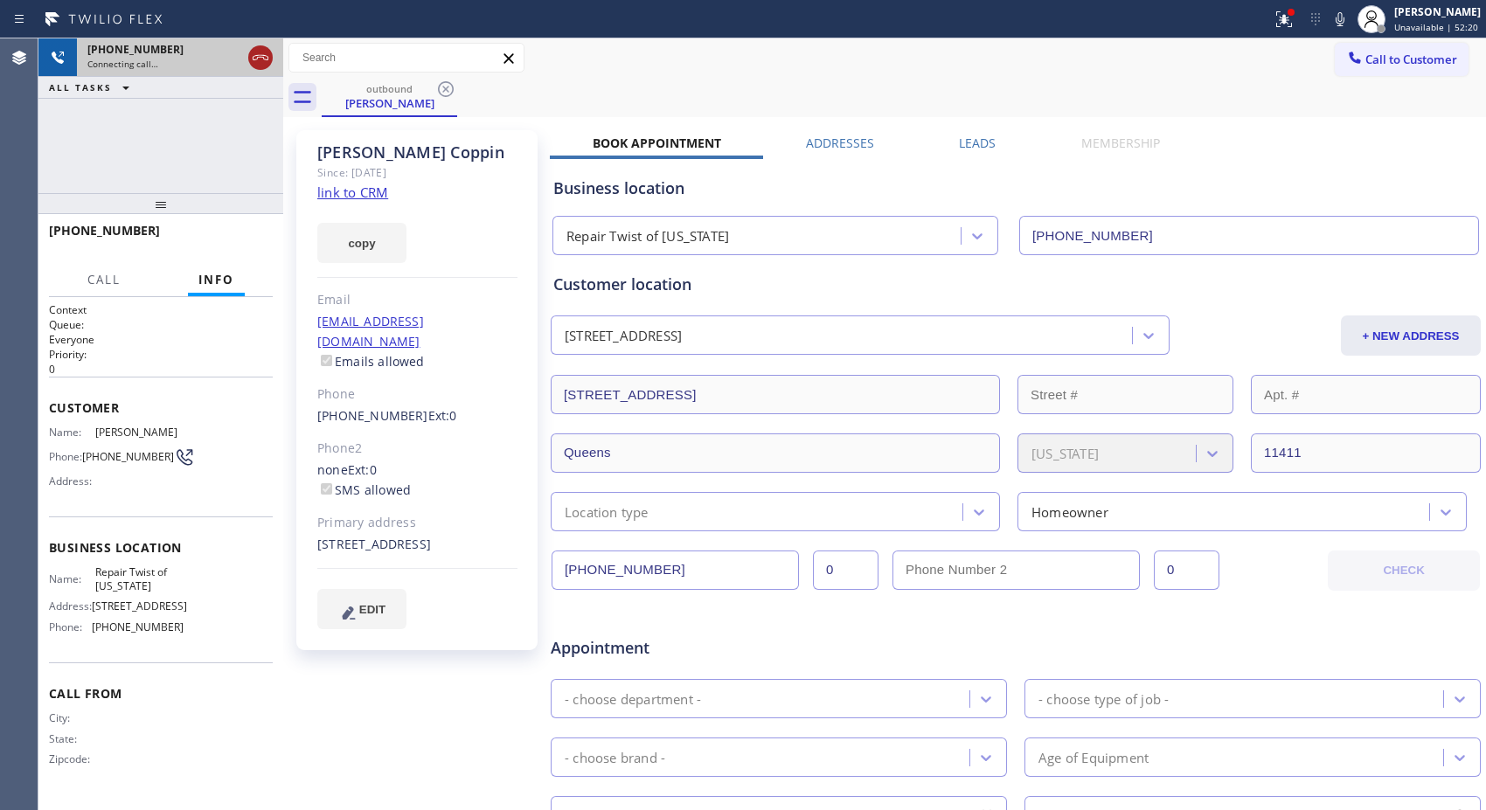
click at [259, 48] on icon at bounding box center [260, 57] width 21 height 21
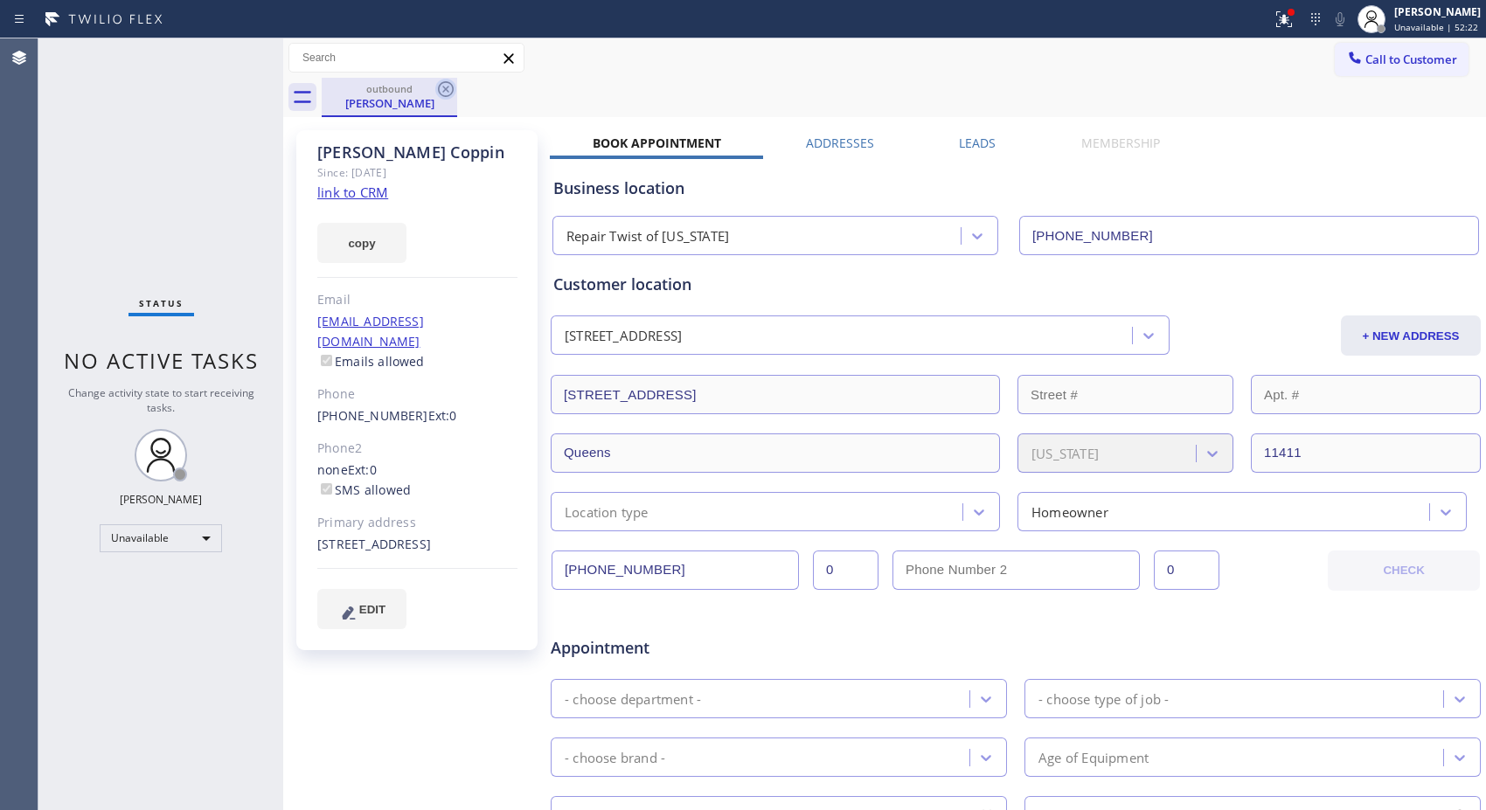
click at [447, 84] on icon at bounding box center [445, 89] width 21 height 21
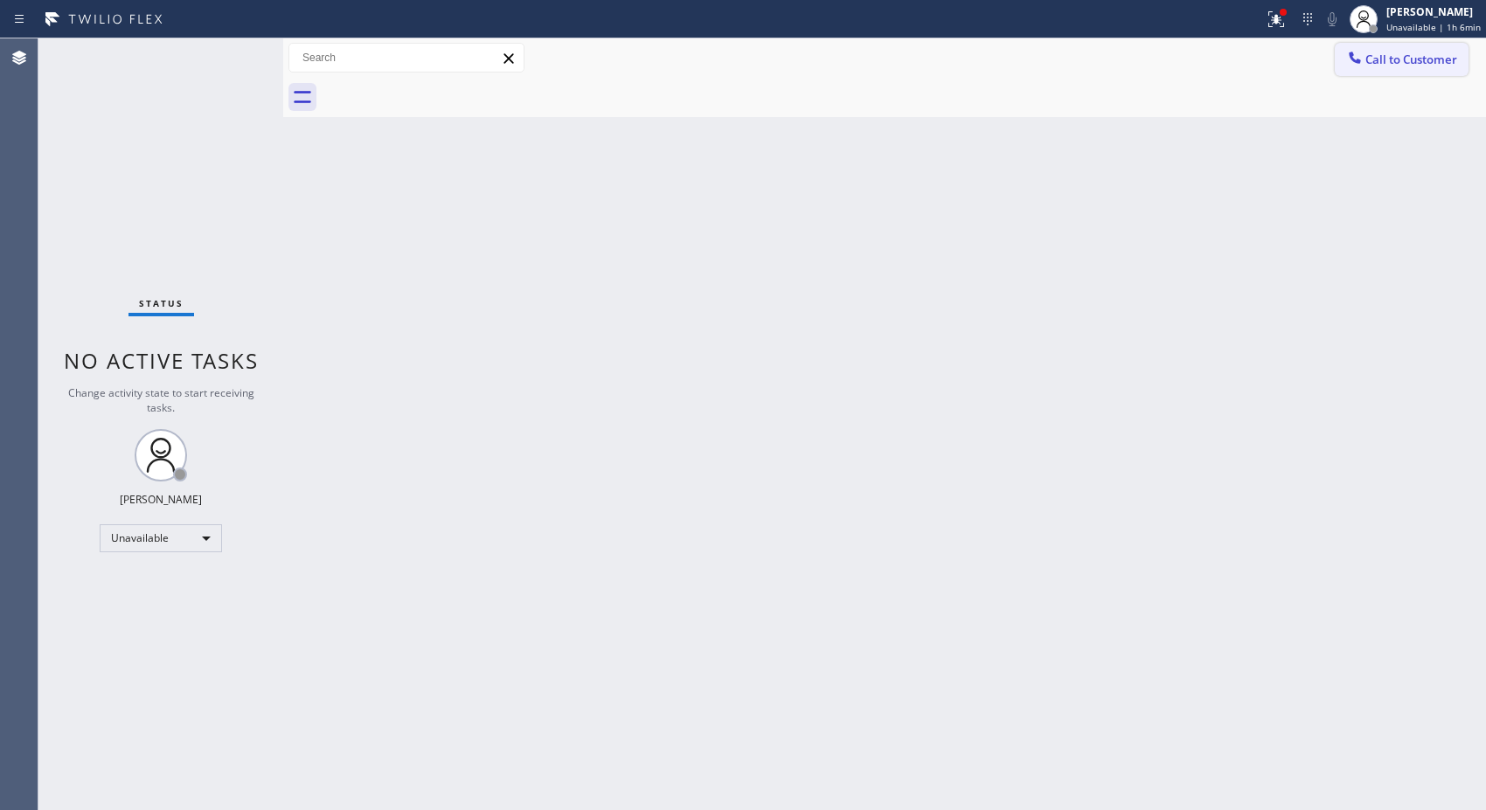
click at [1399, 65] on span "Call to Customer" at bounding box center [1411, 60] width 92 height 16
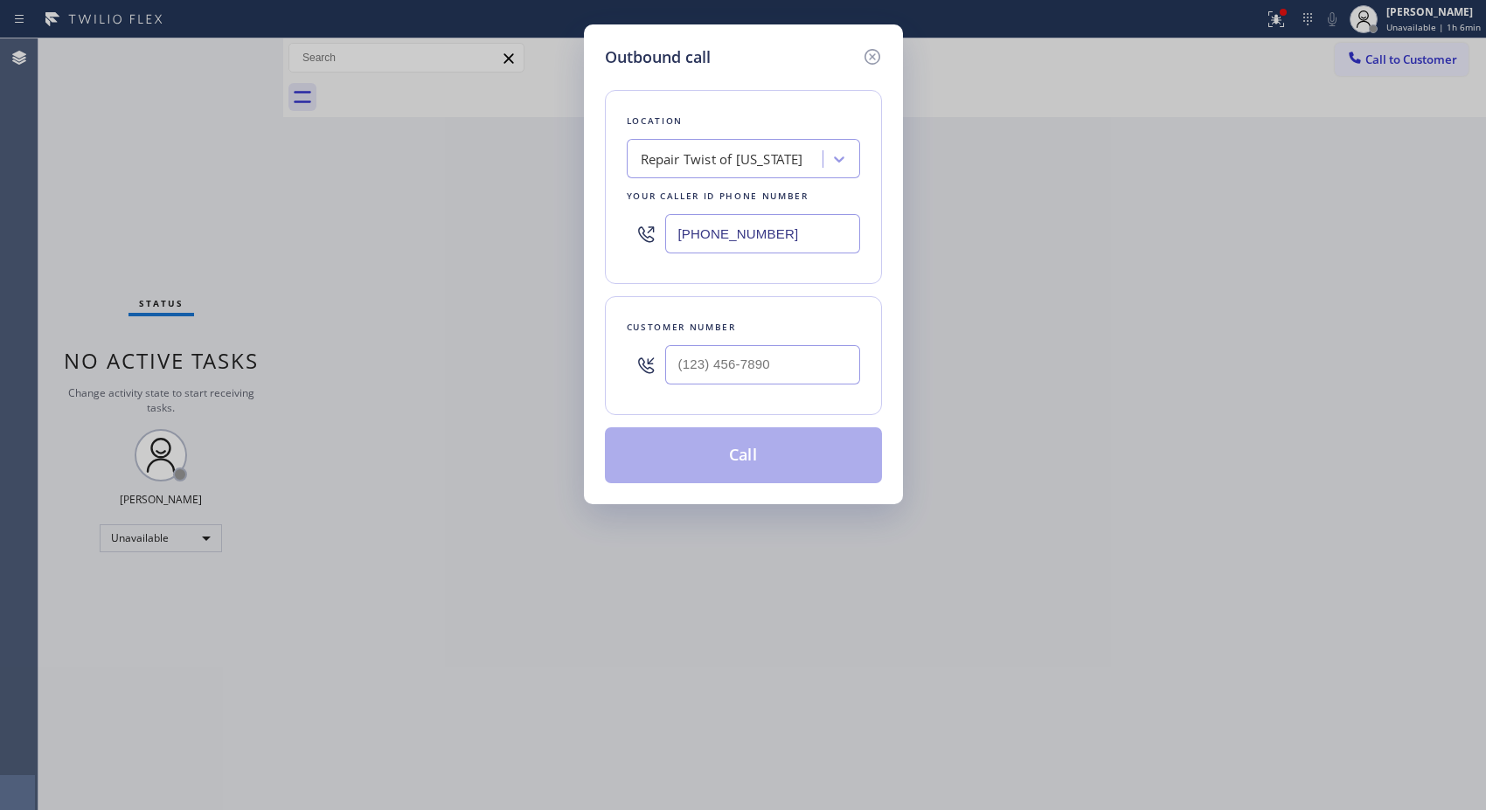
drag, startPoint x: 729, startPoint y: 226, endPoint x: 667, endPoint y: 226, distance: 62.1
click at [667, 226] on input "[PHONE_NUMBER]" at bounding box center [762, 233] width 195 height 39
paste input "714) 855-4254"
type input "[PHONE_NUMBER]"
drag, startPoint x: 719, startPoint y: 361, endPoint x: 617, endPoint y: 363, distance: 102.3
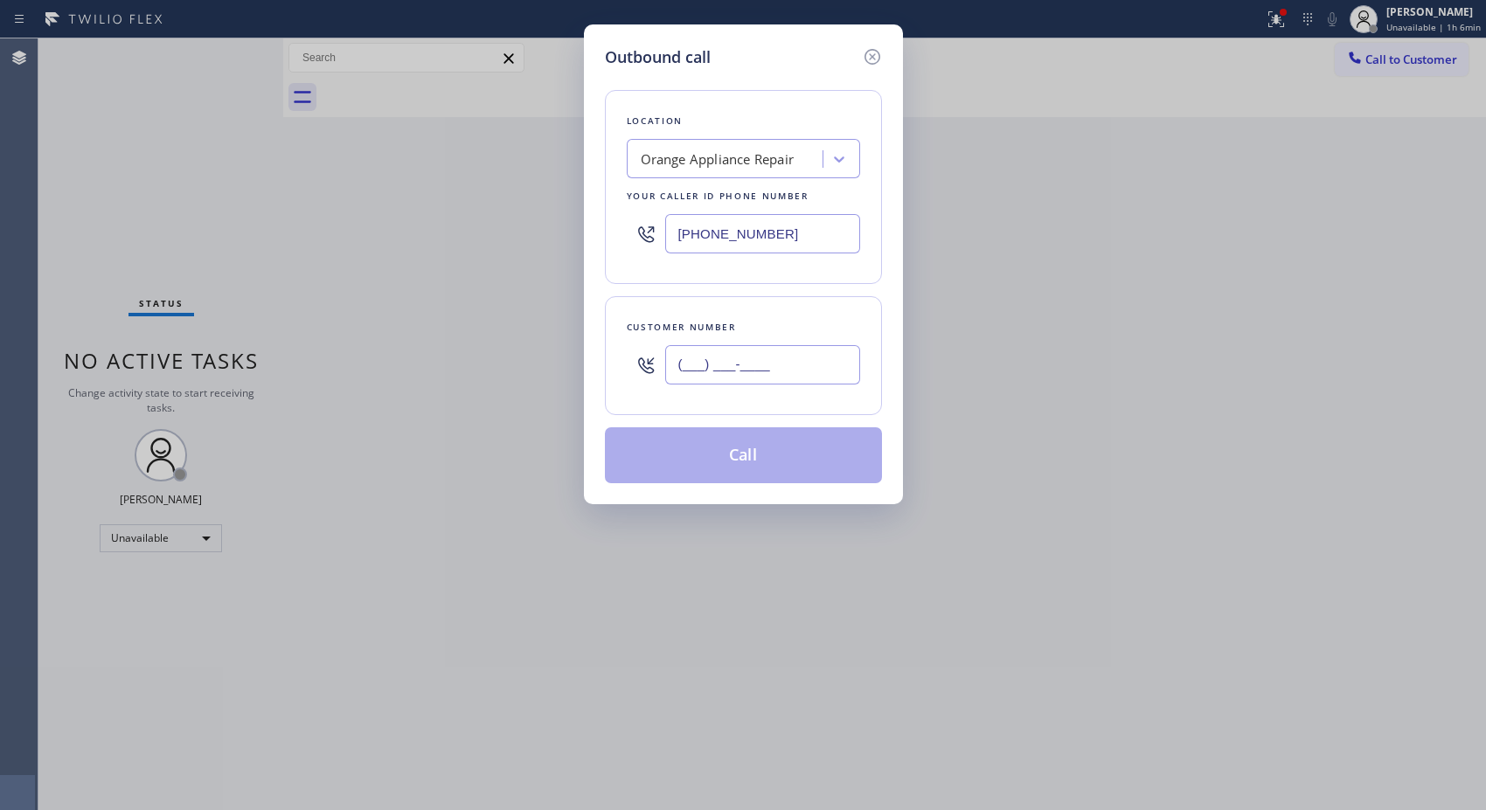
click at [617, 363] on div "Customer number (___) ___-____" at bounding box center [743, 355] width 277 height 119
paste input "714) 292-2456"
type input "[PHONE_NUMBER]"
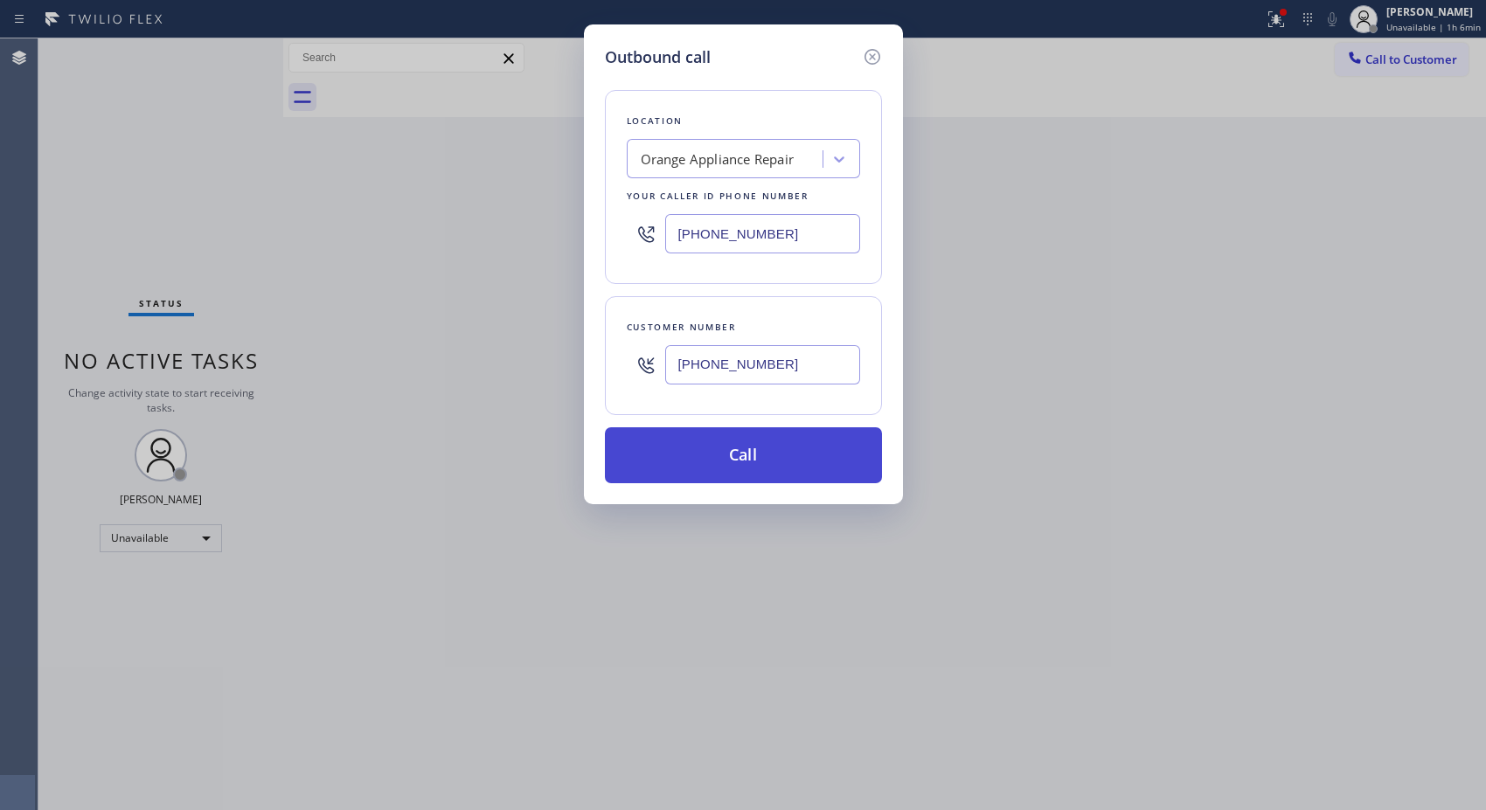
click at [766, 442] on button "Call" at bounding box center [743, 455] width 277 height 56
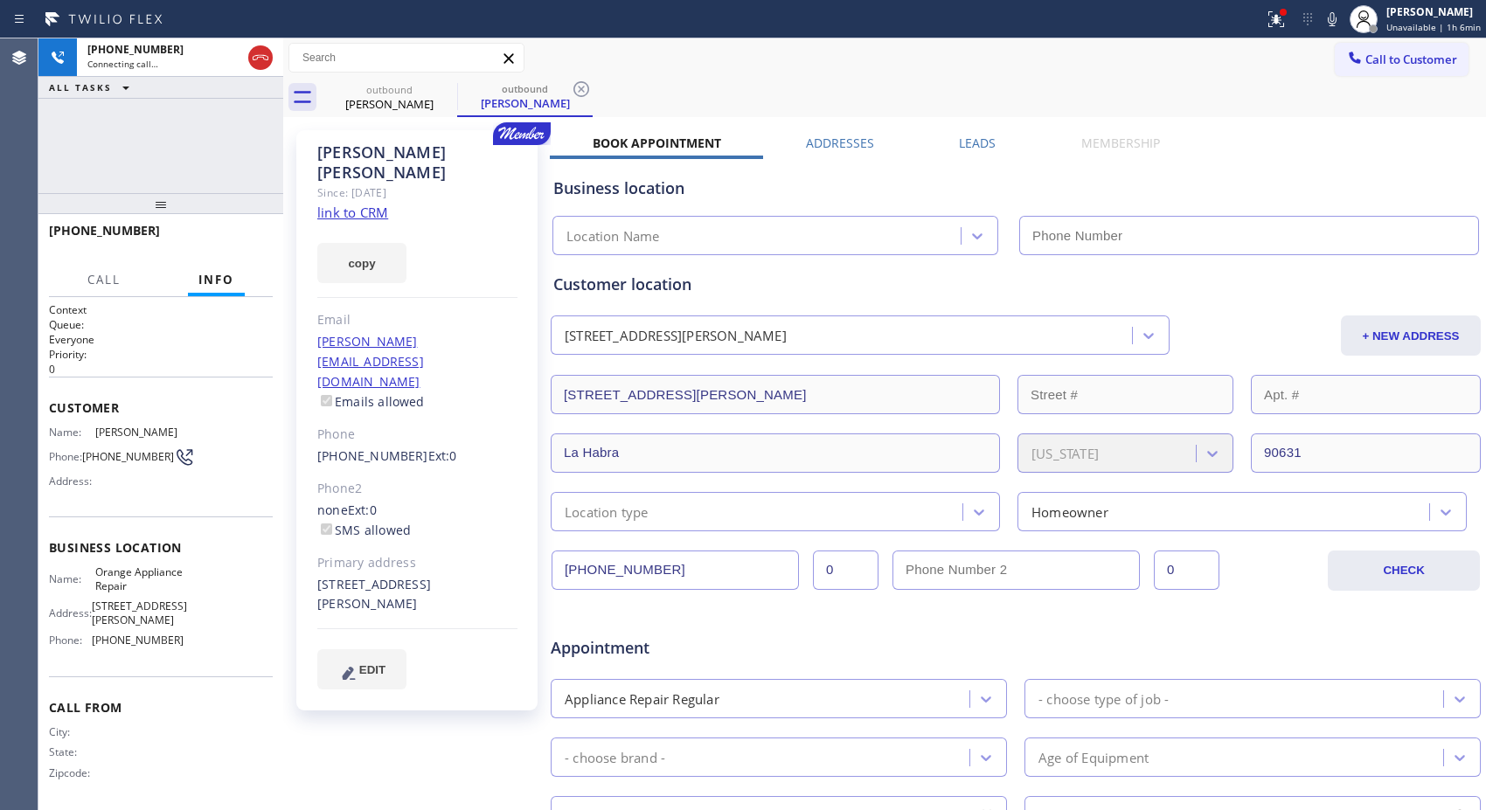
type input "[PHONE_NUMBER]"
click at [577, 86] on icon at bounding box center [581, 89] width 21 height 21
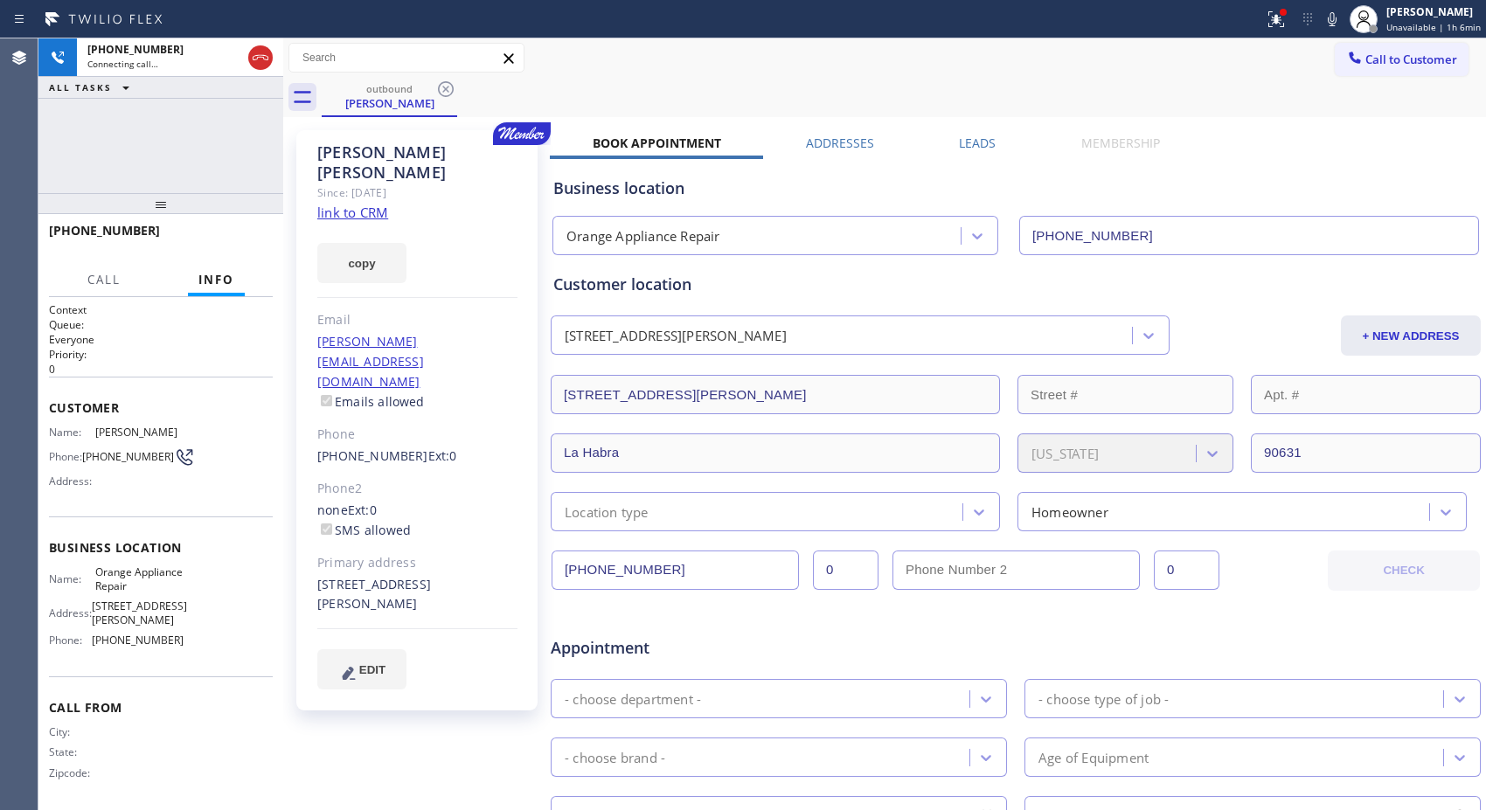
drag, startPoint x: 178, startPoint y: 176, endPoint x: 197, endPoint y: 149, distance: 32.0
click at [178, 168] on div "[PHONE_NUMBER] Connecting call… ALL TASKS ALL TASKS ACTIVE TASKS TASKS IN WRAP …" at bounding box center [160, 424] width 245 height 772
click at [256, 63] on icon at bounding box center [260, 57] width 21 height 21
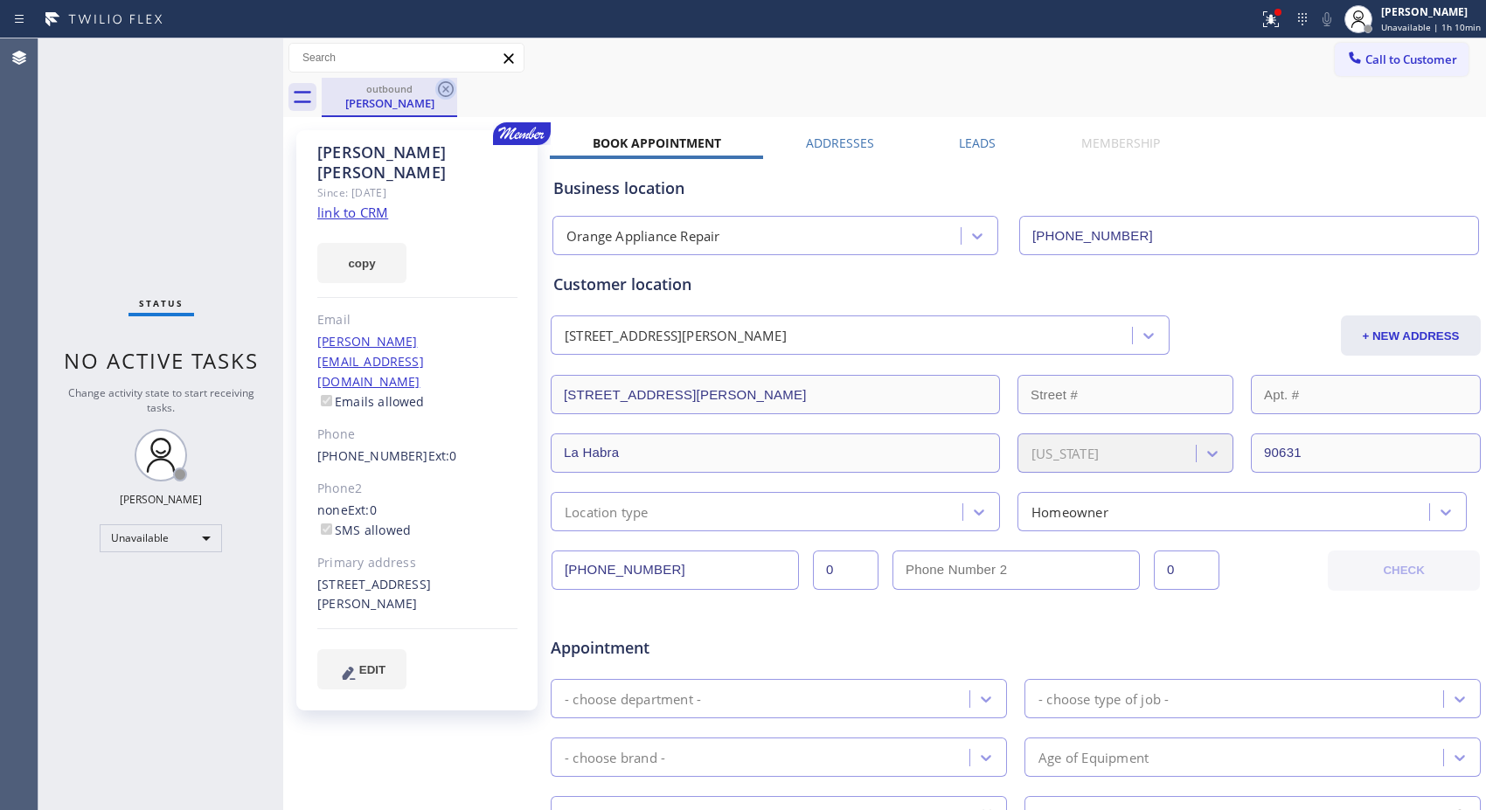
click at [451, 96] on icon at bounding box center [445, 89] width 21 height 21
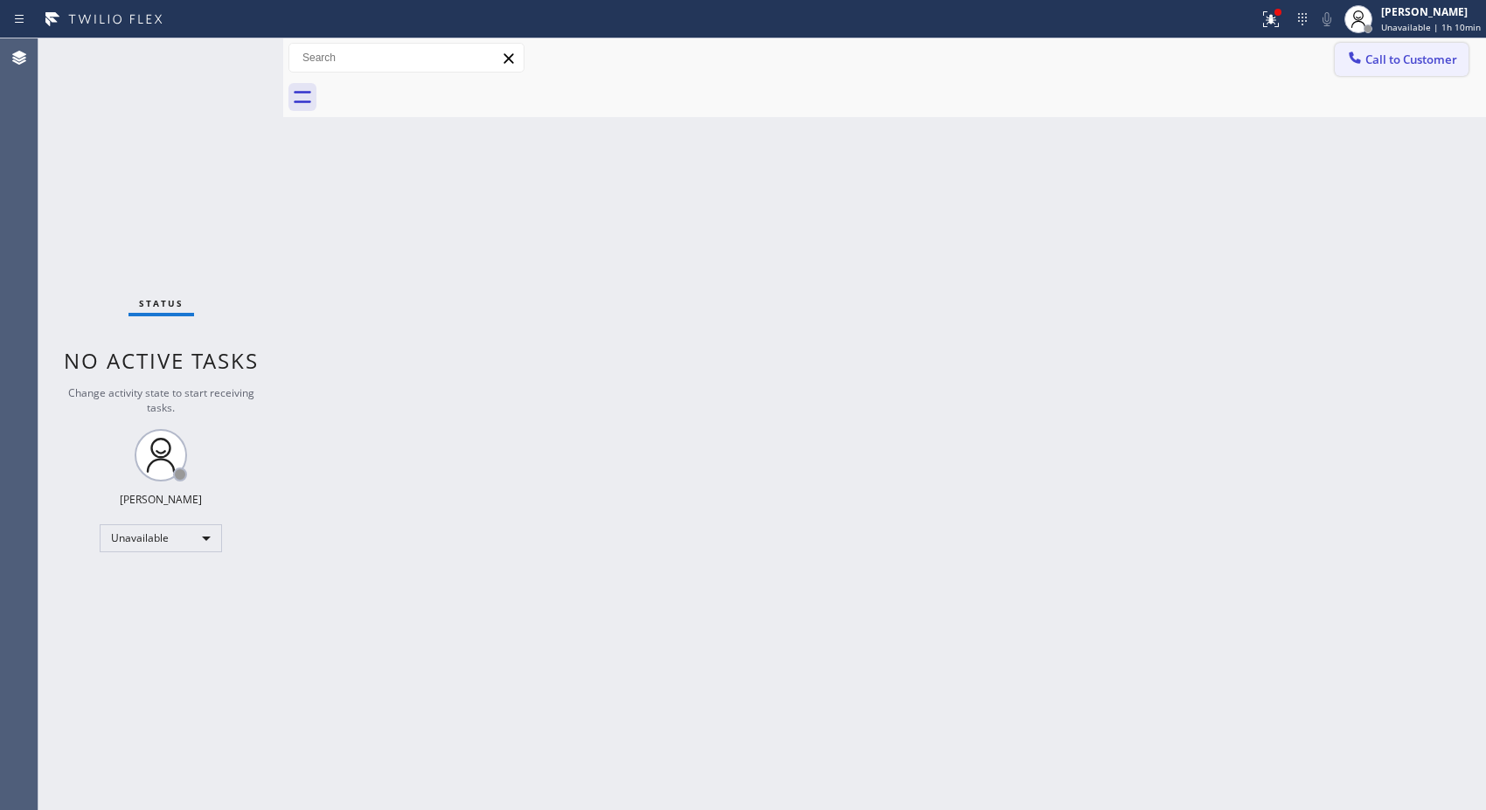
click at [1394, 62] on span "Call to Customer" at bounding box center [1411, 60] width 92 height 16
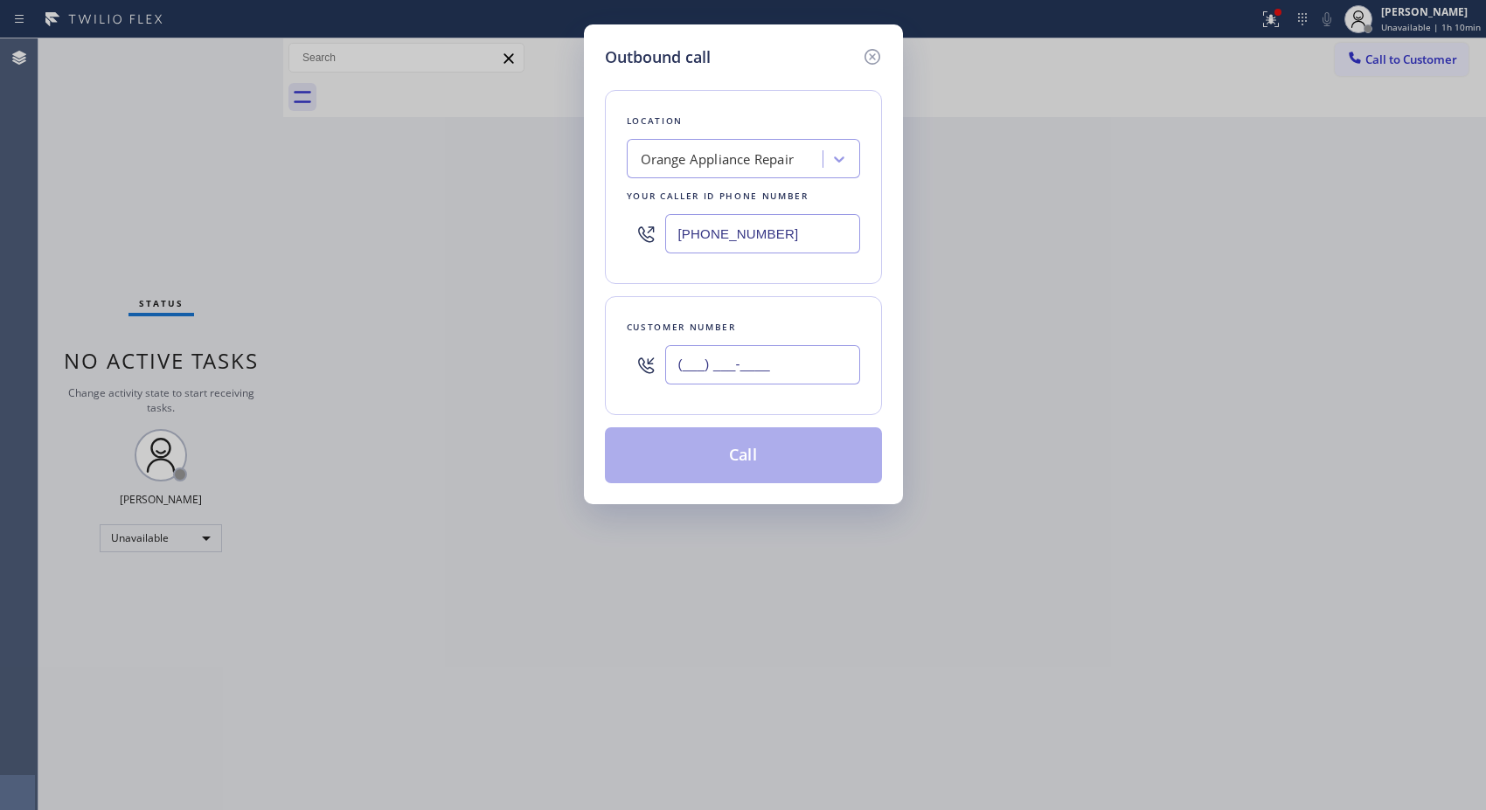
drag, startPoint x: 699, startPoint y: 359, endPoint x: 615, endPoint y: 345, distance: 85.1
click at [615, 345] on div "Customer number (___) ___-____" at bounding box center [743, 355] width 277 height 119
paste input "323) 393-2108"
type input "[PHONE_NUMBER]"
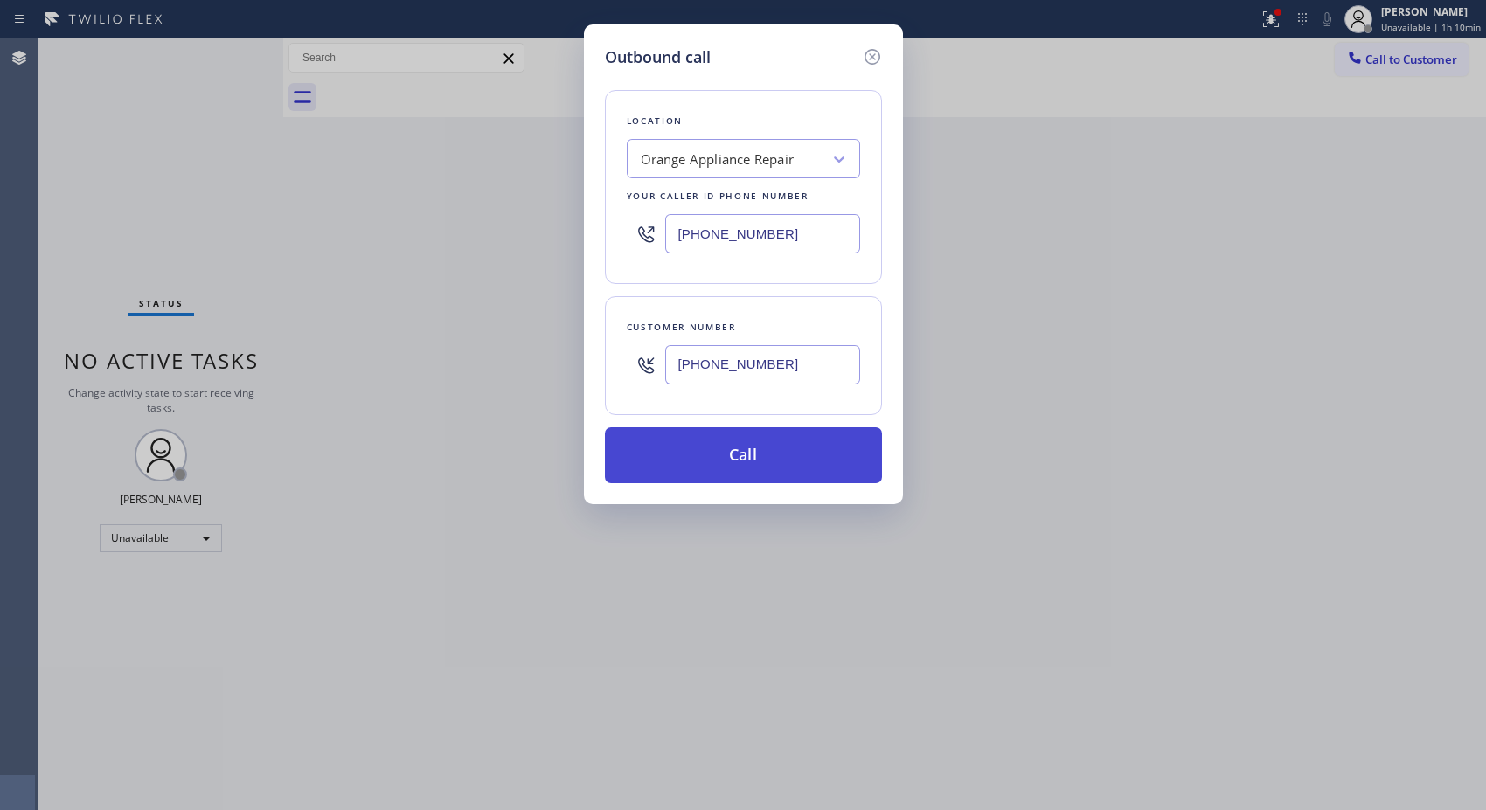
click at [775, 463] on button "Call" at bounding box center [743, 455] width 277 height 56
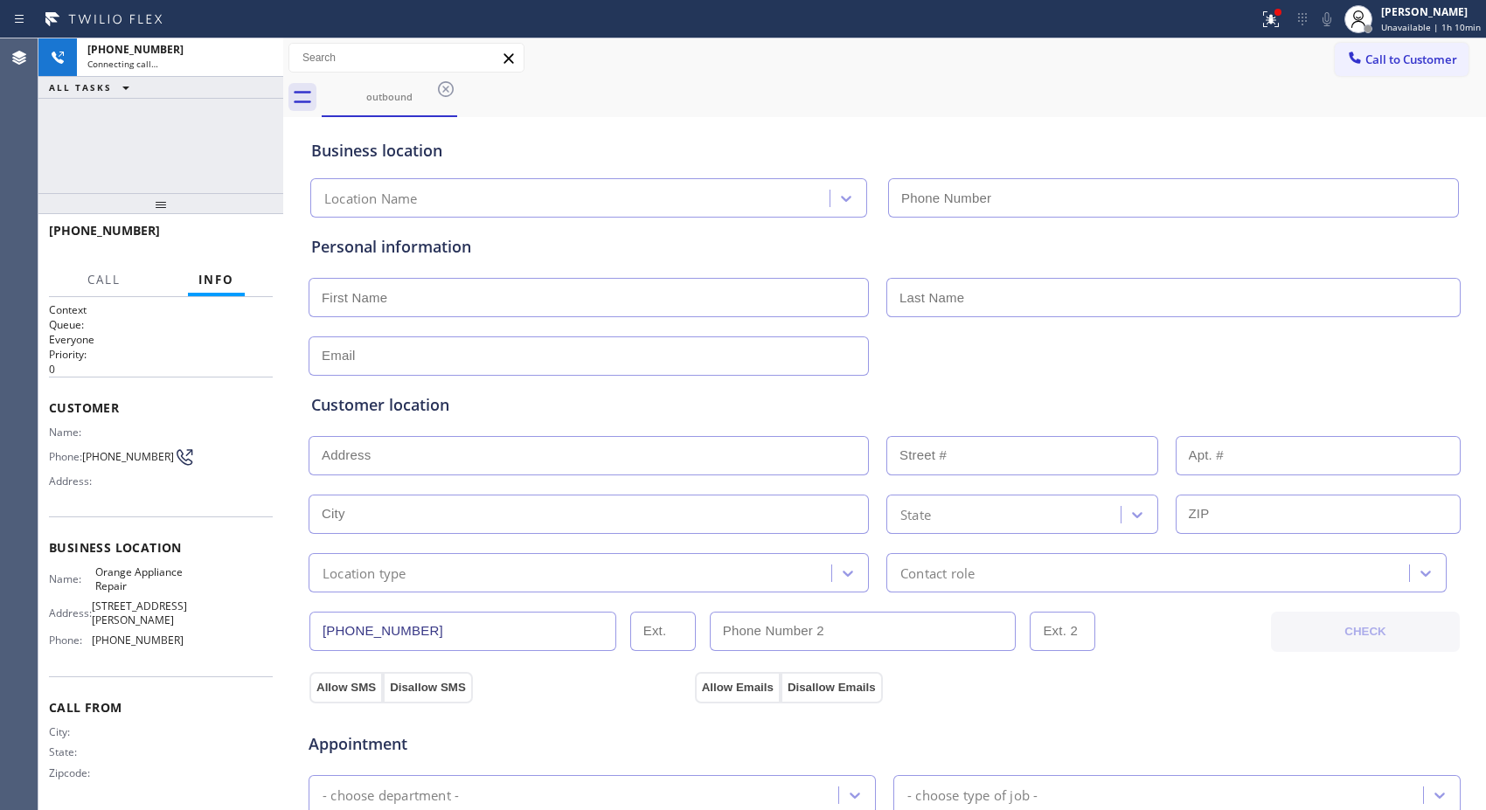
type input "[PHONE_NUMBER]"
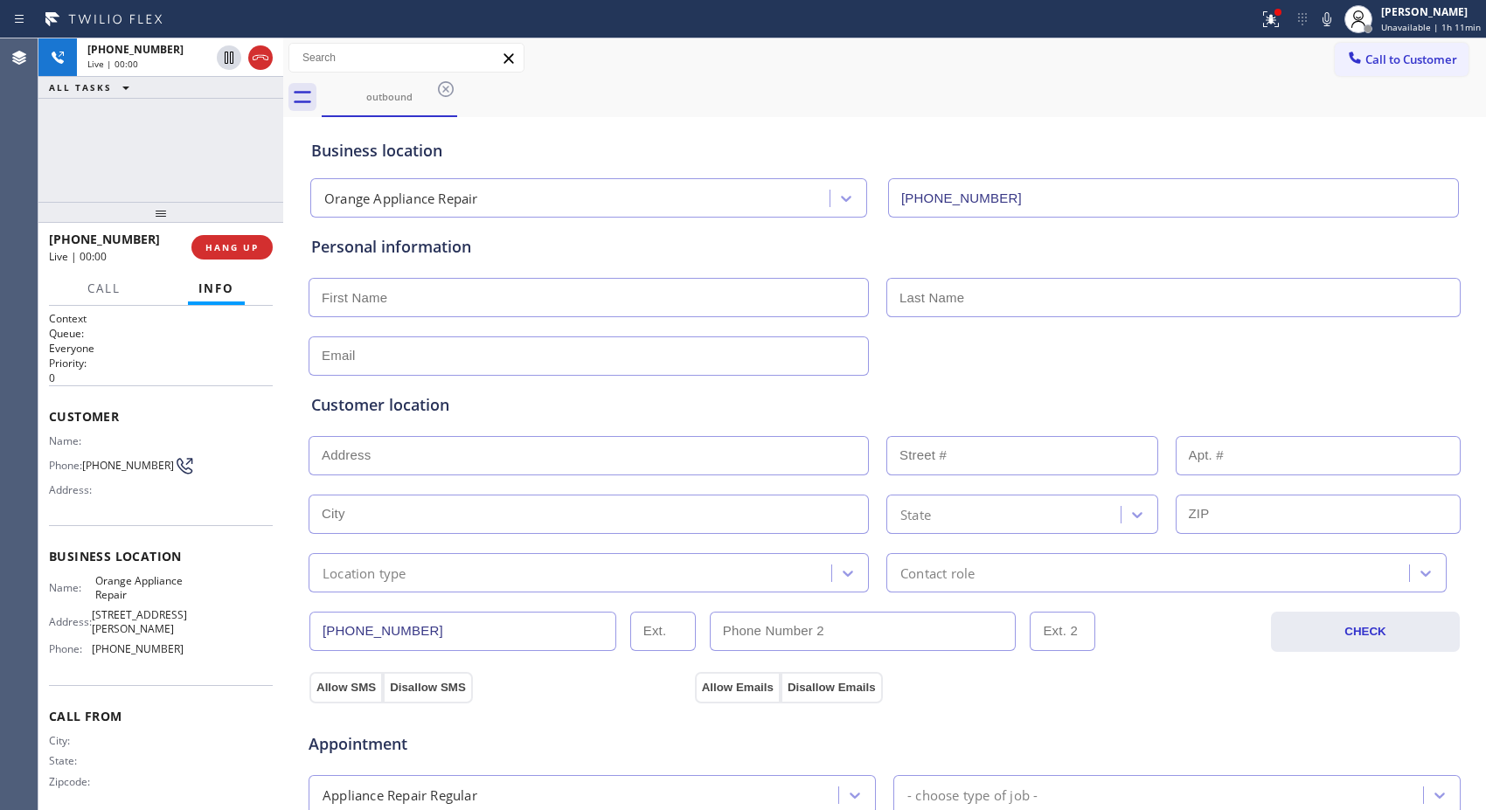
click at [250, 223] on div at bounding box center [160, 212] width 245 height 21
drag, startPoint x: 252, startPoint y: 245, endPoint x: 251, endPoint y: 255, distance: 10.5
click at [252, 254] on button "HANG UP" at bounding box center [231, 248] width 81 height 24
click at [251, 255] on button "HANG UP" at bounding box center [231, 248] width 81 height 24
click at [221, 239] on button "COMPLETE" at bounding box center [228, 248] width 88 height 24
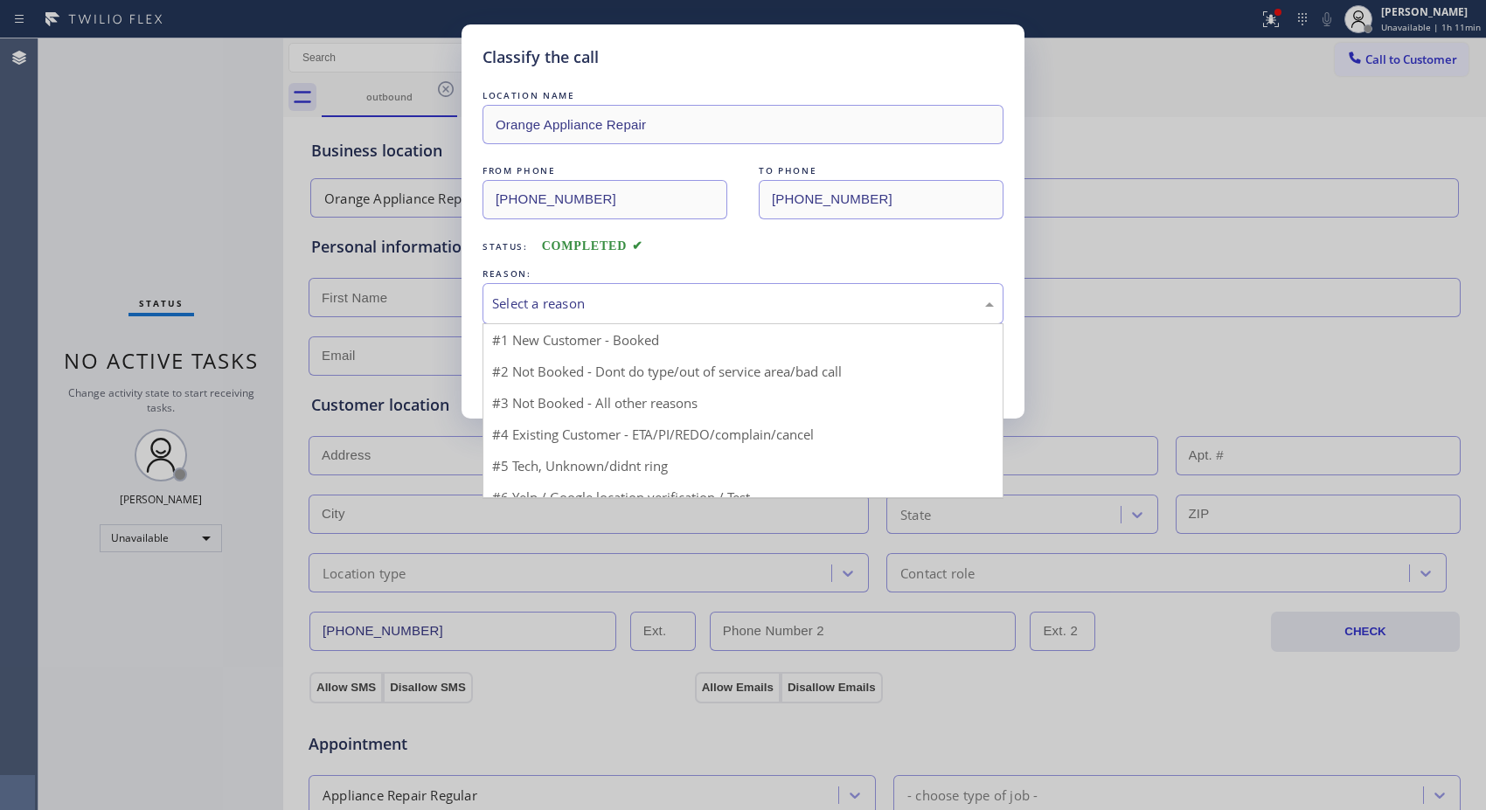
click at [719, 299] on div "Select a reason" at bounding box center [743, 304] width 502 height 20
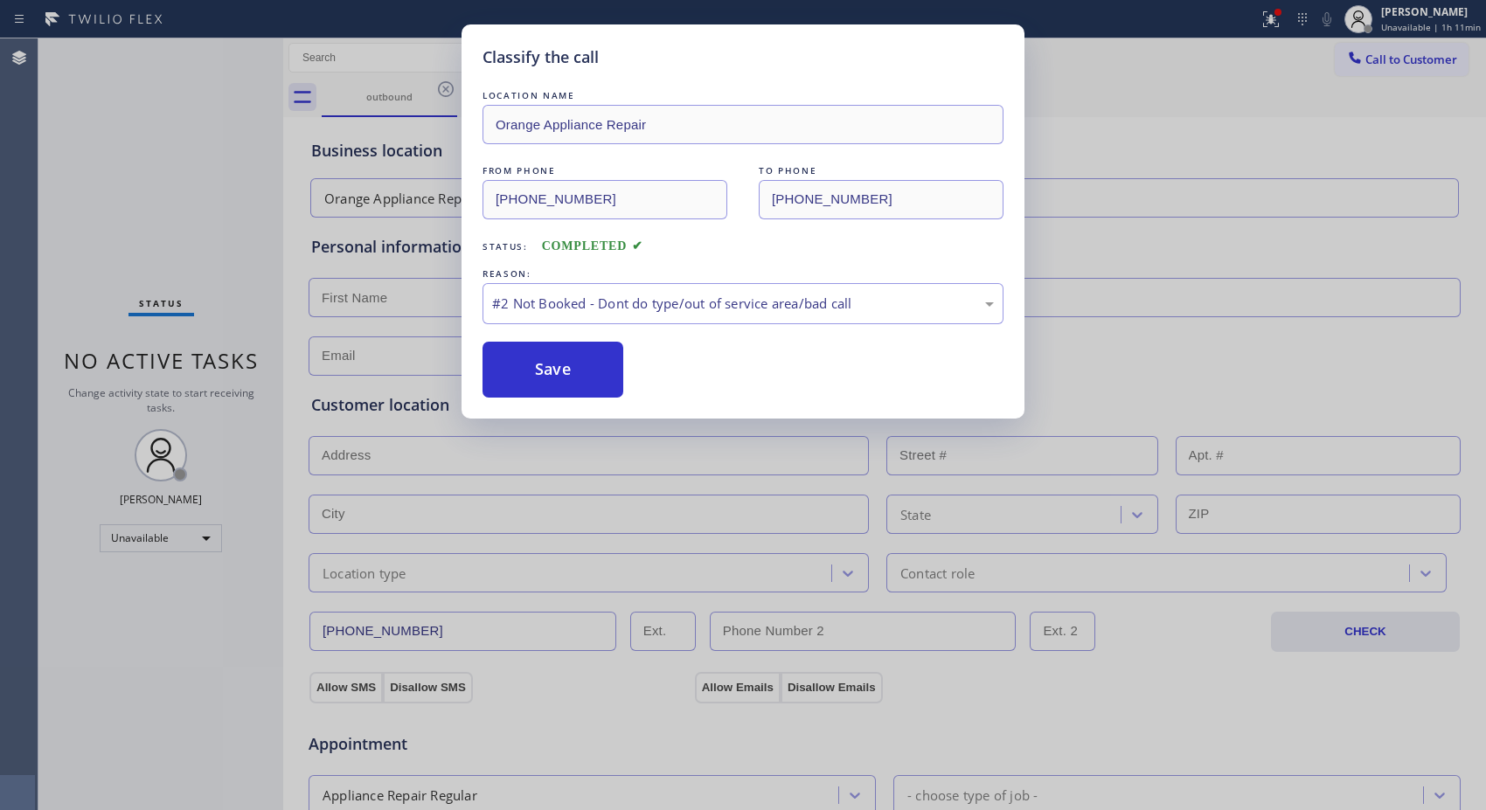
click at [605, 369] on button "Save" at bounding box center [553, 370] width 141 height 56
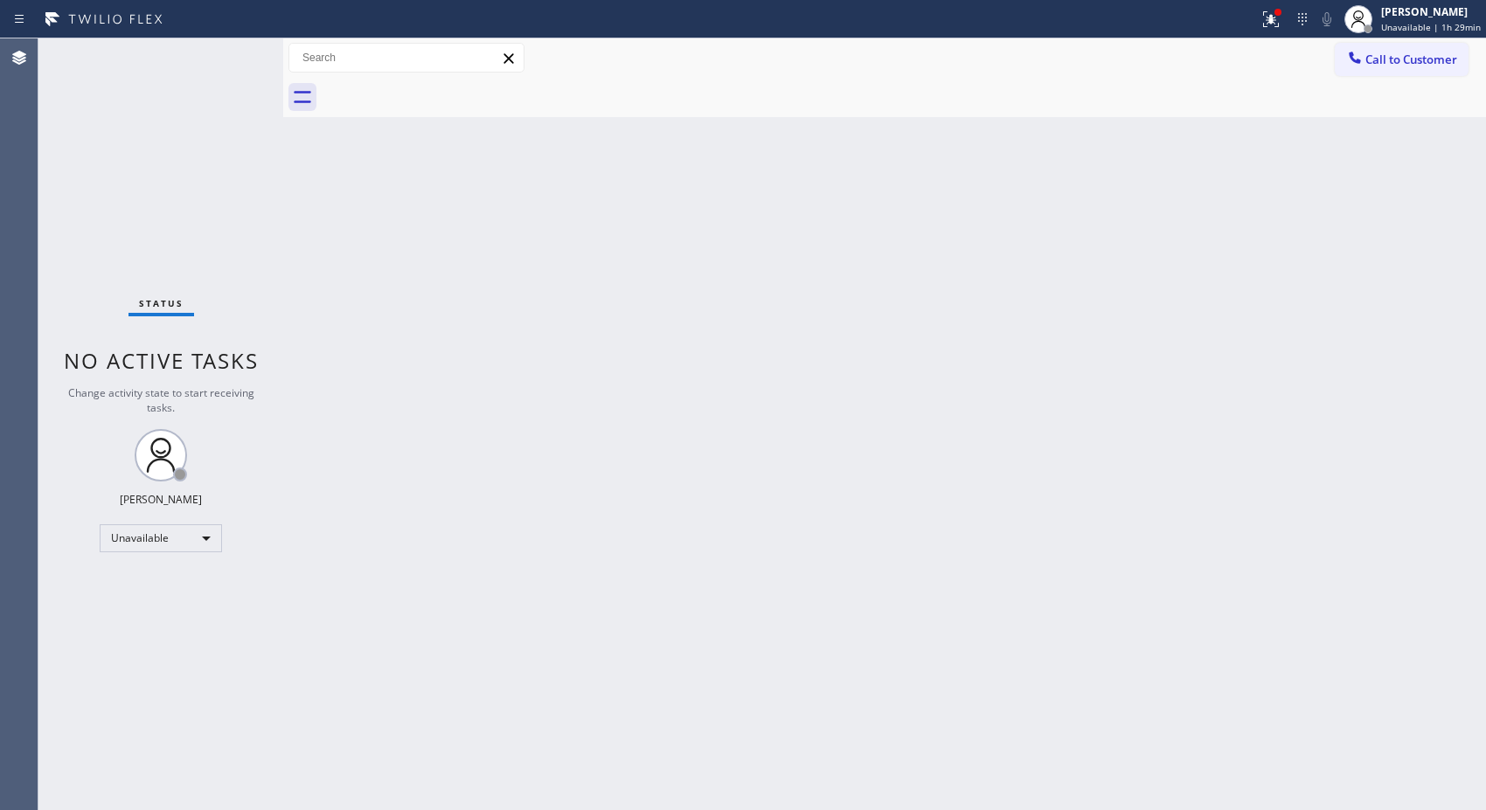
click at [1094, 188] on div "Back to Dashboard Change Sender ID Customers Technicians Select a contact Outbo…" at bounding box center [884, 424] width 1203 height 772
click at [1385, 54] on span "Call to Customer" at bounding box center [1411, 60] width 92 height 16
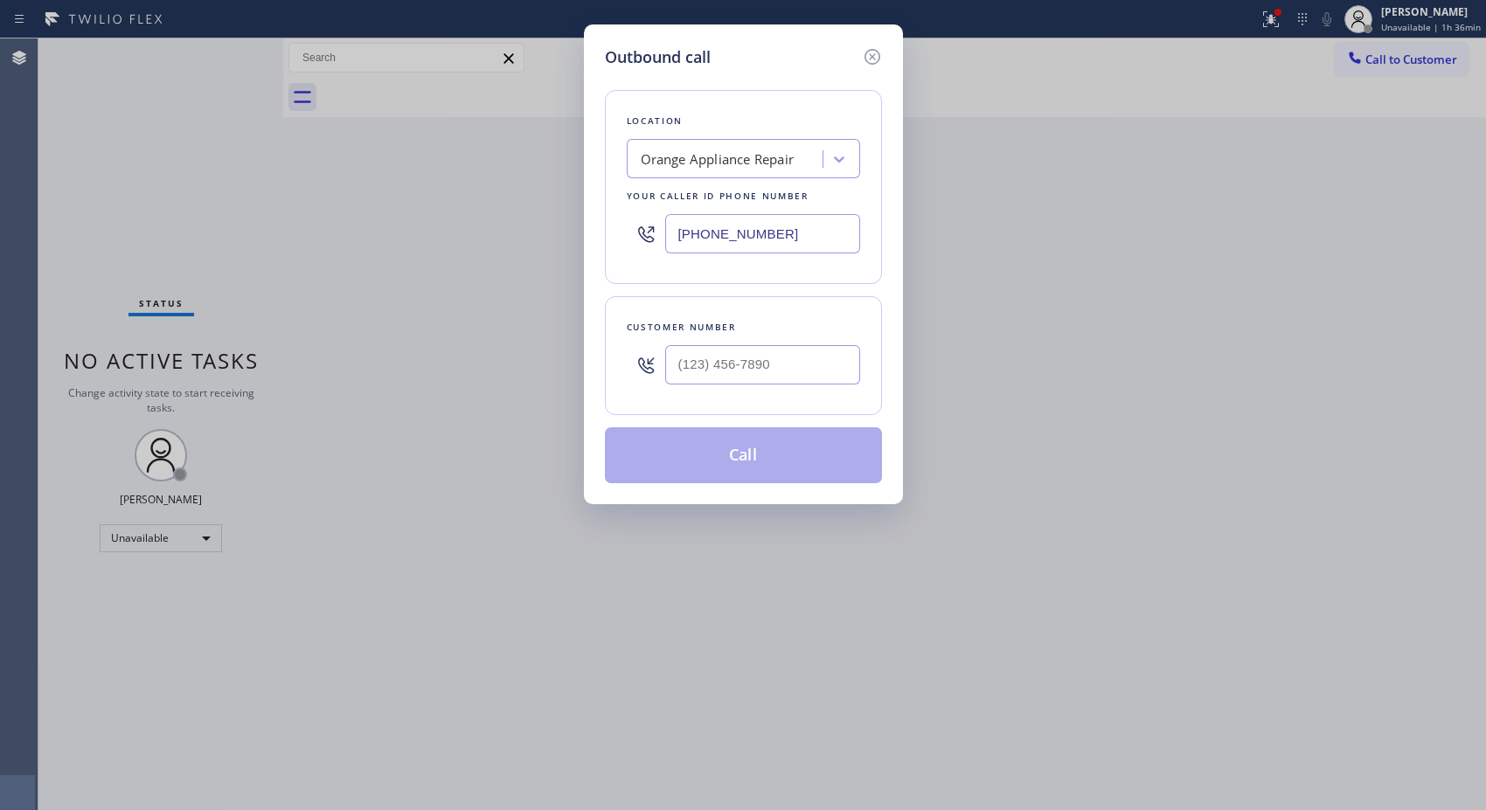
drag, startPoint x: 810, startPoint y: 228, endPoint x: 624, endPoint y: 222, distance: 186.3
click at [627, 226] on div "[PHONE_NUMBER]" at bounding box center [743, 233] width 233 height 57
paste input "415) 727-8840"
type input "[PHONE_NUMBER]"
paste input "650) 863-7888"
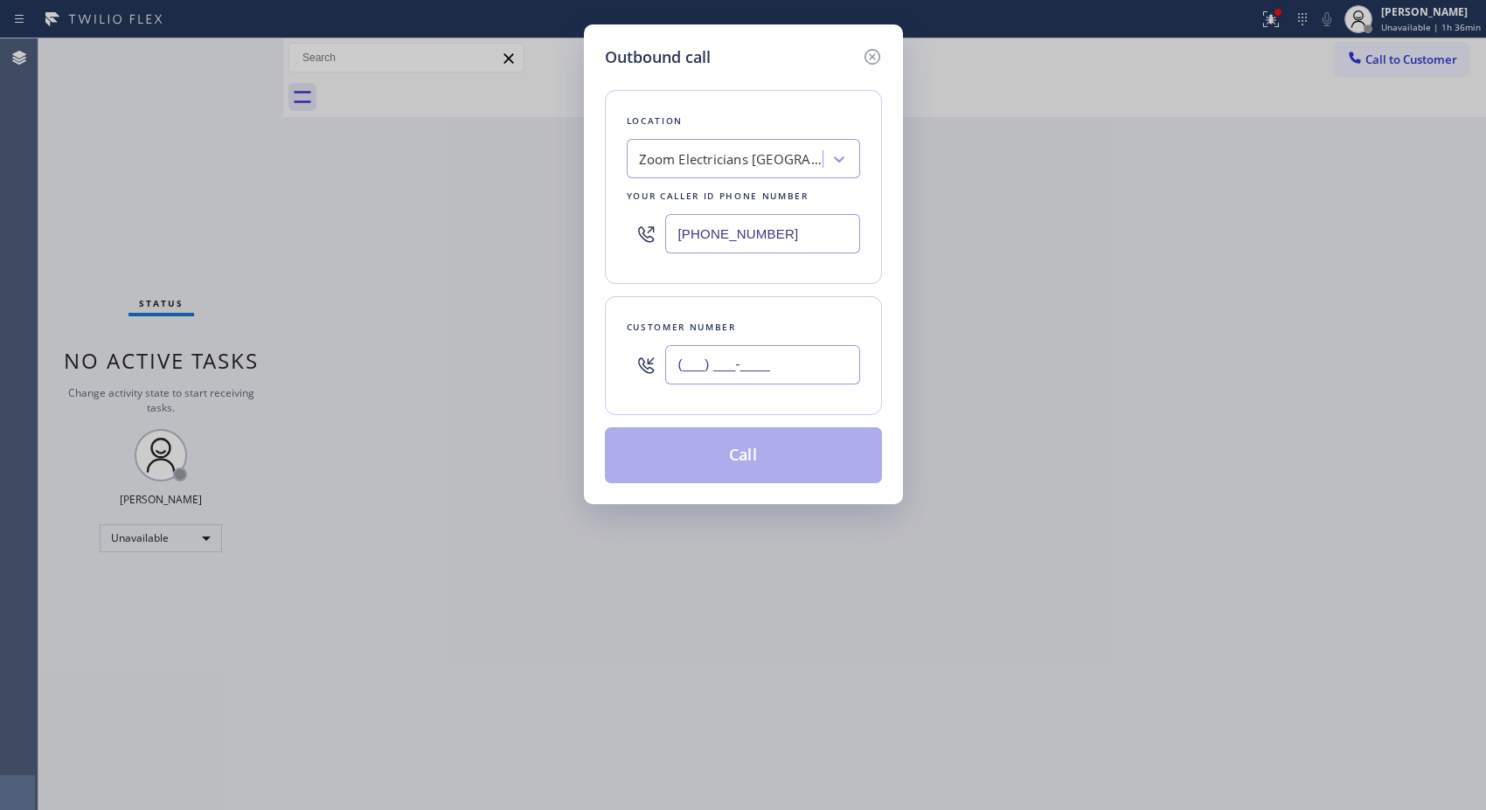
drag, startPoint x: 790, startPoint y: 369, endPoint x: 580, endPoint y: 332, distance: 213.0
click at [630, 353] on div "(___) ___-____" at bounding box center [743, 365] width 233 height 57
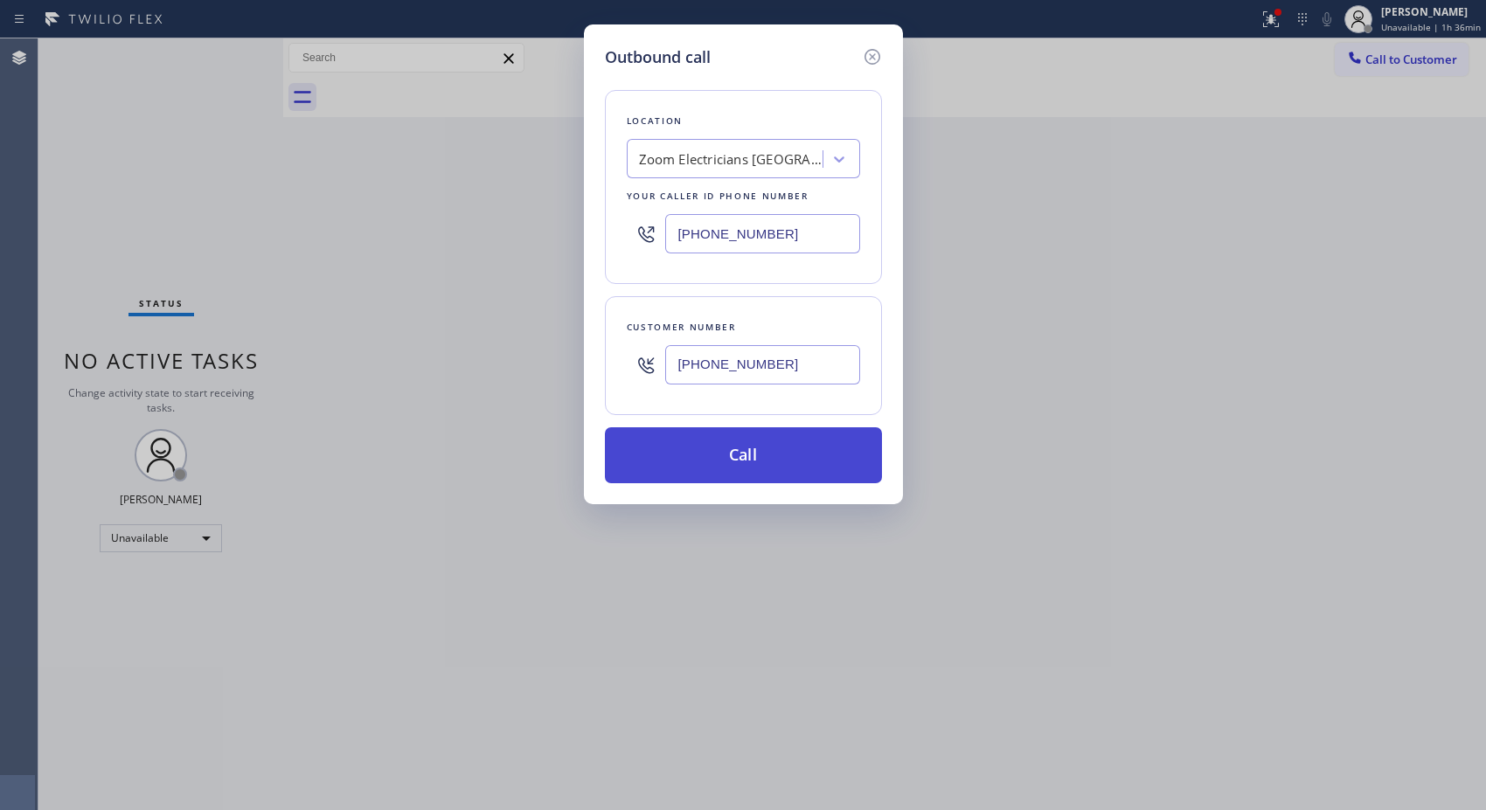
type input "[PHONE_NUMBER]"
click at [767, 444] on button "Call" at bounding box center [743, 455] width 277 height 56
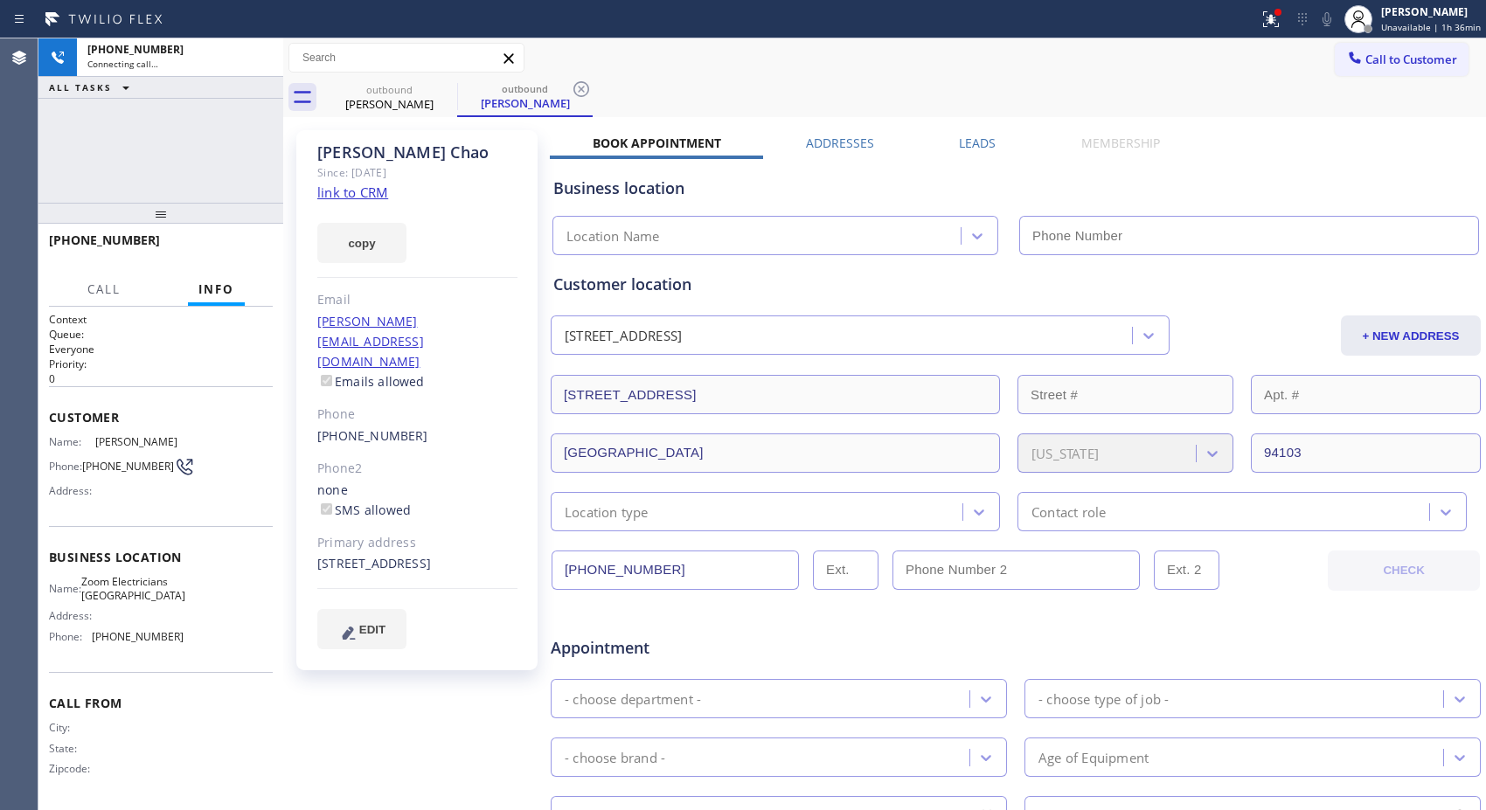
type input "[PHONE_NUMBER]"
drag, startPoint x: 577, startPoint y: 88, endPoint x: 577, endPoint y: 30, distance: 58.6
click at [577, 88] on icon at bounding box center [581, 89] width 21 height 21
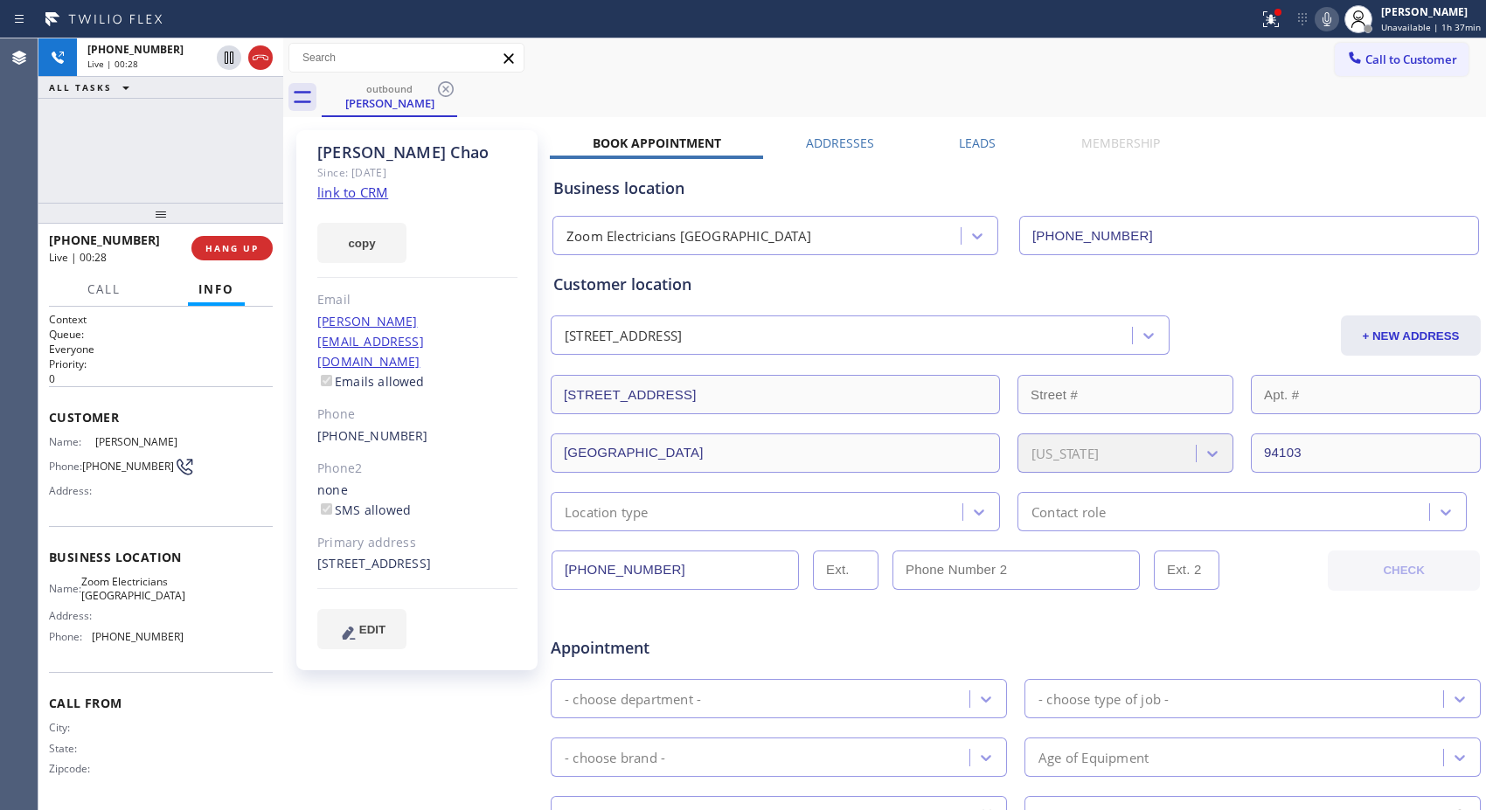
click at [1330, 20] on icon at bounding box center [1327, 19] width 9 height 14
click at [1330, 20] on icon at bounding box center [1326, 19] width 21 height 21
click at [1327, 23] on icon at bounding box center [1326, 19] width 21 height 21
drag, startPoint x: 1327, startPoint y: 23, endPoint x: 1318, endPoint y: 81, distance: 59.2
click at [1318, 81] on div "Status report Issues detected These issues could affect your workflow. Please c…" at bounding box center [743, 405] width 1486 height 810
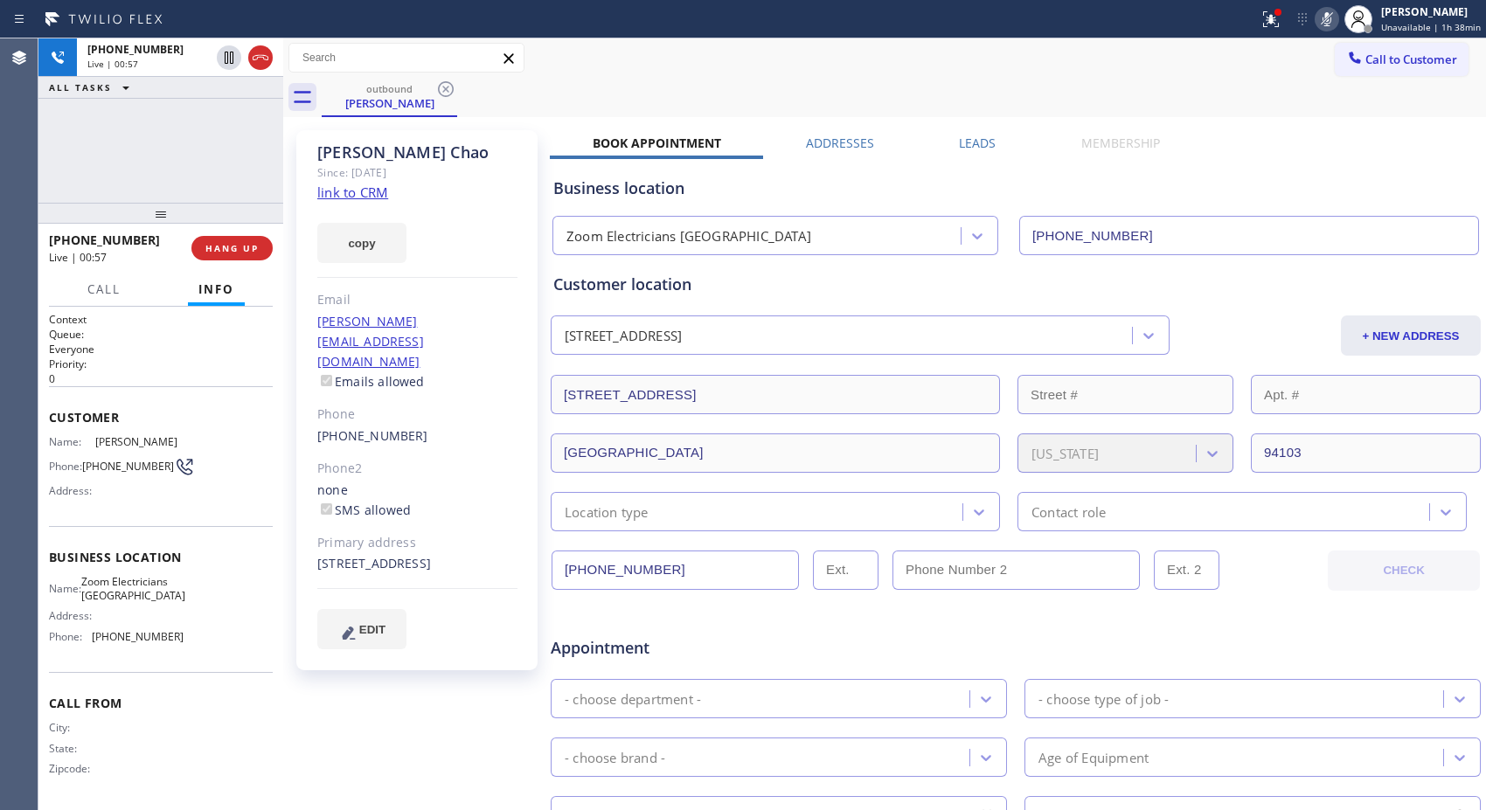
click at [1325, 20] on icon at bounding box center [1326, 19] width 21 height 21
click at [1327, 21] on icon at bounding box center [1327, 19] width 9 height 14
click at [1329, 21] on icon at bounding box center [1326, 19] width 21 height 21
click at [1047, 94] on div "outbound [PERSON_NAME]" at bounding box center [904, 97] width 1164 height 39
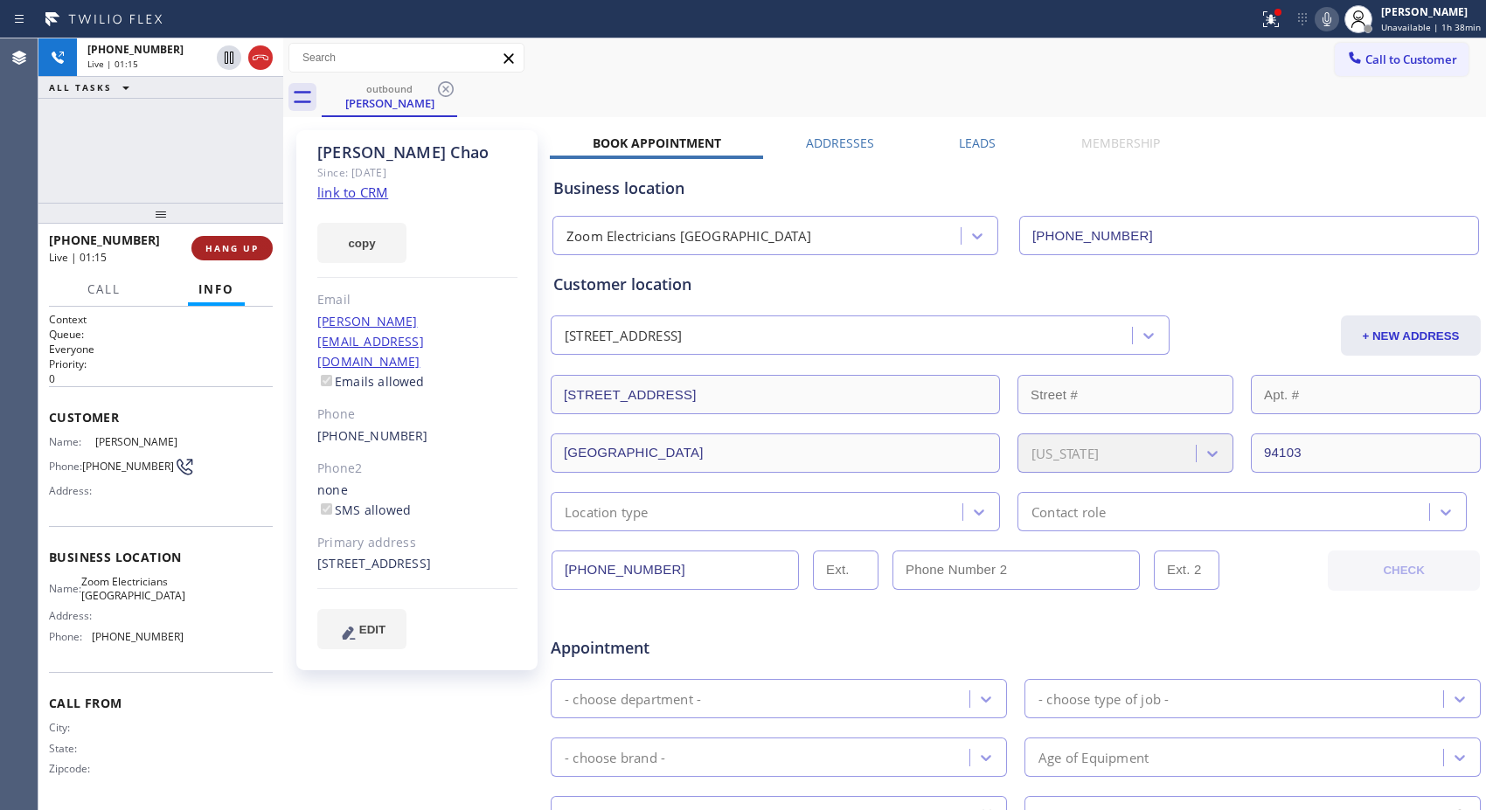
click at [246, 242] on span "HANG UP" at bounding box center [231, 248] width 53 height 12
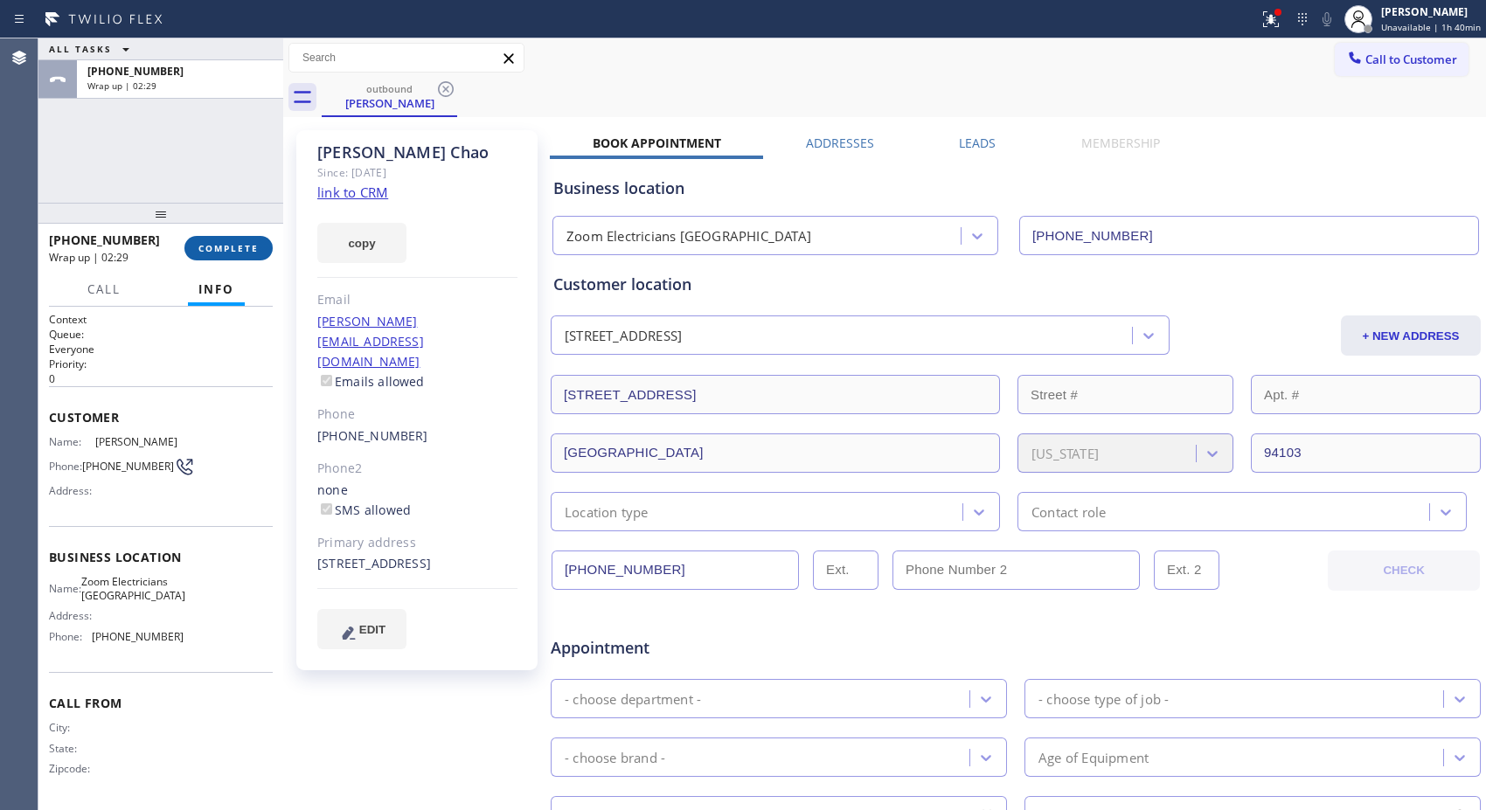
click at [245, 242] on span "COMPLETE" at bounding box center [228, 248] width 60 height 12
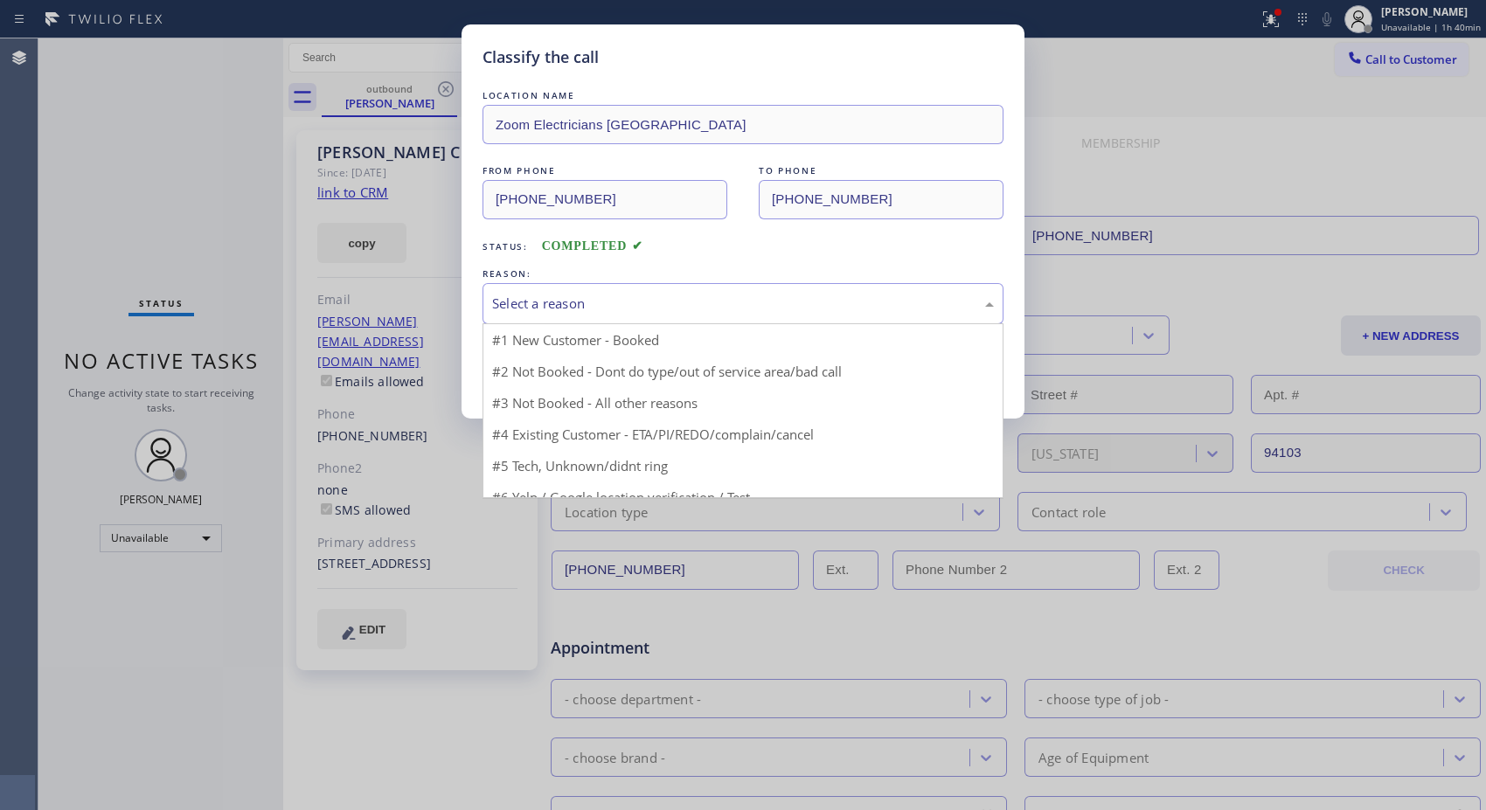
click at [798, 297] on div "Select a reason" at bounding box center [743, 304] width 502 height 20
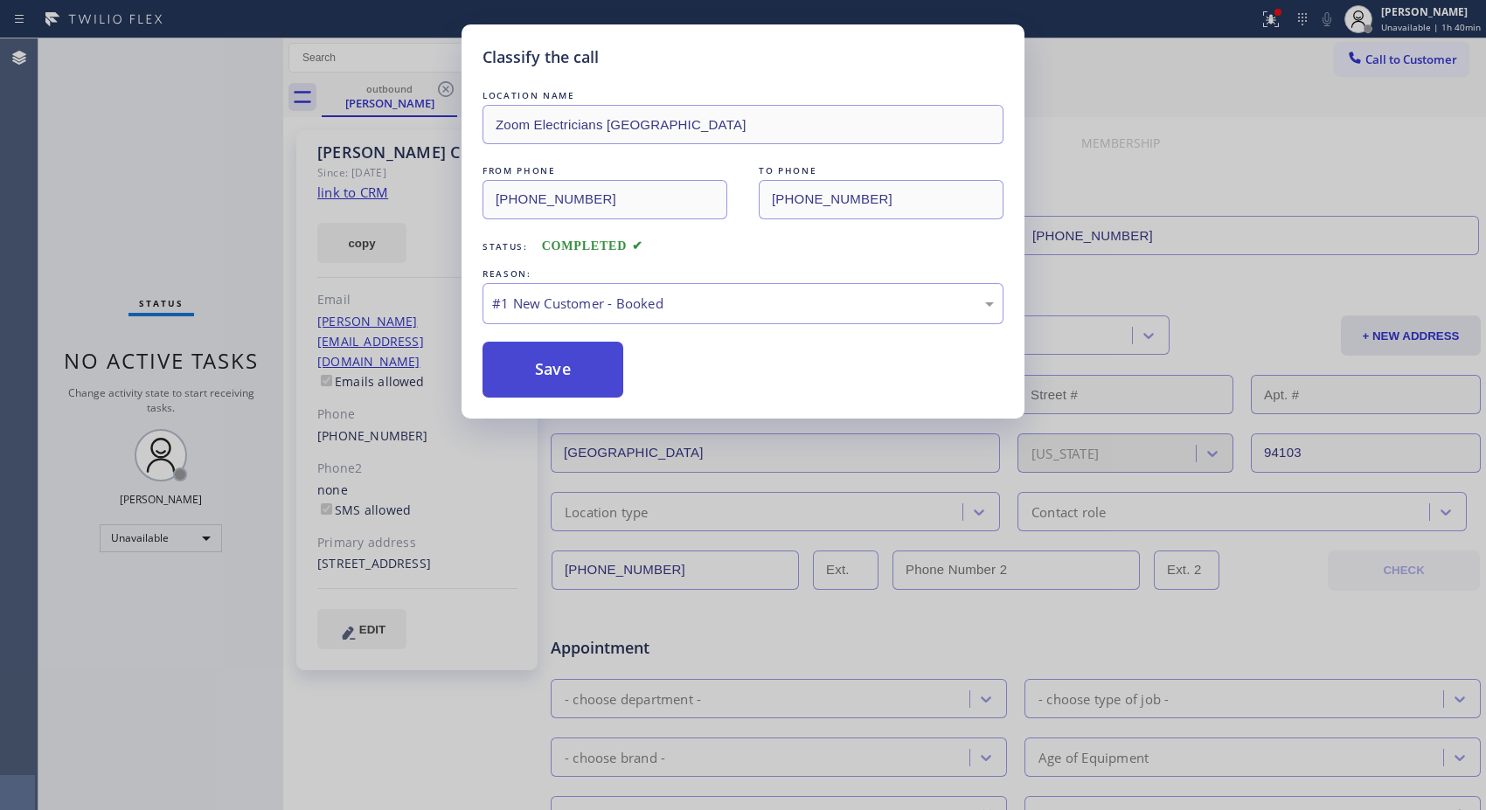
click at [571, 369] on button "Save" at bounding box center [553, 370] width 141 height 56
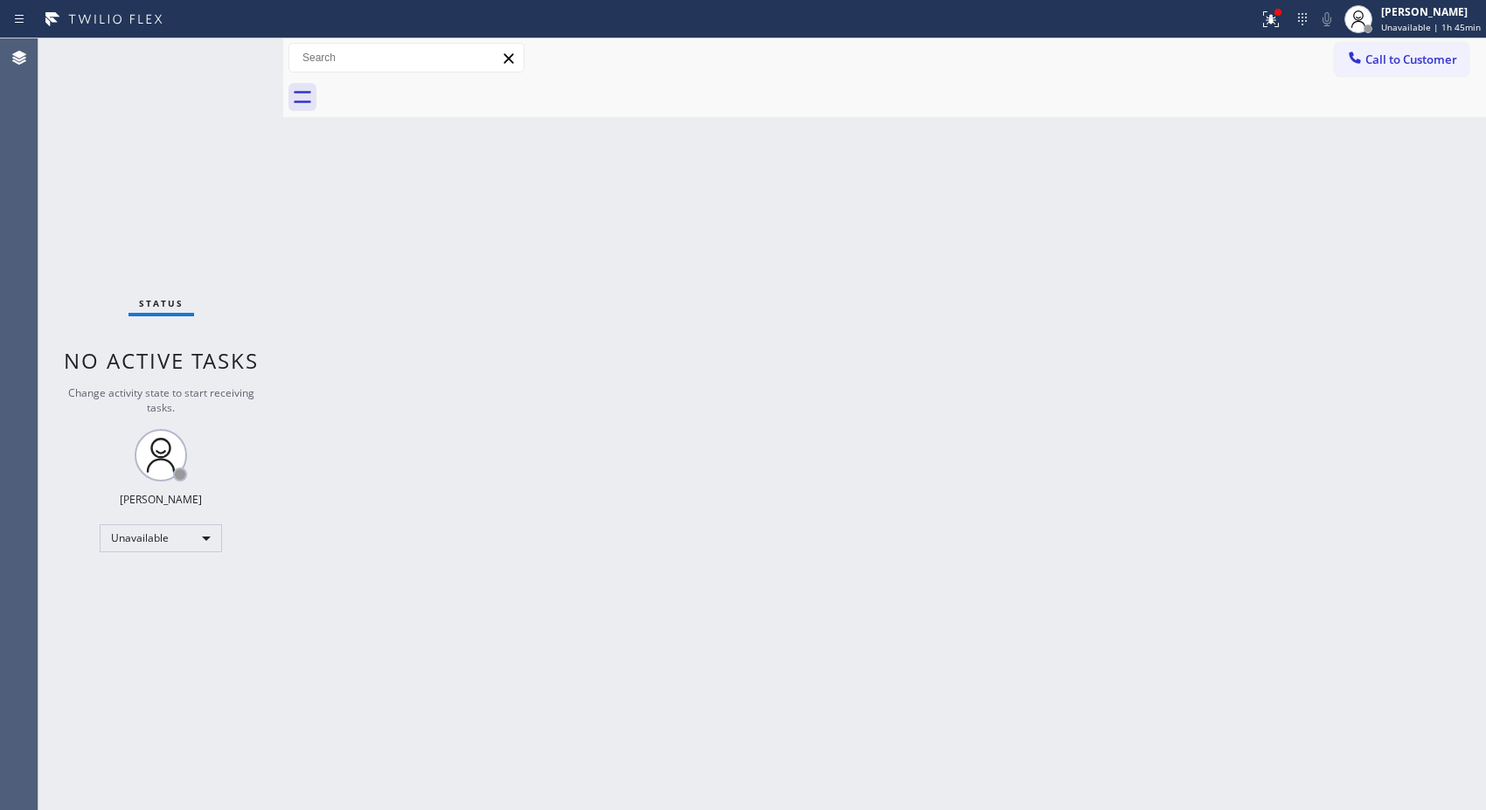
click at [1435, 38] on div "Call to Customer Outbound call Location Zoom Electricians [GEOGRAPHIC_DATA] You…" at bounding box center [884, 57] width 1203 height 39
click at [1434, 28] on span "Unavailable | 1h 45min" at bounding box center [1431, 27] width 100 height 12
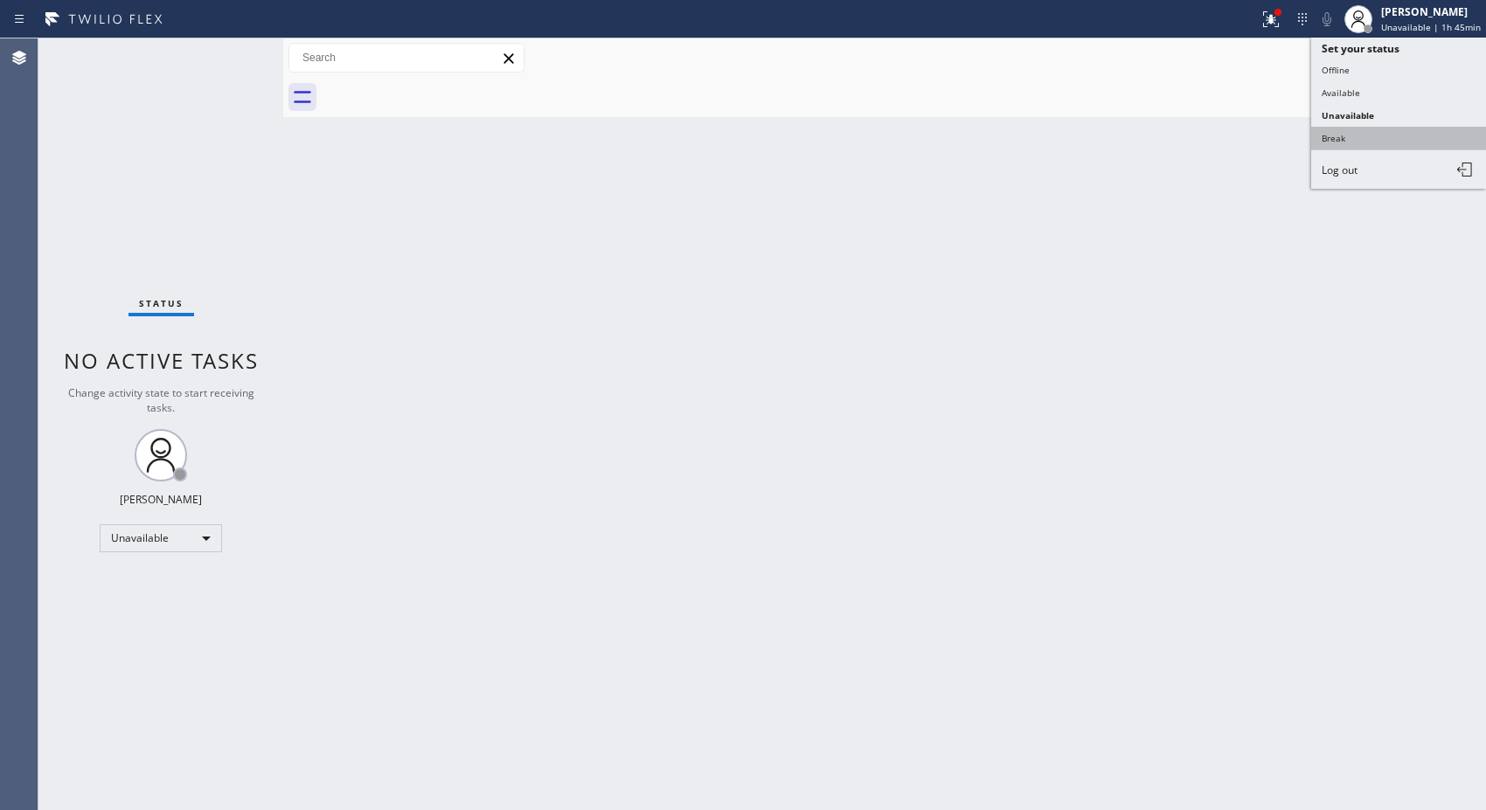
click at [1352, 131] on button "Break" at bounding box center [1398, 138] width 175 height 23
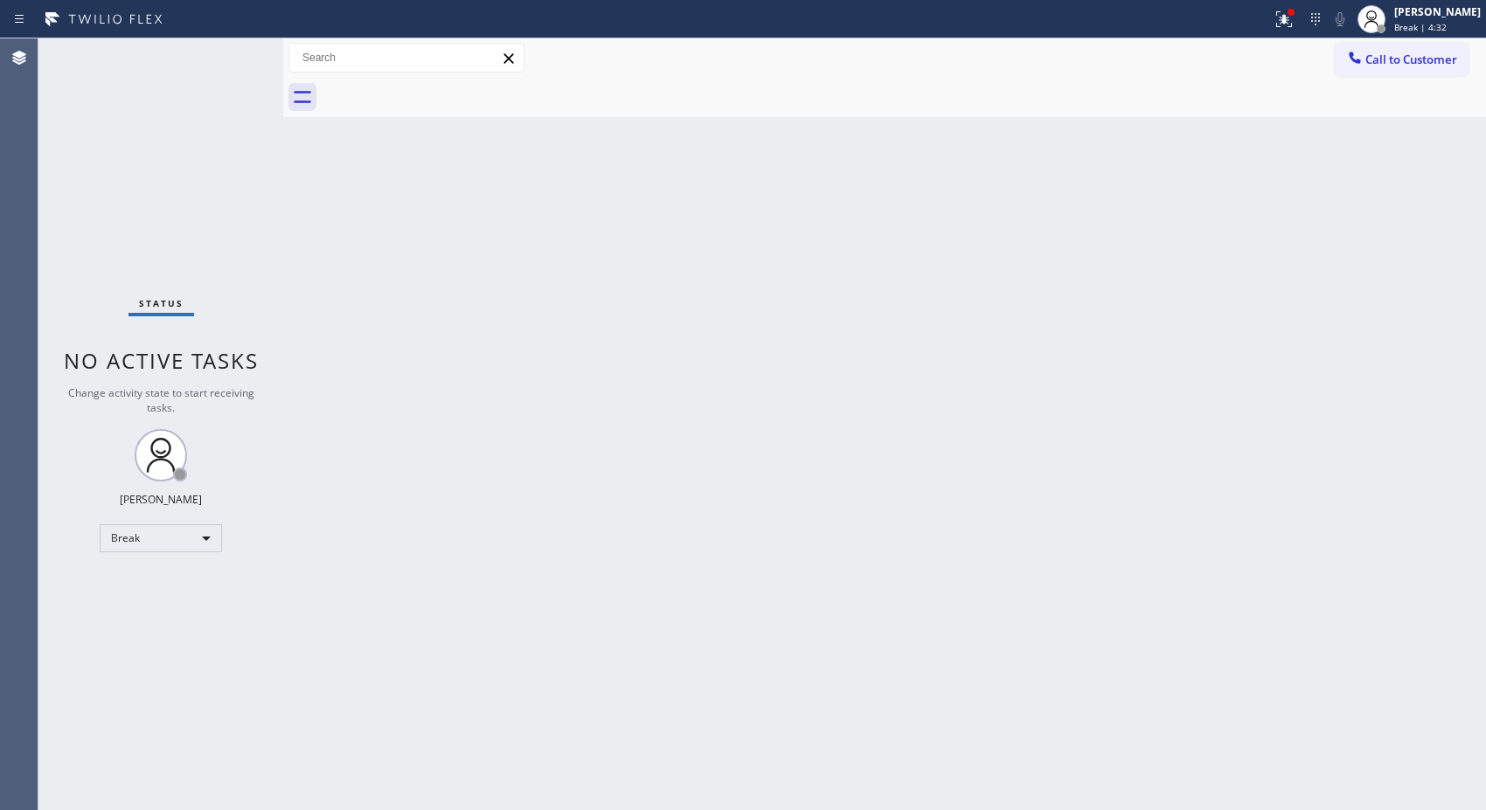
click at [866, 192] on div "Back to Dashboard Change Sender ID Customers Technicians Select a contact Outbo…" at bounding box center [884, 424] width 1203 height 772
click at [1444, 11] on div "[PERSON_NAME]" at bounding box center [1437, 11] width 87 height 15
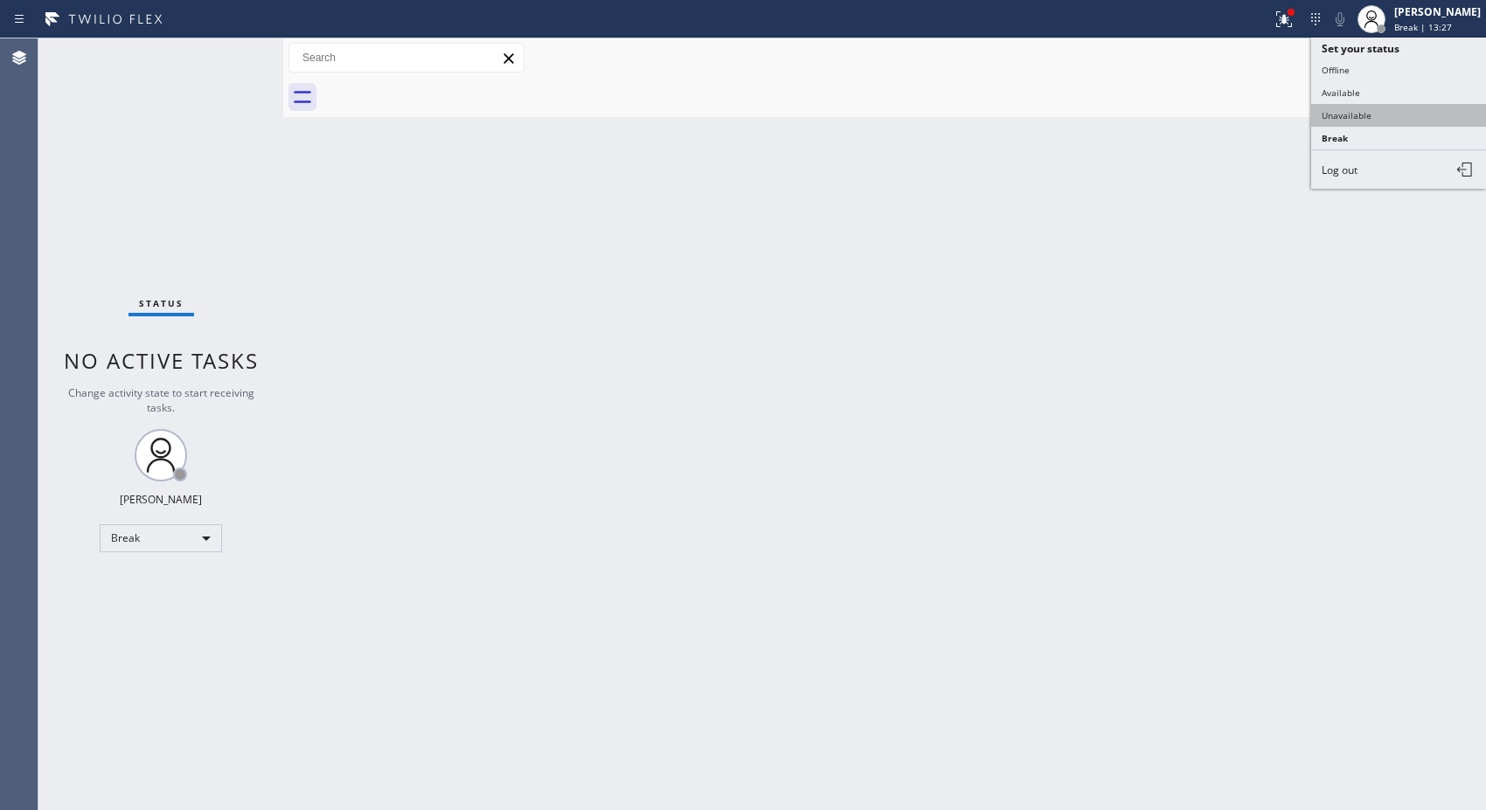
click at [1364, 115] on button "Unavailable" at bounding box center [1398, 115] width 175 height 23
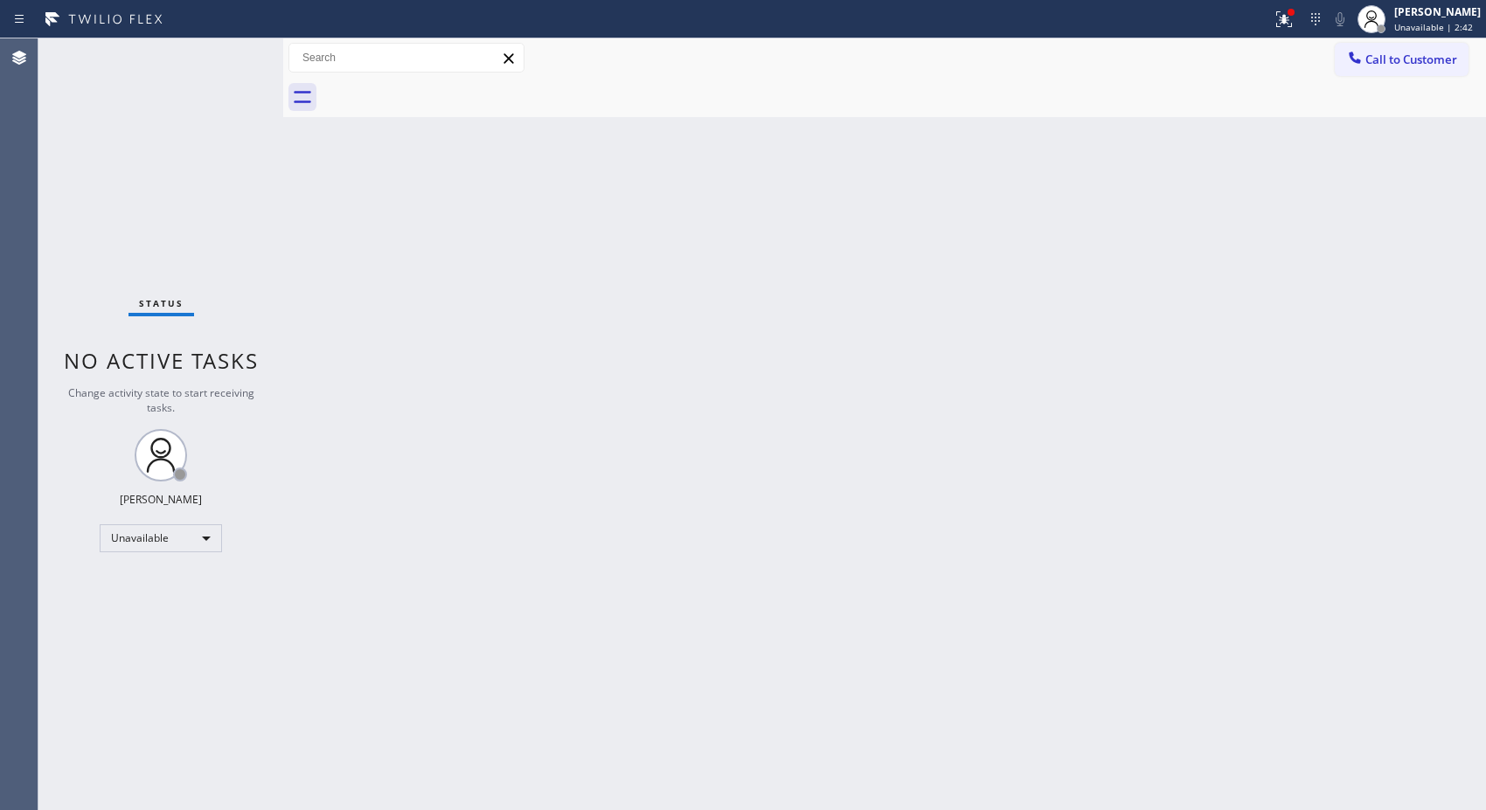
click at [1064, 404] on div "Back to Dashboard Change Sender ID Customers Technicians Select a contact Outbo…" at bounding box center [884, 424] width 1203 height 772
click at [1017, 316] on div "Back to Dashboard Change Sender ID Customers Technicians Select a contact Outbo…" at bounding box center [884, 424] width 1203 height 772
click at [1019, 276] on div "Back to Dashboard Change Sender ID Customers Technicians Select a contact Outbo…" at bounding box center [884, 424] width 1203 height 772
click at [1423, 70] on button "Call to Customer" at bounding box center [1402, 59] width 134 height 33
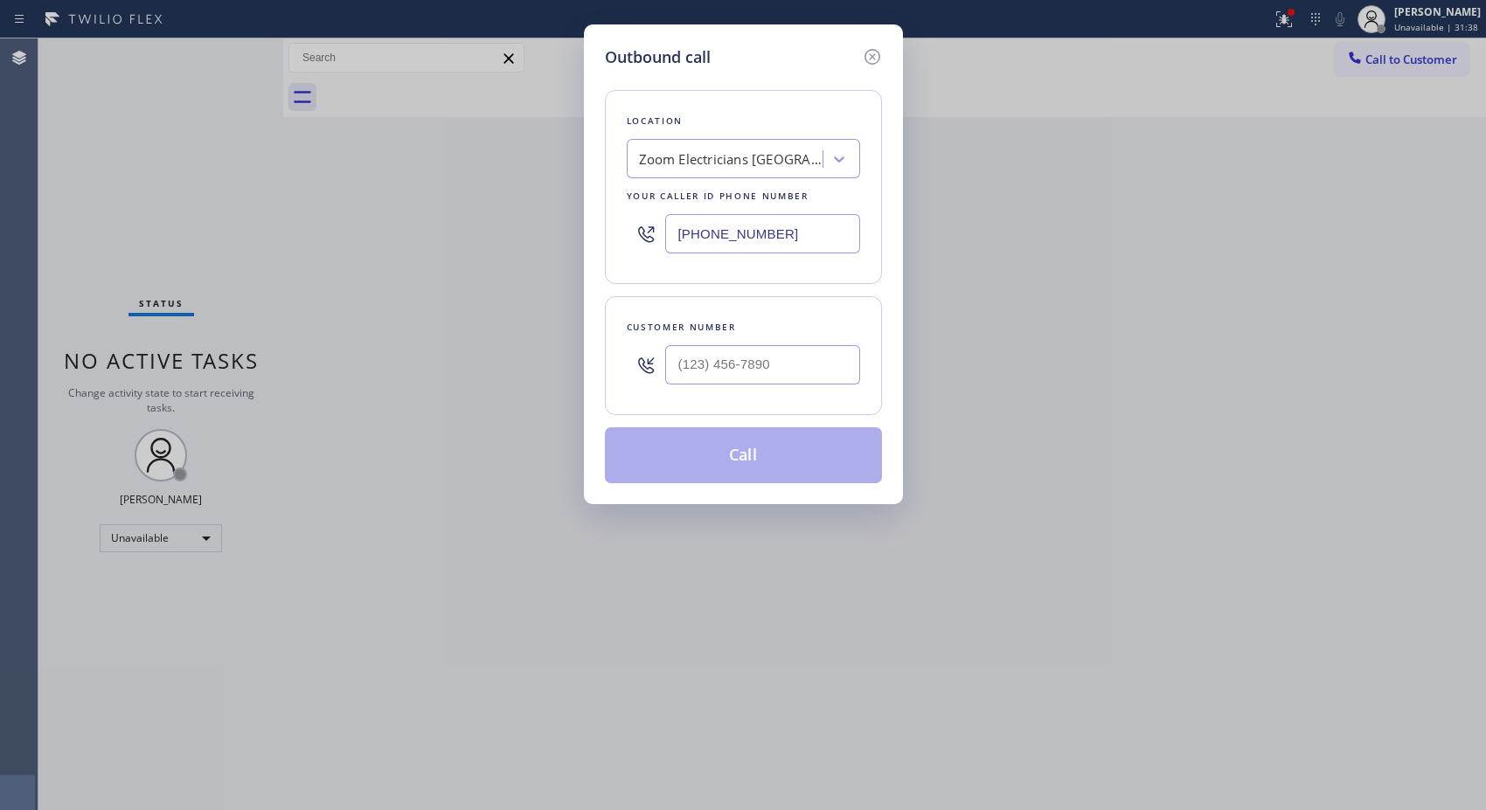
drag, startPoint x: 843, startPoint y: 220, endPoint x: 566, endPoint y: 201, distance: 277.8
click at [579, 212] on div "Outbound call Location Zoom Electricians [GEOGRAPHIC_DATA] Your caller id phone…" at bounding box center [743, 405] width 1486 height 810
paste input "833) 557-1207"
type input "[PHONE_NUMBER]"
click at [721, 362] on input "(___) ___-____" at bounding box center [762, 364] width 195 height 39
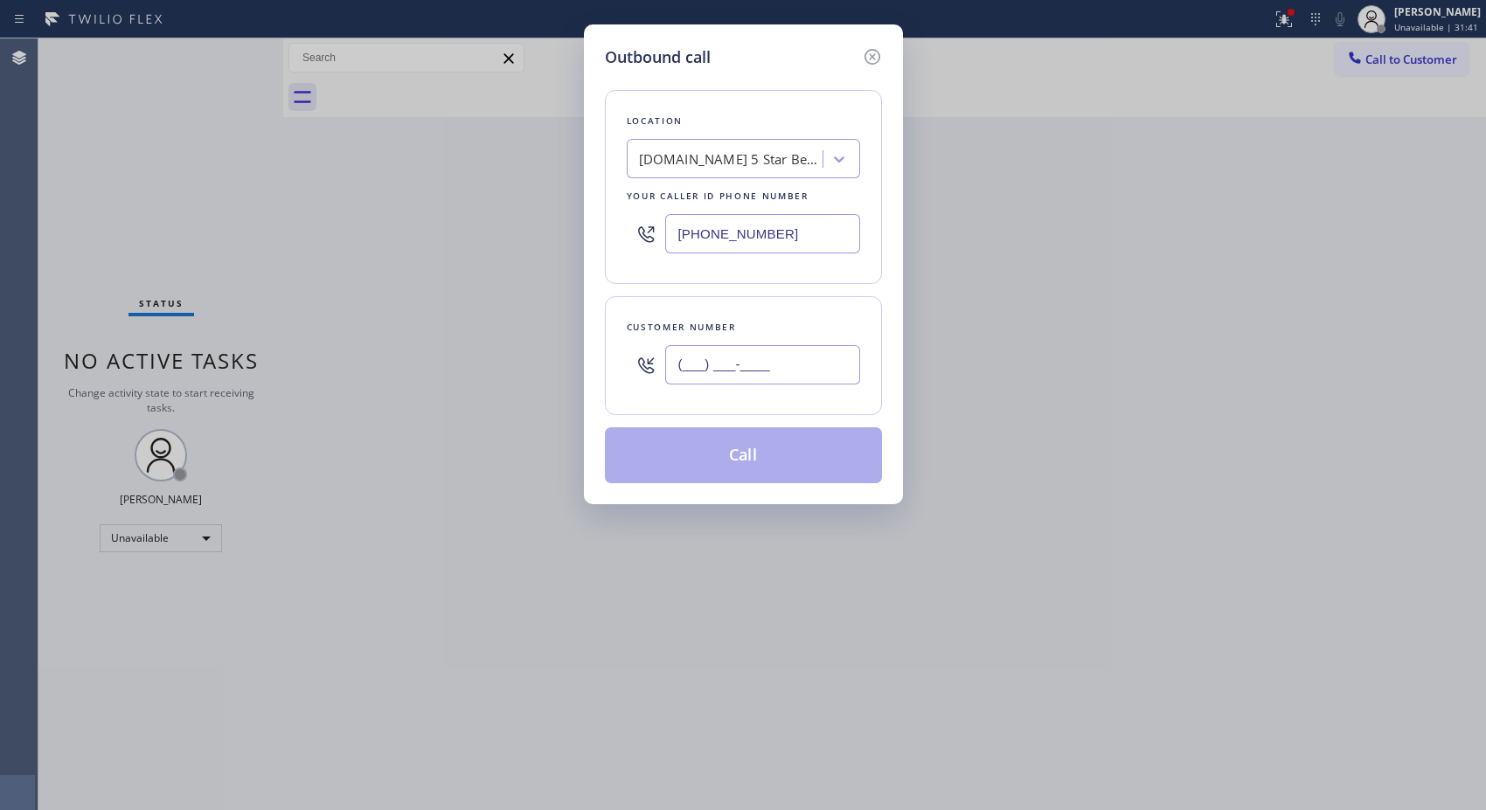
paste input "310) 938-7537"
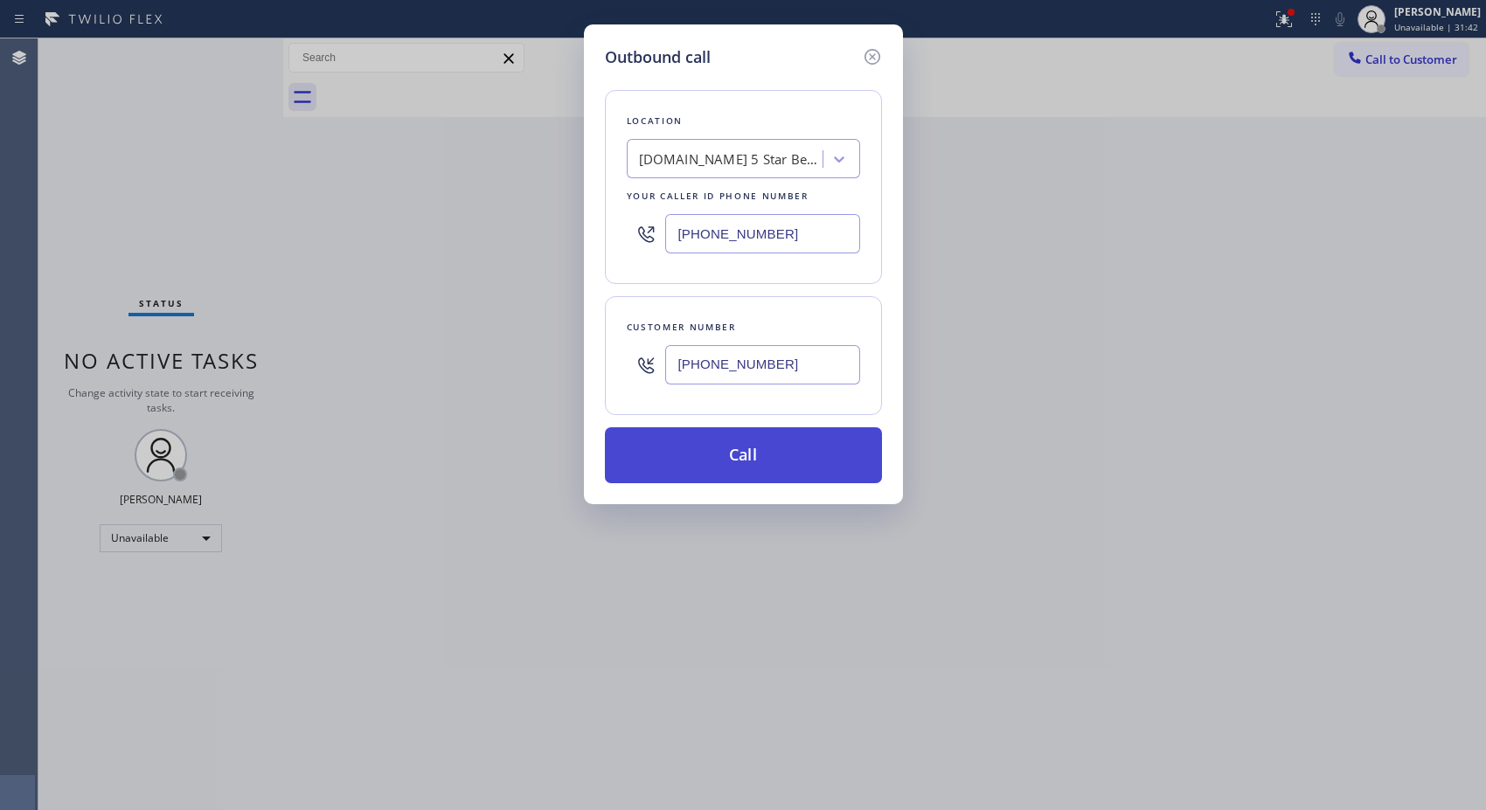
type input "[PHONE_NUMBER]"
click at [795, 465] on button "Call" at bounding box center [743, 455] width 277 height 56
click at [800, 451] on button "Call" at bounding box center [743, 455] width 277 height 56
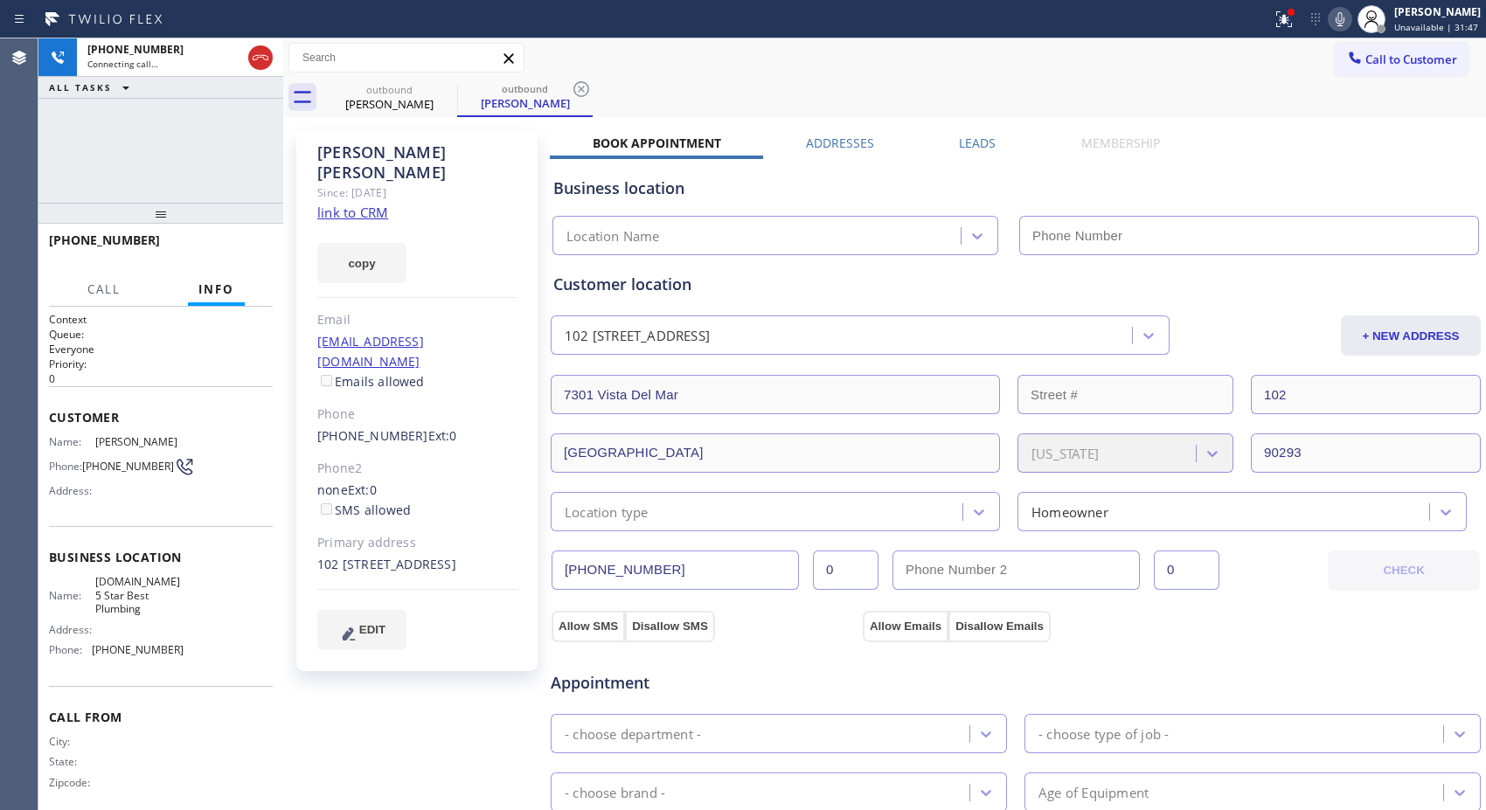
click at [587, 90] on icon at bounding box center [581, 89] width 16 height 16
type input "[PHONE_NUMBER]"
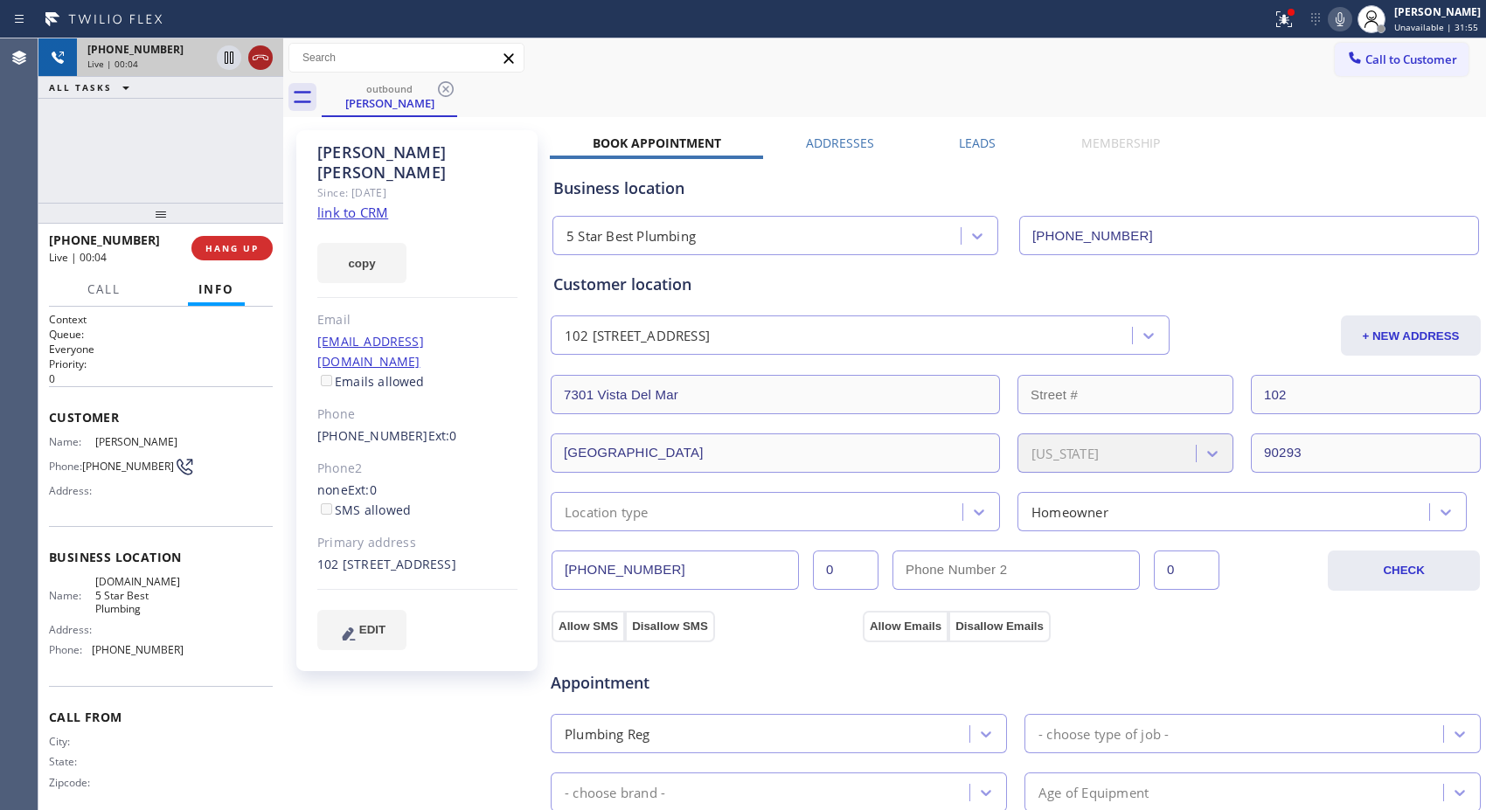
click at [264, 58] on icon at bounding box center [260, 57] width 21 height 21
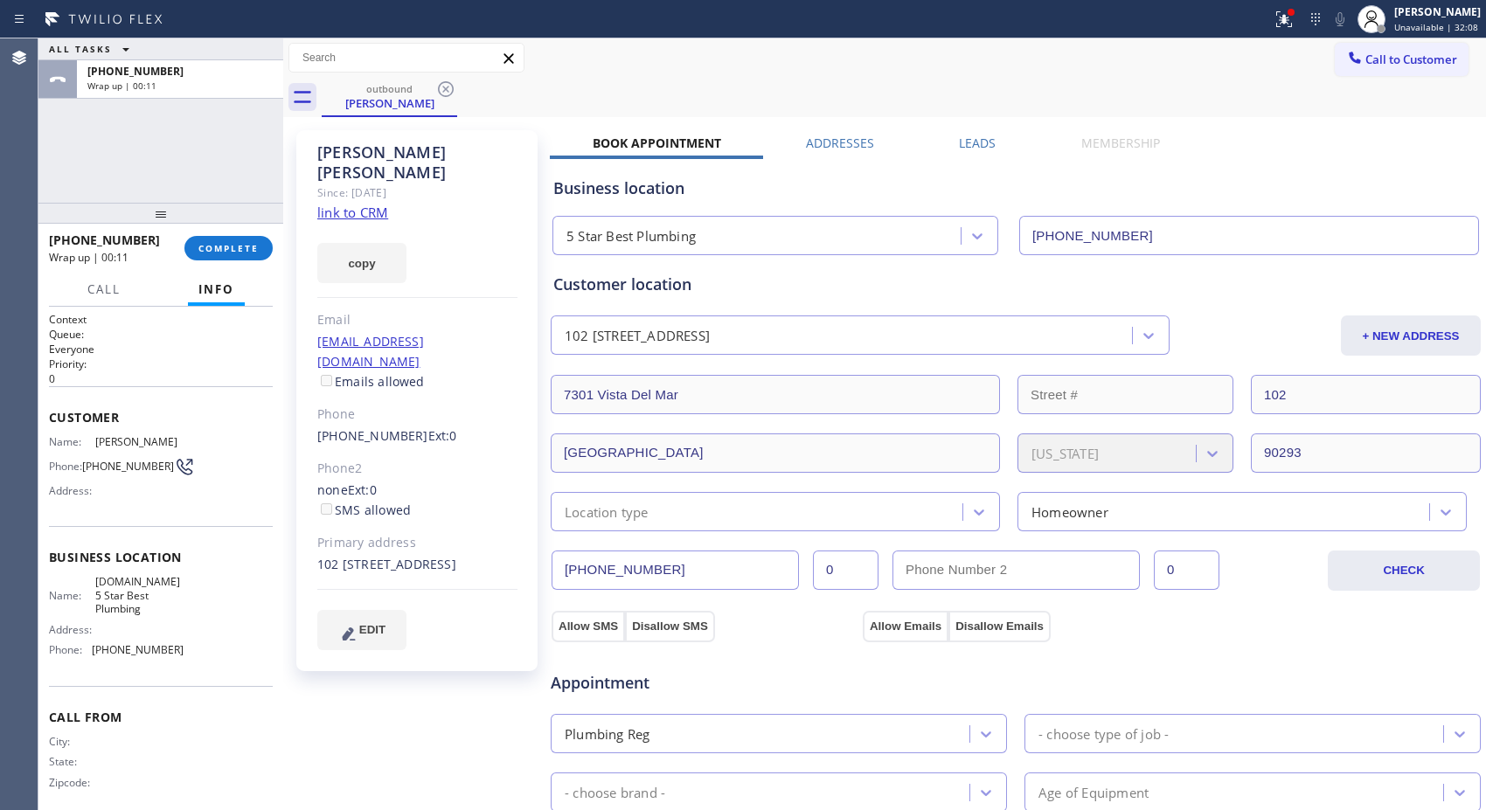
click at [920, 78] on div "outbound [PERSON_NAME]" at bounding box center [904, 97] width 1164 height 39
click at [1140, 71] on div "Call to Customer Outbound call Location 5 Star Best Plumbing Your caller id pho…" at bounding box center [884, 58] width 1203 height 31
click at [215, 247] on span "COMPLETE" at bounding box center [228, 248] width 60 height 12
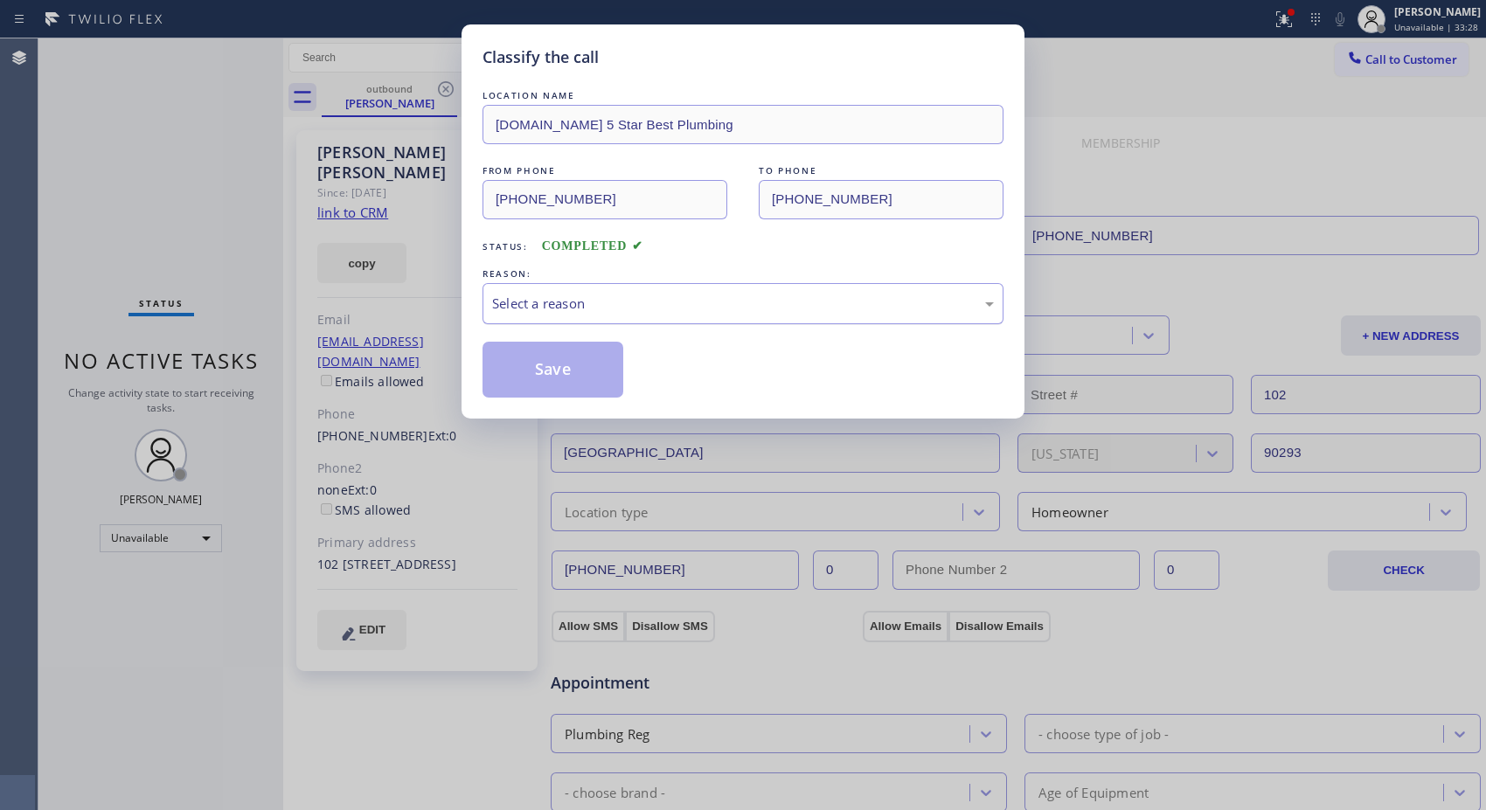
click at [590, 301] on div "Select a reason" at bounding box center [743, 304] width 502 height 20
drag, startPoint x: 566, startPoint y: 383, endPoint x: 492, endPoint y: 324, distance: 94.6
click at [564, 381] on button "Save" at bounding box center [553, 370] width 141 height 56
